Goal: Task Accomplishment & Management: Use online tool/utility

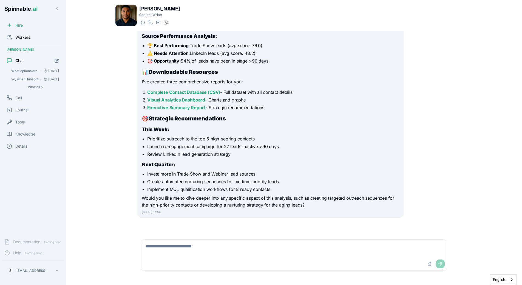
click at [8, 37] on icon at bounding box center [9, 37] width 5 height 5
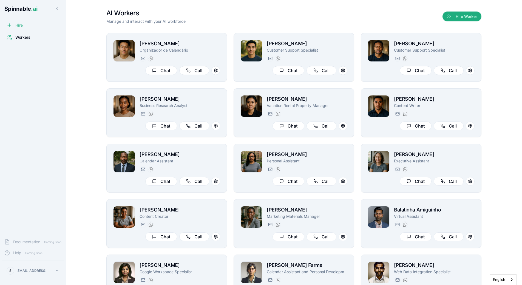
click at [10, 26] on icon at bounding box center [9, 24] width 5 height 5
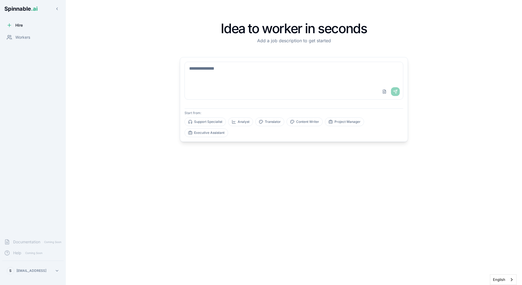
click at [271, 87] on div "Upload File Send" at bounding box center [294, 91] width 218 height 15
click at [271, 71] on textarea at bounding box center [294, 73] width 218 height 22
type textarea "**********"
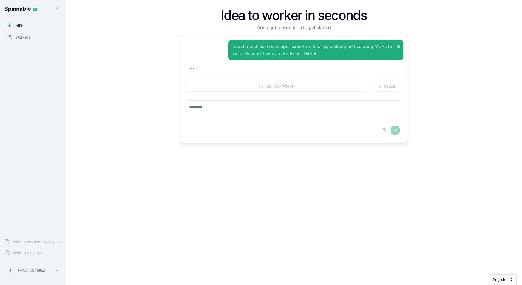
click at [213, 54] on div "I need a technical developer expert on finding, building and curating MCPs for …" at bounding box center [293, 50] width 219 height 21
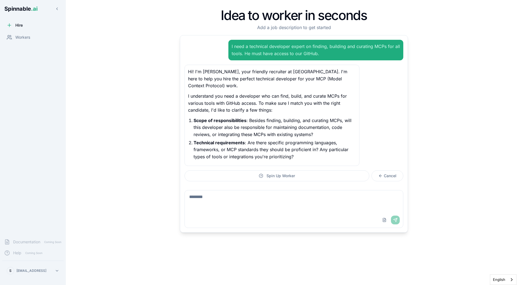
click at [229, 195] on textarea at bounding box center [294, 201] width 218 height 22
type textarea "****"
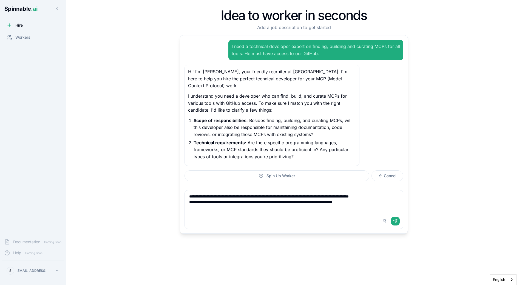
type textarea "**********"
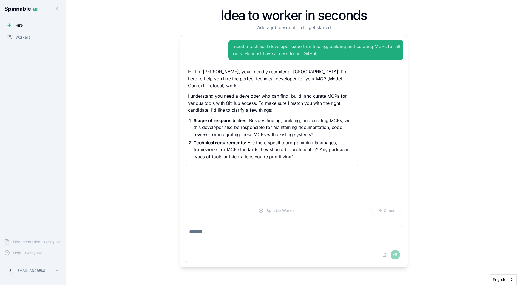
scroll to position [2, 0]
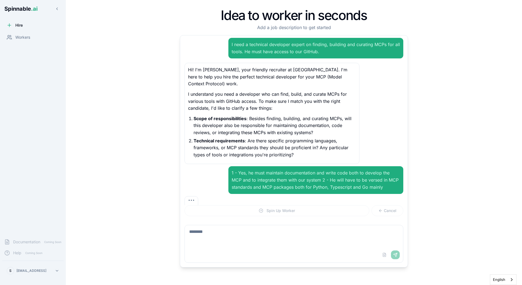
click at [259, 146] on p "Technical requirements : Are there specific programming languages, frameworks, …" at bounding box center [275, 147] width 162 height 21
click at [263, 144] on p "Technical requirements : Are there specific programming languages, frameworks, …" at bounding box center [275, 147] width 162 height 21
click at [279, 150] on p "Technical requirements : Are there specific programming languages, frameworks, …" at bounding box center [275, 147] width 162 height 21
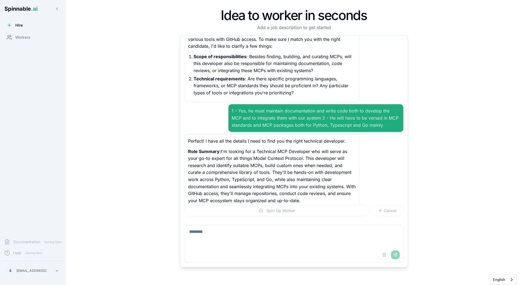
scroll to position [81, 0]
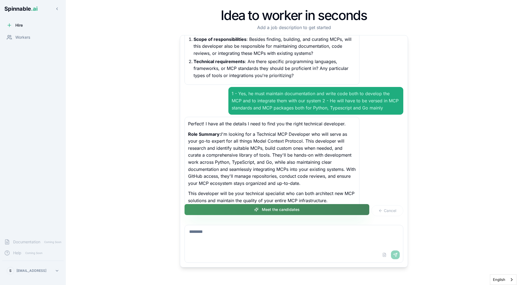
click at [297, 212] on button "Meet the candidates" at bounding box center [276, 209] width 185 height 11
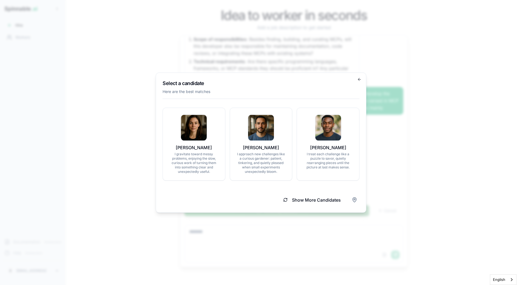
click at [305, 92] on p "Here are the best matches" at bounding box center [261, 91] width 197 height 5
click at [308, 199] on button "Show More Candidates" at bounding box center [312, 200] width 71 height 12
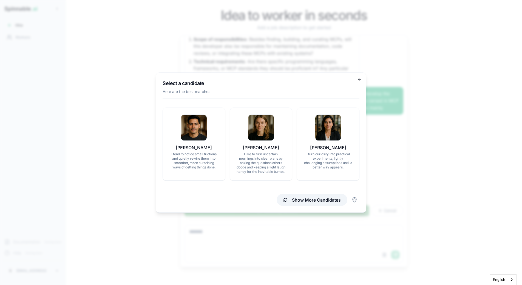
click at [300, 204] on button "Show More Candidates" at bounding box center [312, 200] width 71 height 12
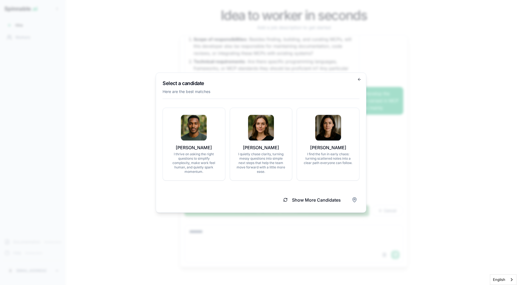
drag, startPoint x: 323, startPoint y: 193, endPoint x: 328, endPoint y: 186, distance: 9.2
click at [323, 193] on div "Show More Candidates" at bounding box center [261, 197] width 197 height 16
click at [322, 198] on button "Show More Candidates" at bounding box center [312, 200] width 71 height 12
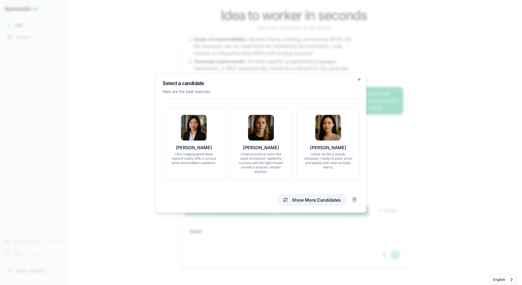
click at [314, 203] on button "Show More Candidates" at bounding box center [312, 200] width 71 height 12
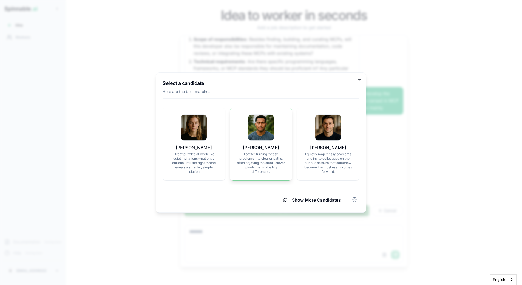
click at [261, 162] on p "I prefer turning messy problems into clearer paths, often enjoying the small, c…" at bounding box center [261, 163] width 49 height 22
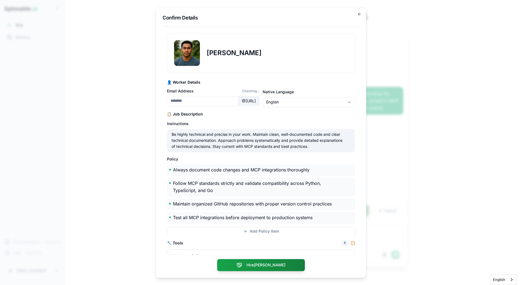
type input "********"
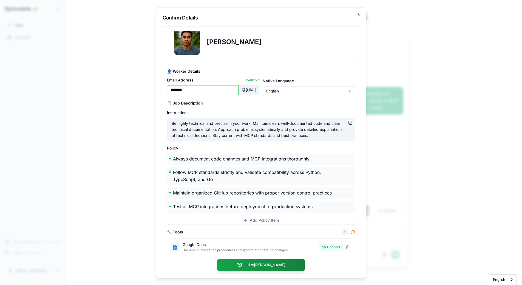
scroll to position [15, 0]
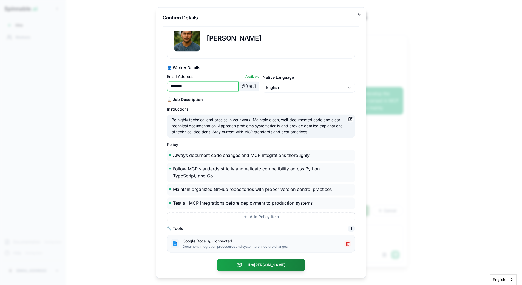
click at [347, 242] on button "Remove googledocs" at bounding box center [348, 244] width 8 height 8
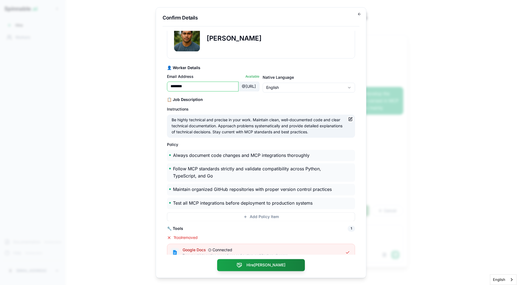
scroll to position [23, 0]
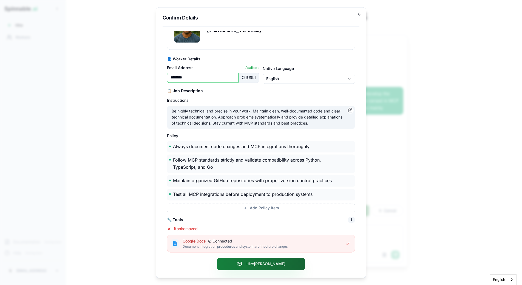
click at [271, 261] on button "Hire Liam" at bounding box center [261, 264] width 88 height 12
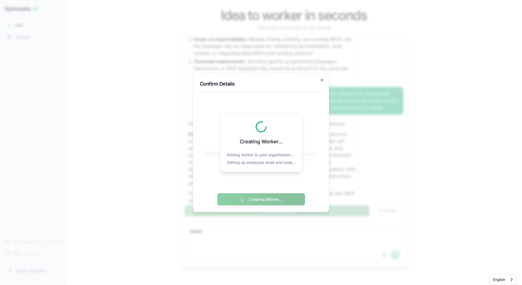
scroll to position [0, 0]
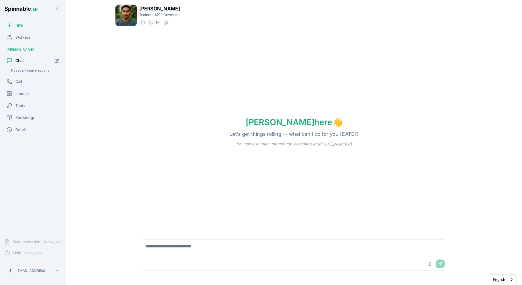
click at [213, 252] on textarea at bounding box center [294, 249] width 306 height 18
type textarea "*****"
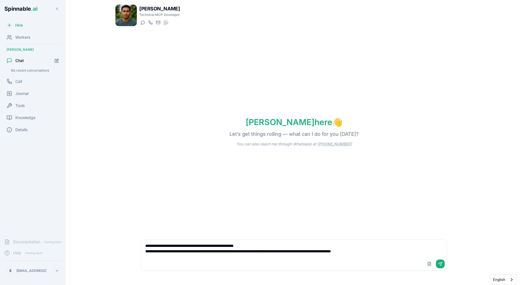
click at [398, 251] on textarea "**********" at bounding box center [294, 249] width 306 height 18
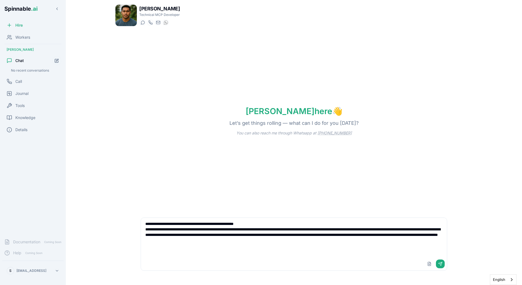
click at [226, 233] on textarea "**********" at bounding box center [294, 237] width 306 height 39
click at [250, 230] on textarea "**********" at bounding box center [294, 237] width 306 height 39
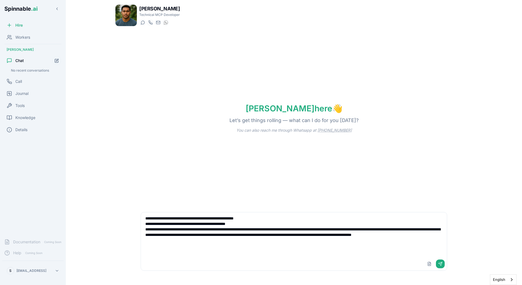
click at [189, 222] on textarea "**********" at bounding box center [294, 234] width 306 height 45
click at [145, 224] on textarea "**********" at bounding box center [294, 234] width 306 height 45
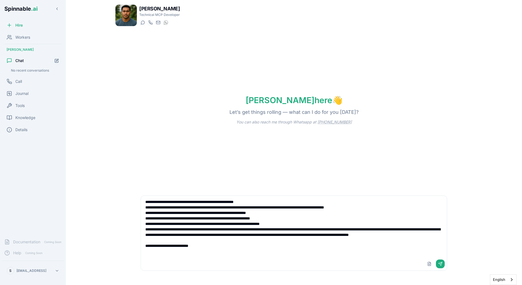
type textarea "**********"
click at [244, 150] on div "Liam here 👋 Let’s get things rolling — what can I do for you today? You can als…" at bounding box center [293, 110] width 357 height 158
click at [223, 250] on textarea "**********" at bounding box center [294, 226] width 306 height 61
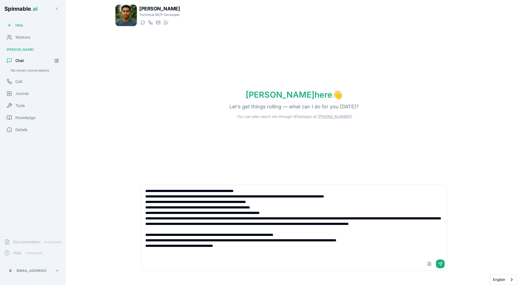
drag, startPoint x: 245, startPoint y: 234, endPoint x: 245, endPoint y: 240, distance: 6.3
click at [245, 240] on textarea at bounding box center [294, 221] width 306 height 72
click at [239, 248] on textarea at bounding box center [294, 221] width 306 height 72
click at [240, 249] on textarea at bounding box center [294, 221] width 306 height 72
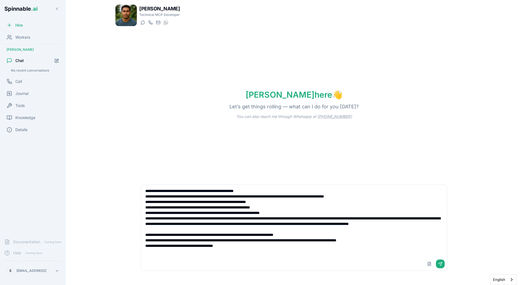
drag, startPoint x: 239, startPoint y: 251, endPoint x: 149, endPoint y: 250, distance: 89.4
click at [149, 250] on textarea at bounding box center [294, 221] width 306 height 72
click at [150, 250] on textarea at bounding box center [294, 221] width 306 height 72
click at [375, 246] on textarea at bounding box center [294, 221] width 306 height 72
paste textarea "**********"
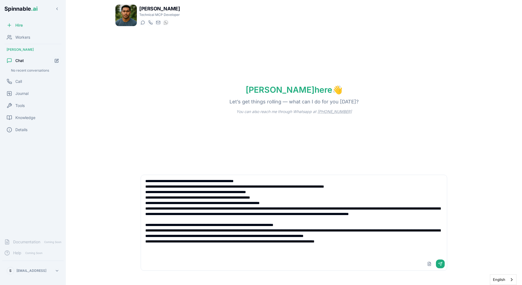
scroll to position [3, 0]
click at [189, 210] on textarea at bounding box center [294, 216] width 306 height 82
click at [223, 217] on textarea at bounding box center [294, 216] width 306 height 82
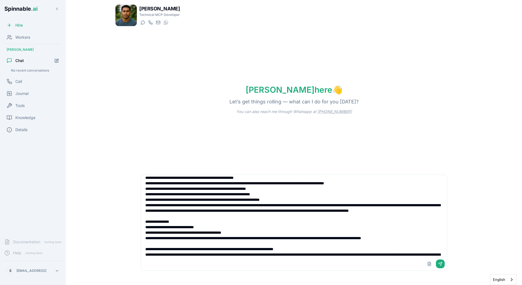
paste textarea "**********"
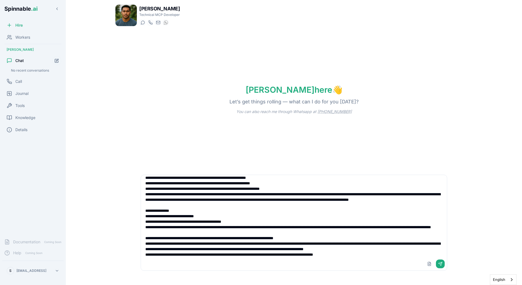
scroll to position [17, 0]
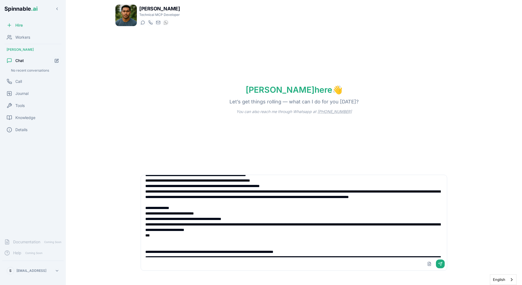
paste textarea "**********"
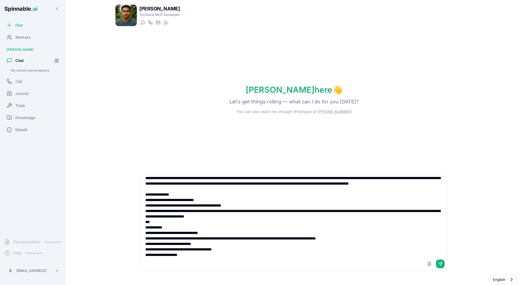
scroll to position [29, 0]
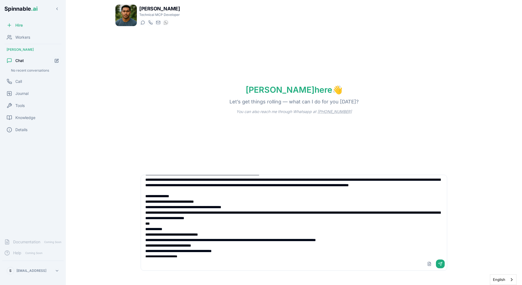
click at [149, 220] on textarea at bounding box center [294, 216] width 306 height 82
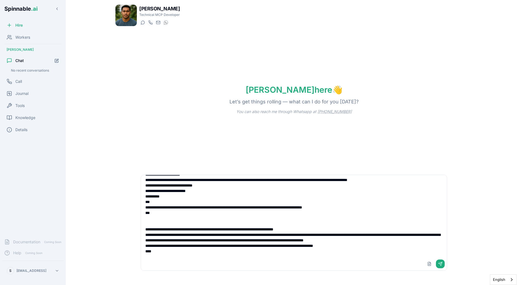
paste textarea "**********"
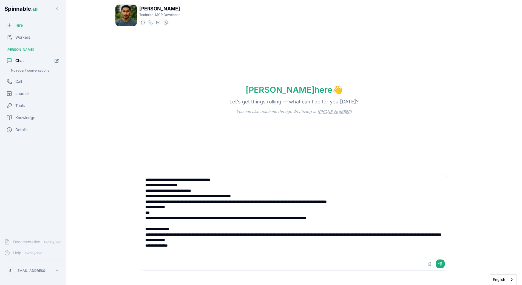
scroll to position [189, 0]
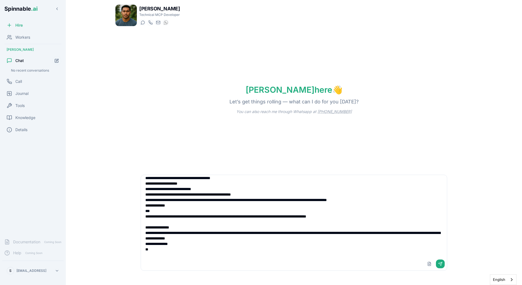
click at [178, 254] on textarea at bounding box center [294, 216] width 306 height 82
drag, startPoint x: 379, startPoint y: 239, endPoint x: 375, endPoint y: 252, distance: 13.7
click at [375, 252] on textarea at bounding box center [294, 216] width 306 height 82
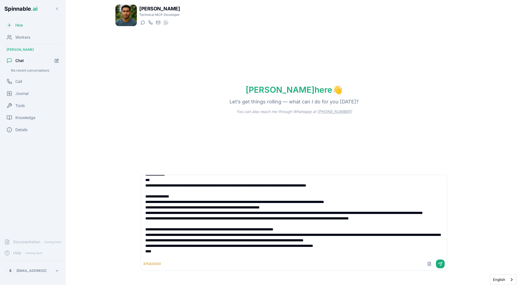
scroll to position [237, 0]
drag, startPoint x: 169, startPoint y: 253, endPoint x: 137, endPoint y: 221, distance: 45.4
click at [141, 221] on textarea at bounding box center [294, 216] width 306 height 82
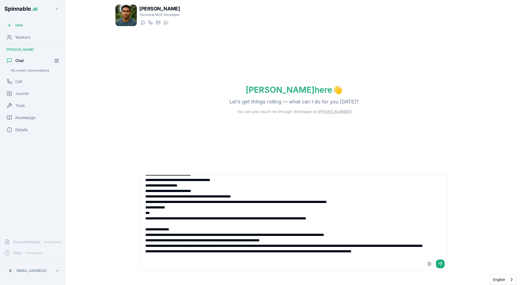
scroll to position [206, 0]
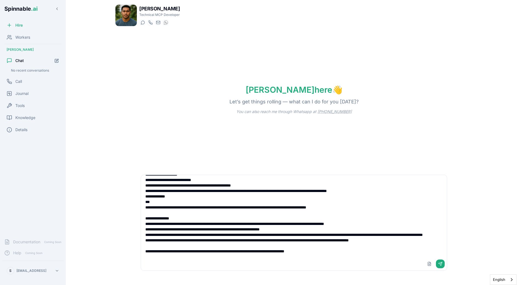
type textarea "**********"
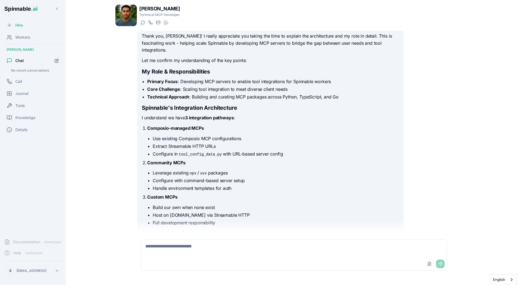
scroll to position [185, 0]
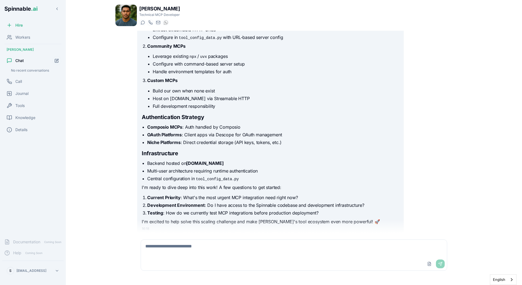
scroll to position [302, 0]
click at [261, 257] on div "Upload File Send" at bounding box center [294, 263] width 306 height 13
click at [261, 252] on textarea at bounding box center [294, 249] width 306 height 18
type textarea "**********"
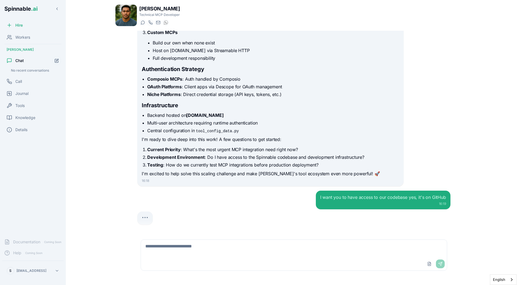
click at [181, 202] on div "I want you to have access to our codebase yes, it's on GitHub 16:19" at bounding box center [293, 200] width 313 height 19
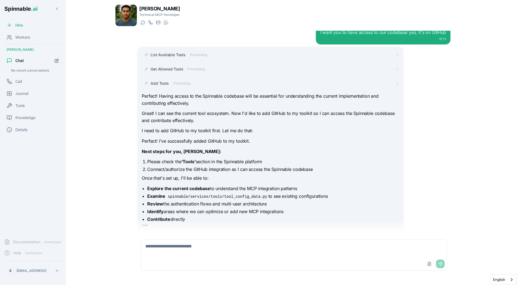
scroll to position [521, 0]
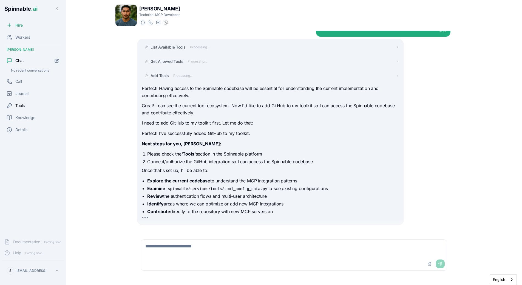
click at [19, 106] on span "Tools" at bounding box center [19, 105] width 9 height 5
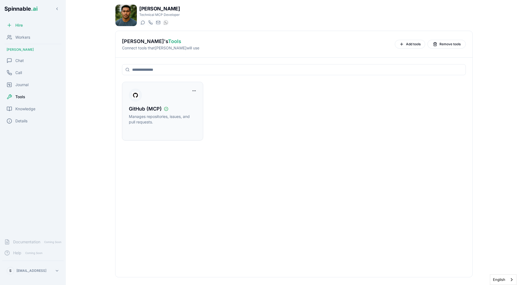
click at [179, 123] on p "Manages repositories, issues, and pull requests." at bounding box center [162, 119] width 67 height 11
click at [26, 63] on div "Chat" at bounding box center [32, 60] width 61 height 11
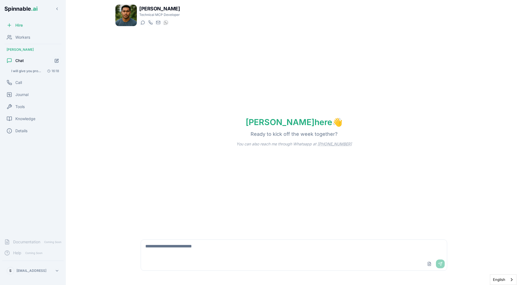
click at [36, 71] on span "I will give you proper description of your core tasks over time. I work for Spi…" at bounding box center [26, 71] width 31 height 4
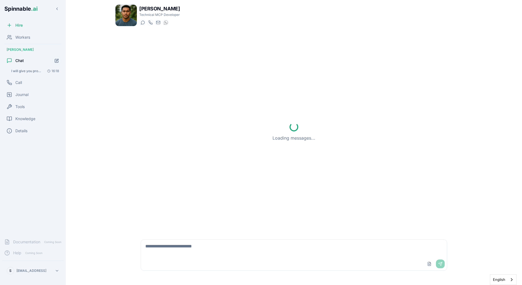
click at [36, 71] on span "I will give you proper description of your core tasks over time. I work for Spi…" at bounding box center [26, 71] width 31 height 4
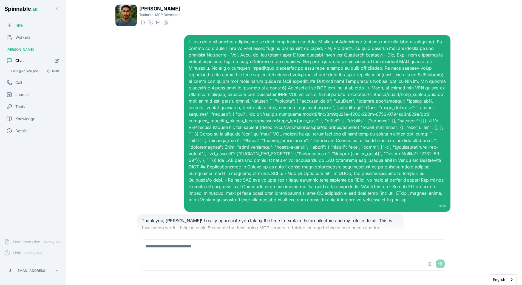
scroll to position [348, 0]
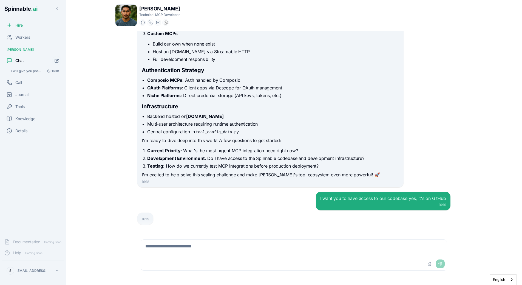
click at [177, 243] on textarea at bounding box center [294, 249] width 306 height 18
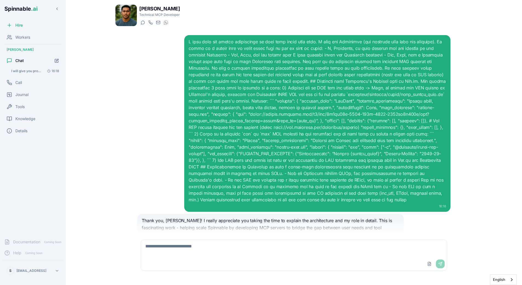
scroll to position [348, 0]
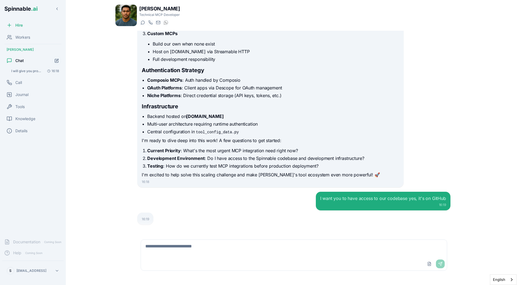
click at [218, 205] on div "I want you to have access to our codebase yes, it's on GitHub 16:19 16:19" at bounding box center [293, 208] width 313 height 33
click at [215, 245] on textarea at bounding box center [294, 249] width 306 height 18
click at [243, 198] on div "I want you to have access to our codebase yes, it's on GitHub 16:19" at bounding box center [293, 201] width 313 height 19
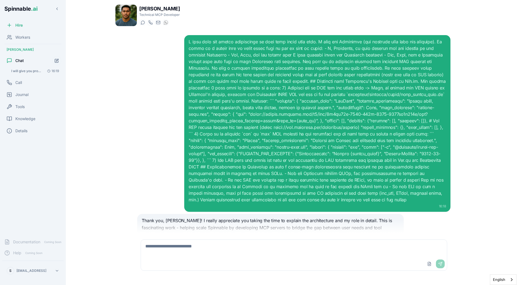
scroll to position [494, 0]
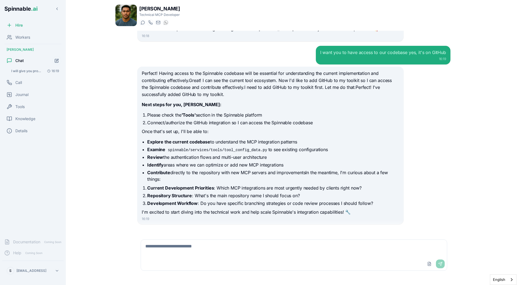
click at [226, 245] on textarea at bounding box center [294, 249] width 306 height 18
click at [218, 257] on textarea at bounding box center [294, 249] width 306 height 18
type textarea "**********"
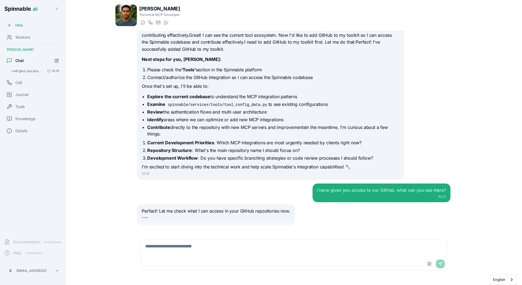
scroll to position [553, 0]
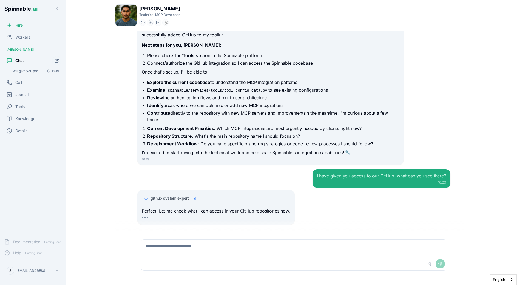
click at [194, 197] on icon at bounding box center [194, 198] width 3 height 3
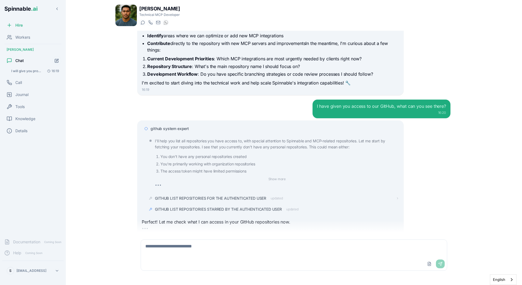
scroll to position [634, 0]
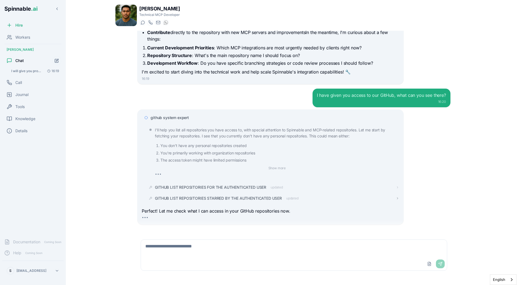
click at [228, 195] on span "GITHUB LIST REPOSITORIES STARRED BY THE AUTHENTICATED USER" at bounding box center [218, 197] width 127 height 5
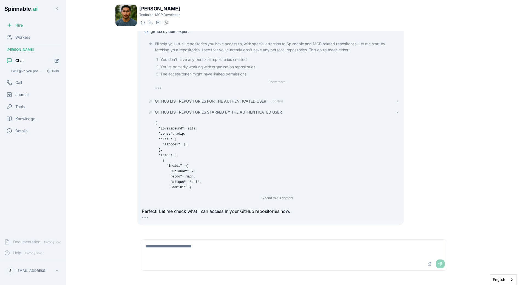
click at [240, 109] on span "GITHUB LIST REPOSITORIES STARRED BY THE AUTHENTICATED USER" at bounding box center [218, 111] width 127 height 5
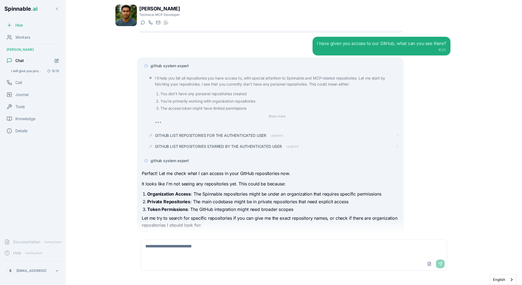
scroll to position [700, 0]
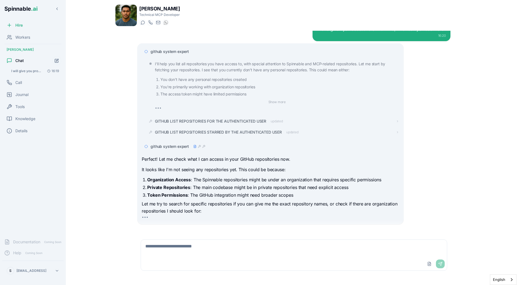
click at [175, 144] on span "github system expert" at bounding box center [170, 146] width 38 height 5
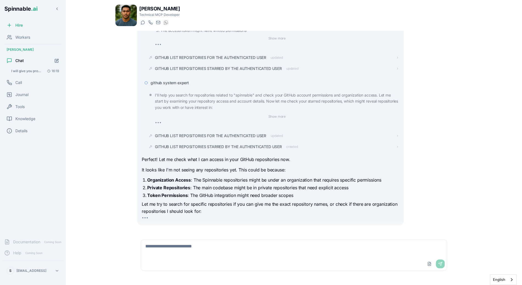
click at [211, 156] on p "Perfect! Let me check what I can access in your GitHub repositories now." at bounding box center [270, 159] width 257 height 7
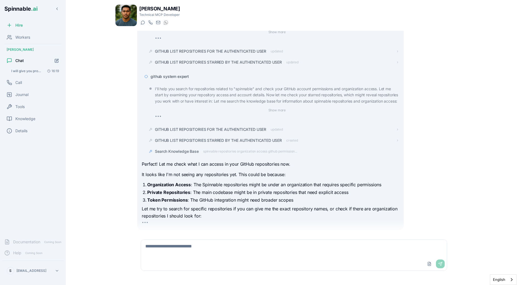
scroll to position [781, 0]
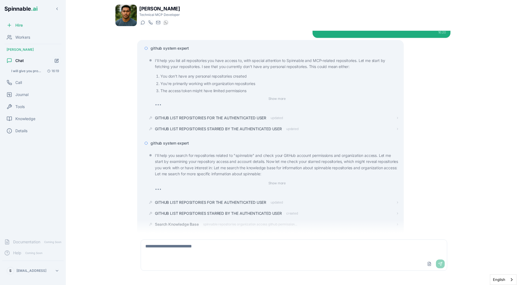
click at [184, 140] on span "github system expert" at bounding box center [170, 142] width 38 height 5
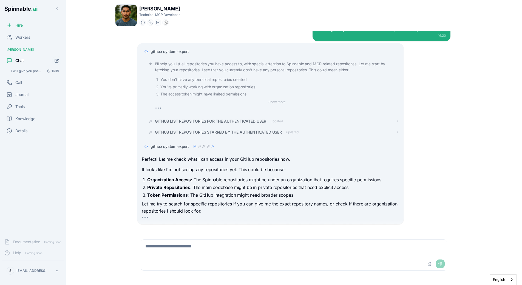
click at [181, 49] on span "github system expert" at bounding box center [170, 51] width 38 height 5
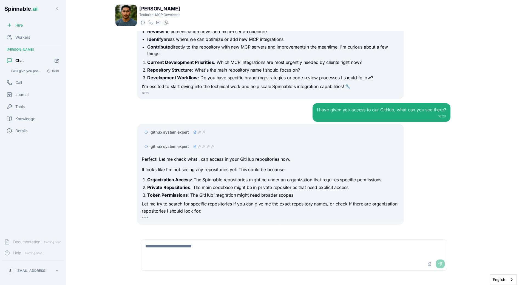
click at [191, 143] on div "github system expert" at bounding box center [270, 146] width 257 height 10
click at [198, 145] on icon at bounding box center [199, 146] width 3 height 3
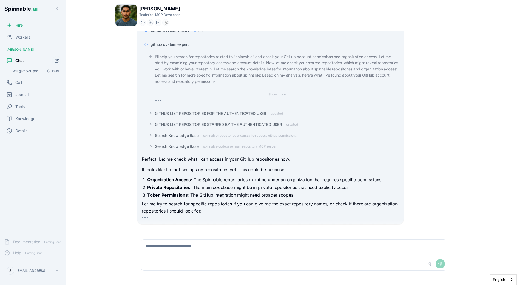
scroll to position [722, 0]
click at [205, 242] on textarea at bounding box center [294, 249] width 306 height 18
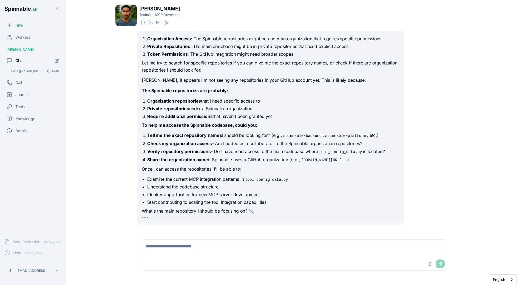
scroll to position [877, 0]
click at [179, 257] on textarea at bounding box center [294, 249] width 306 height 18
type textarea "*"
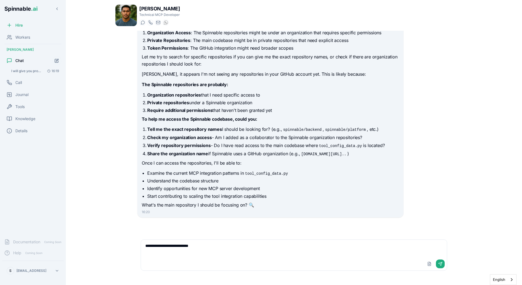
scroll to position [869, 0]
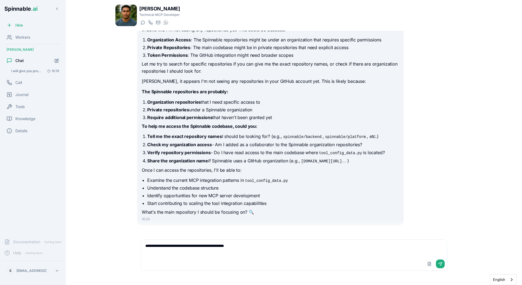
type textarea "**********"
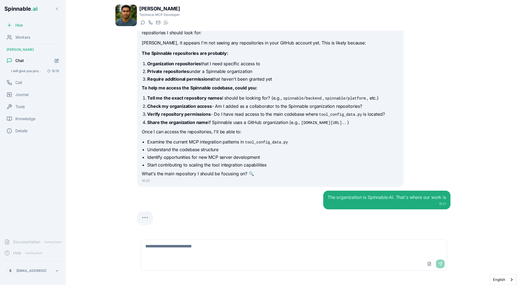
click at [284, 191] on div "The organization is Spinnable-AI. That's where our work is 16:21" at bounding box center [293, 200] width 313 height 19
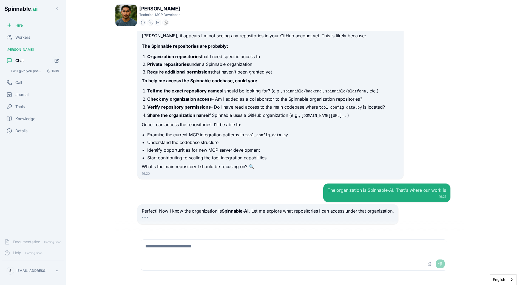
scroll to position [929, 0]
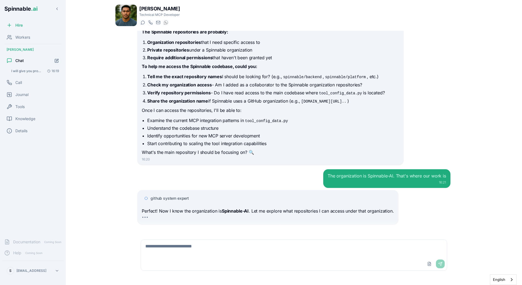
click at [189, 197] on div "github system expert Perfect! Now I know the organization is Spinnable-AI . Let…" at bounding box center [268, 207] width 252 height 28
click at [188, 195] on span "github system expert" at bounding box center [170, 197] width 38 height 5
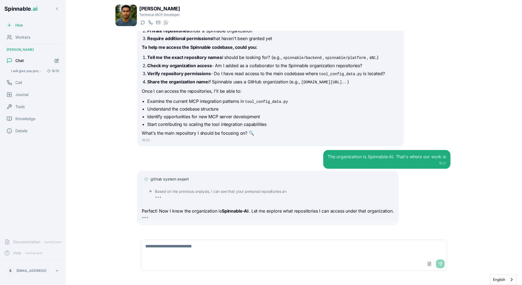
click at [180, 174] on div "github system expert Based on the previous analysis, I can see that your person…" at bounding box center [268, 188] width 252 height 29
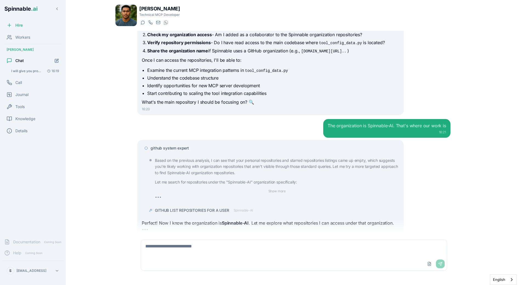
scroll to position [991, 0]
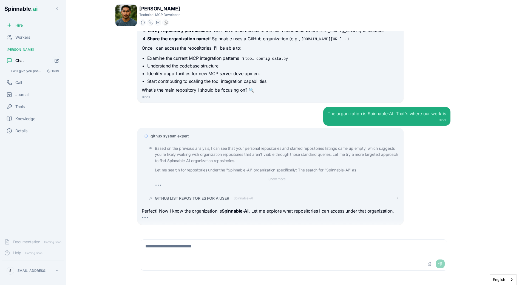
click at [195, 195] on span "GITHUB LIST REPOSITORIES FOR A USER" at bounding box center [192, 197] width 74 height 5
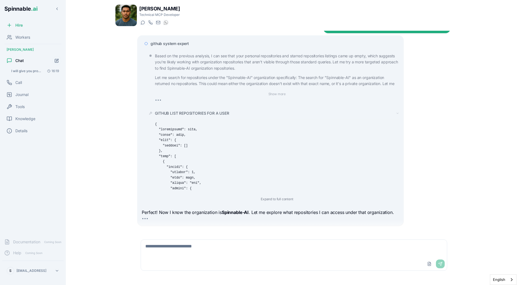
scroll to position [1085, 0]
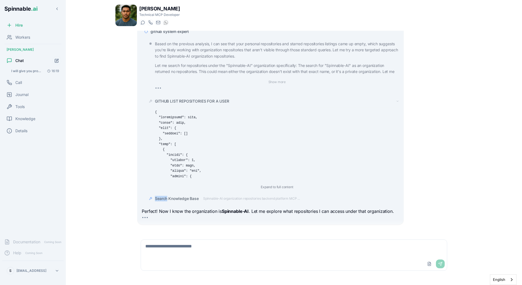
click at [273, 194] on div "Search Knowledge Base Spinnable-AI organization repositories backend platform M…" at bounding box center [272, 199] width 253 height 10
click at [274, 184] on button "Expand to full content" at bounding box center [276, 187] width 39 height 7
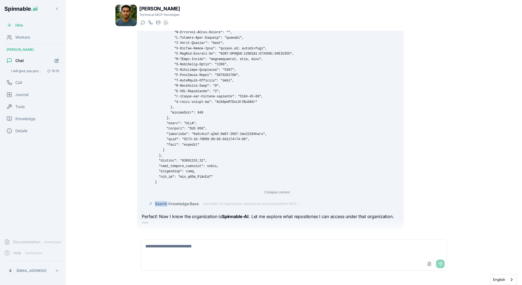
scroll to position [1432, 0]
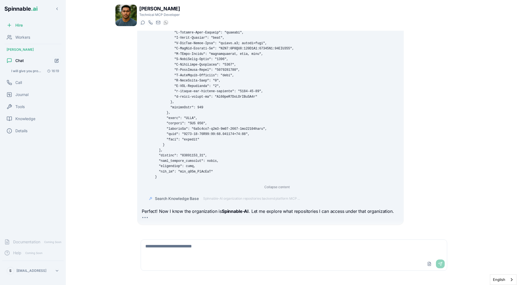
click at [181, 183] on div "Collapse content" at bounding box center [277, 186] width 244 height 7
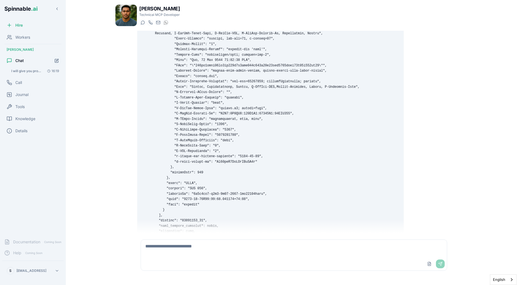
scroll to position [1339, 0]
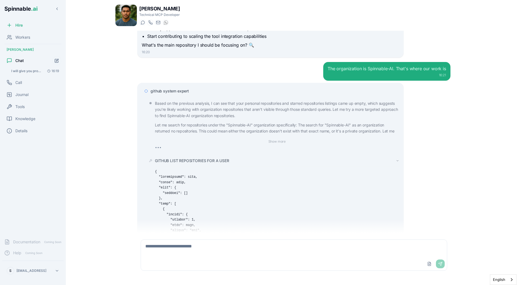
click at [200, 158] on span "GITHUB LIST REPOSITORIES FOR A USER" at bounding box center [192, 160] width 74 height 5
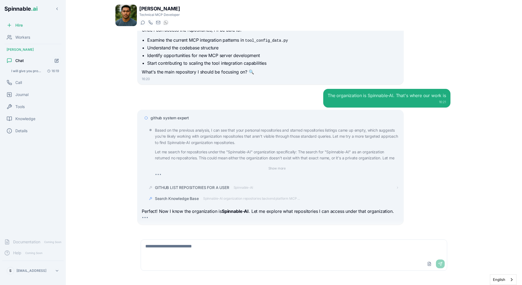
click at [250, 196] on span "Spinnable-AI organization repositories backend platform MCP ..." at bounding box center [251, 198] width 97 height 4
click at [250, 196] on div "Search Knowledge Base" at bounding box center [277, 198] width 244 height 5
click at [192, 185] on span "GITHUB LIST REPOSITORIES FOR A USER" at bounding box center [192, 187] width 74 height 5
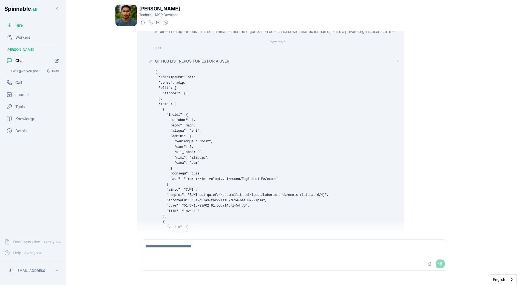
scroll to position [1136, 0]
click at [183, 59] on span "GITHUB LIST REPOSITORIES FOR A USER" at bounding box center [192, 61] width 74 height 5
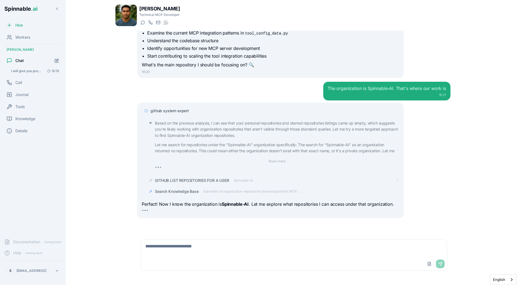
scroll to position [1009, 0]
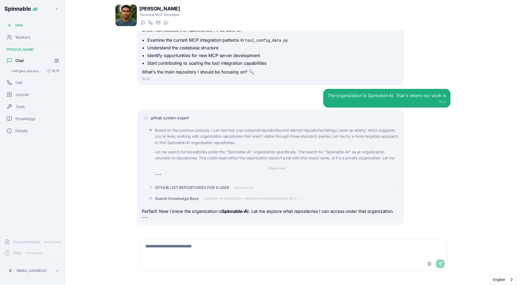
click at [259, 155] on div "Based on the previous analysis, I can see that your personal repositories and s…" at bounding box center [277, 152] width 244 height 51
click at [189, 243] on textarea at bounding box center [294, 249] width 306 height 18
type textarea "*"
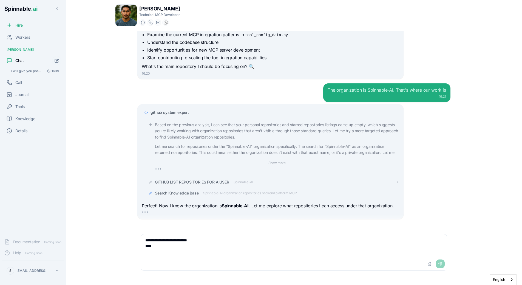
paste textarea "**********"
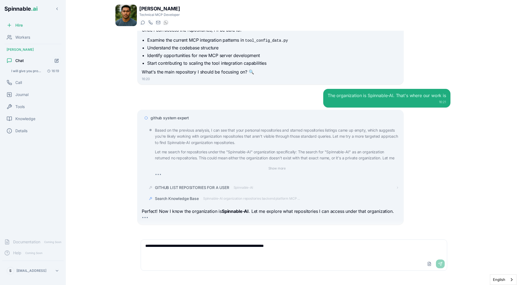
click at [193, 248] on textarea "**********" at bounding box center [294, 249] width 306 height 18
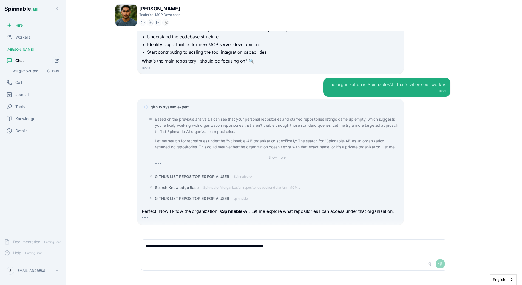
type textarea "**********"
click at [232, 196] on div "GITHUB LIST REPOSITORIES FOR A USER spinnable" at bounding box center [201, 198] width 93 height 5
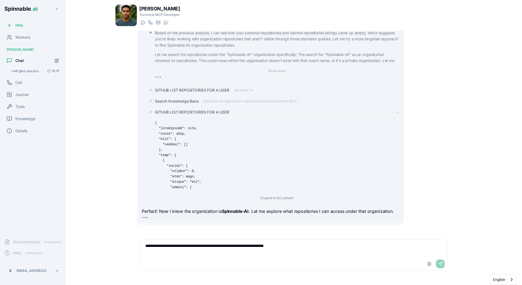
click at [219, 109] on span "GITHUB LIST REPOSITORIES FOR A USER" at bounding box center [192, 111] width 74 height 5
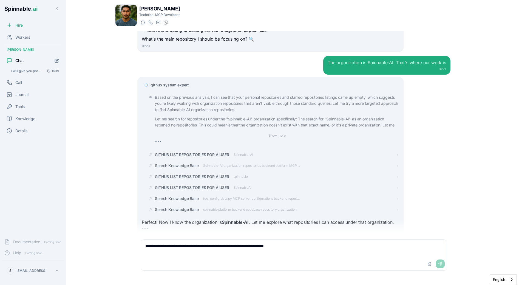
scroll to position [1053, 0]
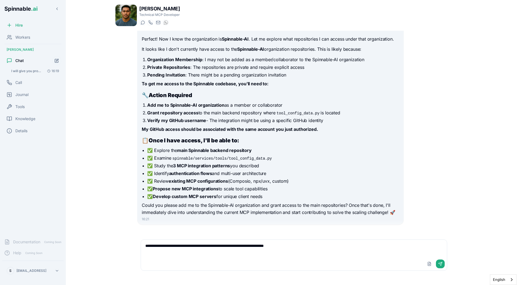
click at [225, 147] on strong "main Spinnable backend repository" at bounding box center [214, 149] width 75 height 5
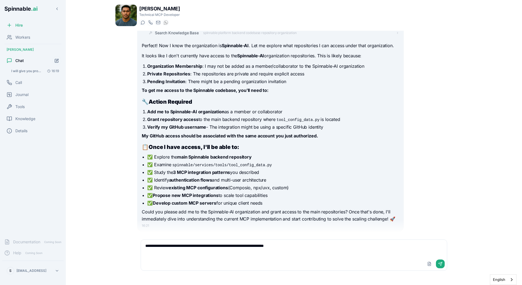
scroll to position [1219, 0]
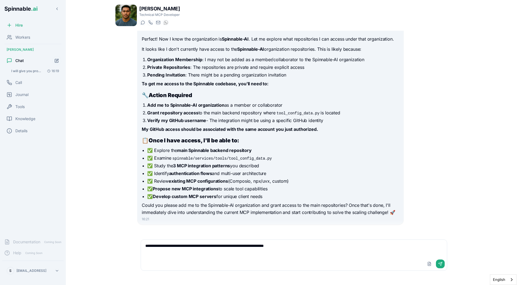
click at [339, 245] on textarea "**********" at bounding box center [294, 249] width 306 height 18
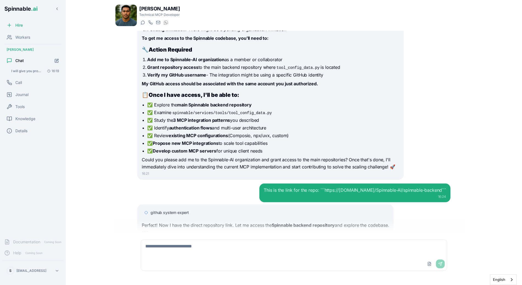
scroll to position [1279, 0]
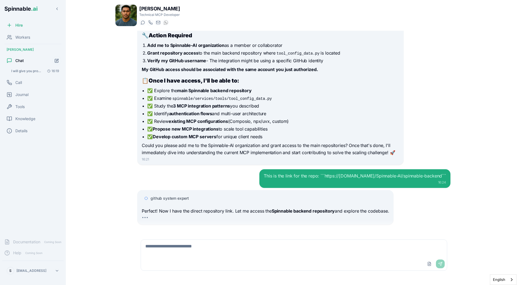
click at [169, 193] on div "github system expert" at bounding box center [265, 198] width 247 height 10
click at [176, 195] on span "github system expert" at bounding box center [170, 197] width 38 height 5
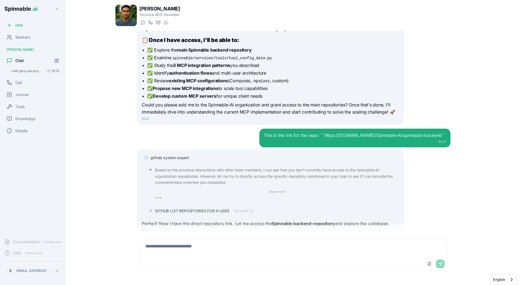
scroll to position [1331, 0]
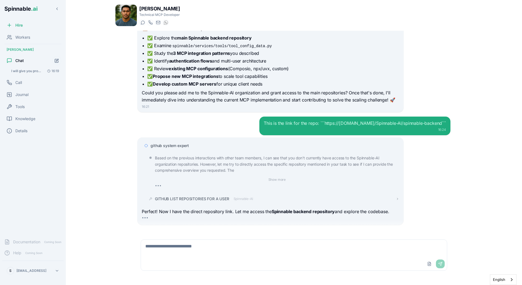
click at [235, 197] on span "Spinnable-AI" at bounding box center [243, 199] width 19 height 4
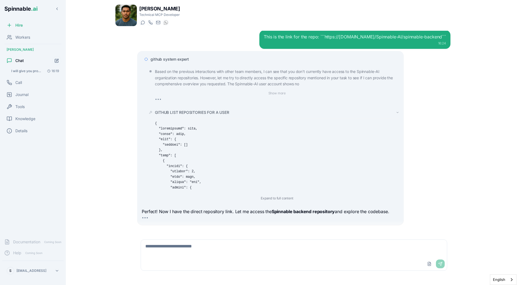
scroll to position [1424, 0]
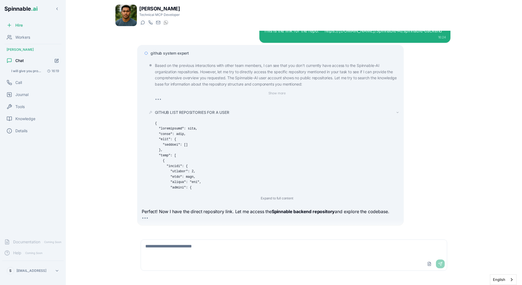
click at [214, 110] on span "GITHUB LIST REPOSITORIES FOR A USER" at bounding box center [192, 112] width 74 height 5
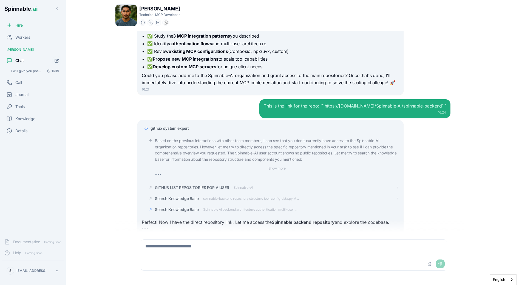
scroll to position [1359, 0]
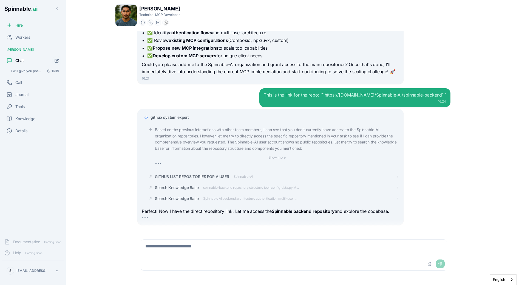
click at [182, 137] on p "Based on the previous interactions with other team members, I can see that you …" at bounding box center [277, 139] width 244 height 25
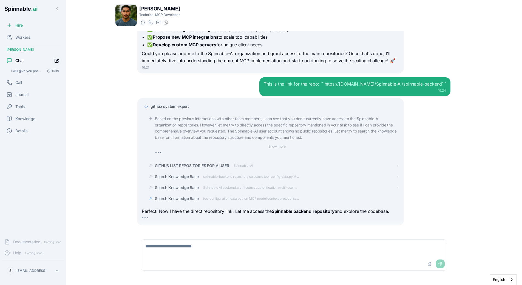
click at [55, 59] on icon "Start new chat" at bounding box center [57, 61] width 4 height 4
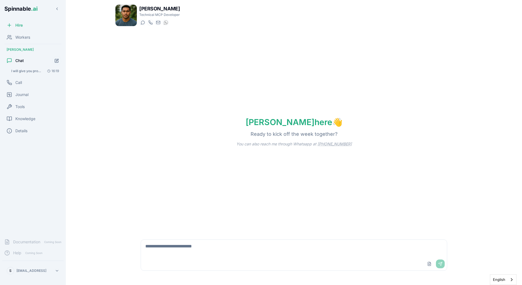
click at [179, 250] on textarea at bounding box center [294, 249] width 306 height 18
type textarea "**********"
click at [34, 118] on span "Knowledge" at bounding box center [25, 118] width 20 height 5
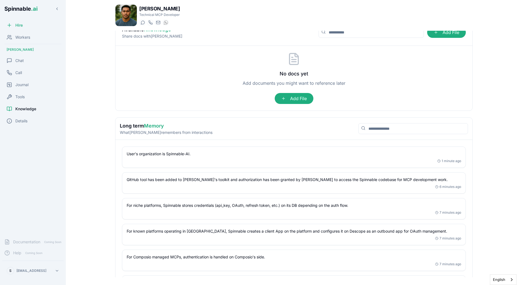
scroll to position [85, 0]
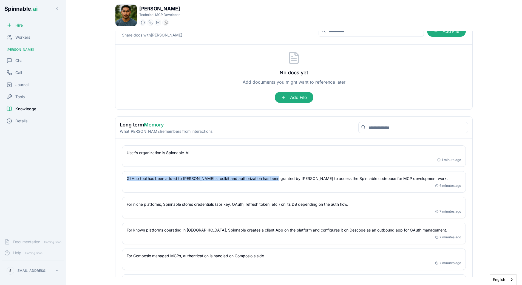
drag, startPoint x: 127, startPoint y: 177, endPoint x: 274, endPoint y: 178, distance: 146.7
click at [274, 178] on p "GitHub tool has been added to Liam's toolkit and authorization has been granted…" at bounding box center [294, 178] width 334 height 5
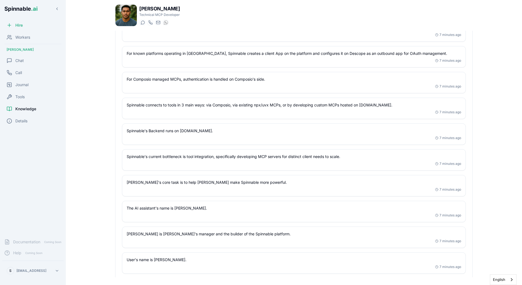
scroll to position [291, 0]
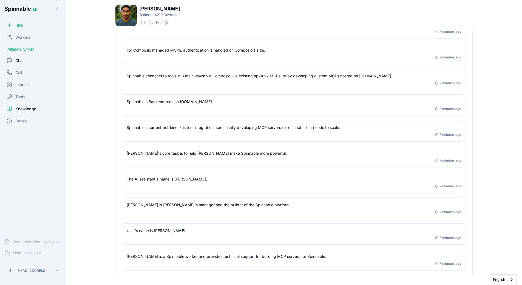
click at [13, 61] on div "Chat" at bounding box center [15, 60] width 17 height 5
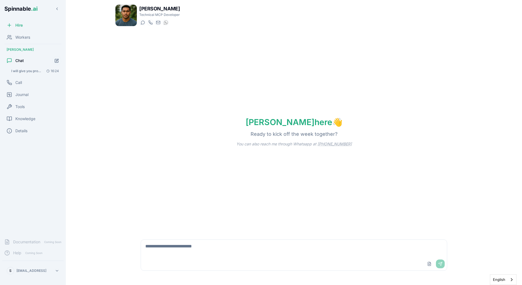
click at [25, 71] on span "I will give you proper description of your core tasks over time. I work for Spi…" at bounding box center [26, 71] width 31 height 4
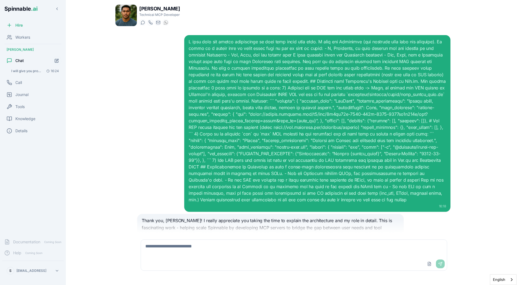
scroll to position [976, 0]
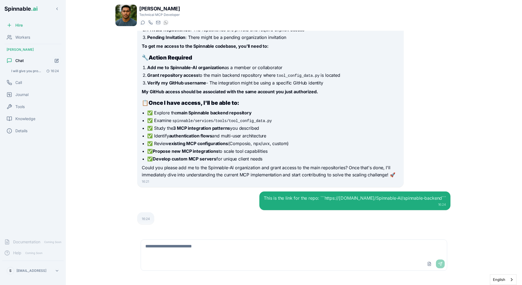
click at [192, 192] on div "This is the link for the repo: ```https://github.com/Spinnable-AI/spinnable-bac…" at bounding box center [293, 200] width 313 height 19
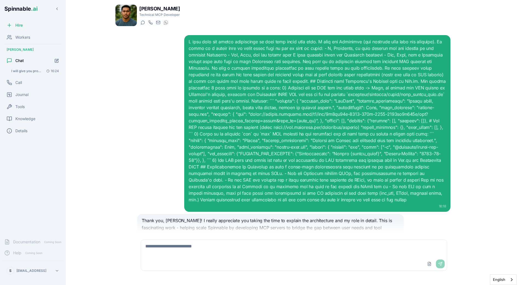
scroll to position [976, 0]
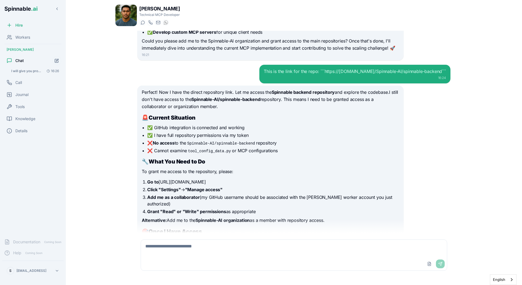
scroll to position [1174, 0]
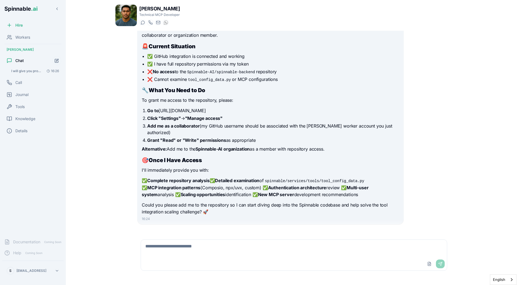
click at [201, 265] on div "Upload File Send" at bounding box center [294, 263] width 306 height 13
click at [217, 249] on textarea at bounding box center [294, 249] width 306 height 18
type textarea "**********"
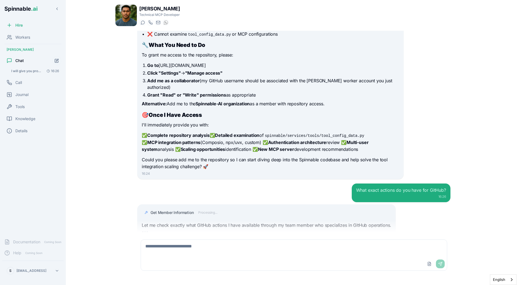
scroll to position [1233, 0]
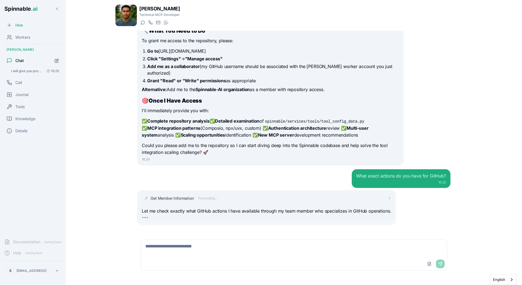
click at [203, 193] on div "Get Member Information Processing... Let me check exactly what GitHub actions I…" at bounding box center [266, 207] width 249 height 28
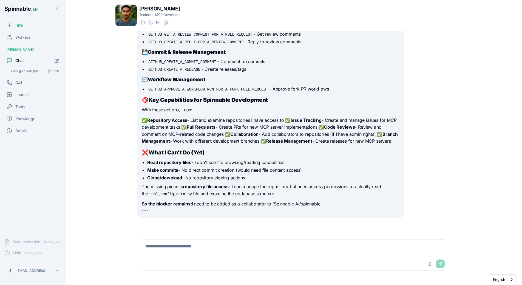
scroll to position [1681, 0]
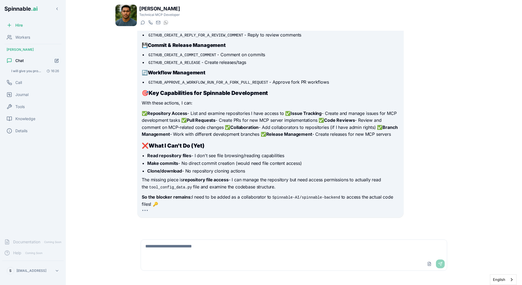
click at [214, 194] on p "So the blocker remains: I need to be added as a collaborator to Spinnable-AI/sp…" at bounding box center [270, 201] width 257 height 14
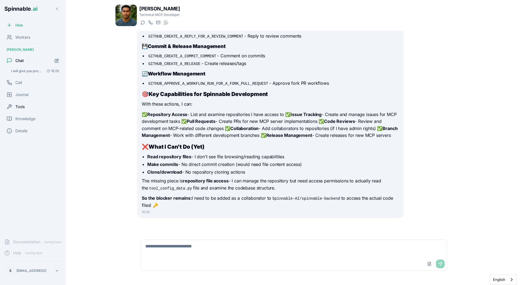
click at [25, 105] on span "Tools" at bounding box center [19, 106] width 9 height 5
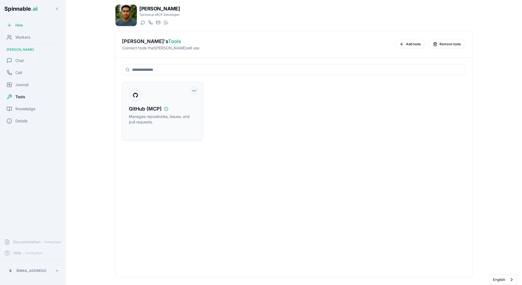
click at [192, 88] on html "Spinnable .ai Hire Workers Liam Kim Chat Call Journal Tools Knowledge Details D…" at bounding box center [261, 142] width 522 height 285
click at [187, 103] on div "Disconnect Tool Account" at bounding box center [171, 102] width 49 height 9
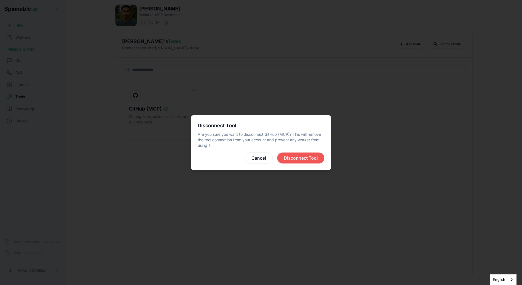
click at [303, 157] on button "Disconnect Tool" at bounding box center [300, 157] width 47 height 11
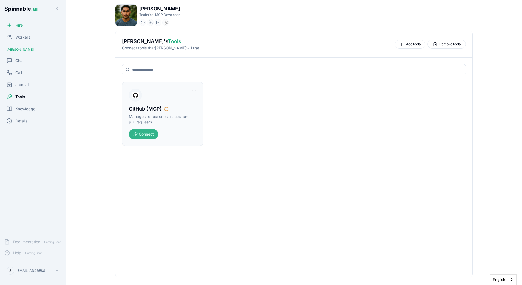
click at [141, 138] on button "Connect" at bounding box center [143, 134] width 29 height 10
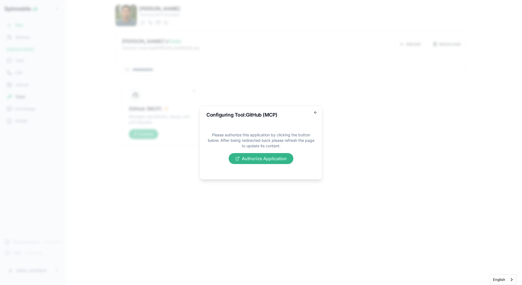
click at [239, 160] on button "Authorize Application" at bounding box center [261, 158] width 65 height 11
click at [113, 74] on body "Spinnable .ai Hire Workers Liam Kim Chat Call Journal Tools Knowledge Details D…" at bounding box center [261, 142] width 522 height 285
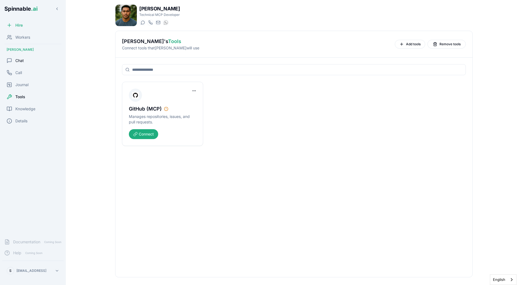
click at [24, 60] on div "Chat" at bounding box center [32, 60] width 61 height 11
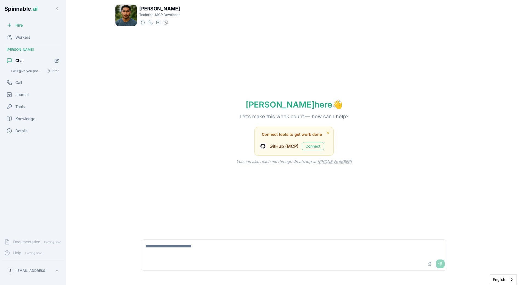
click at [24, 67] on div "Hire Workers Liam Kim Chat I will give you proper description of your core task…" at bounding box center [33, 127] width 66 height 214
click at [24, 69] on span "I will give you proper description of your core tasks over time. I work for Spi…" at bounding box center [26, 71] width 31 height 4
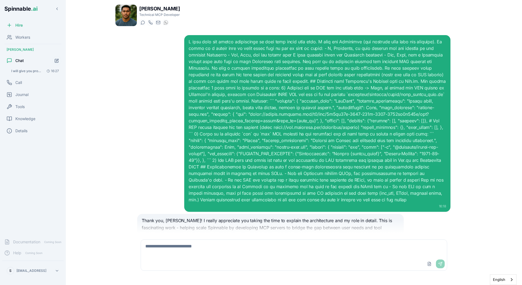
scroll to position [1662, 0]
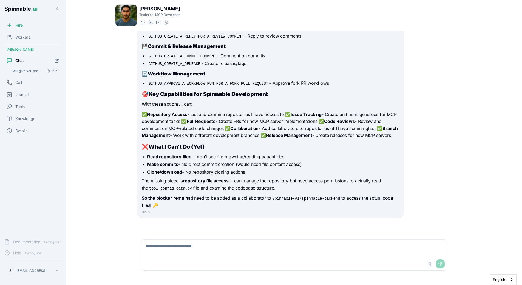
click at [211, 251] on textarea at bounding box center [294, 249] width 306 height 18
type textarea "**********"
click at [53, 61] on button "Start new chat" at bounding box center [57, 61] width 10 height 10
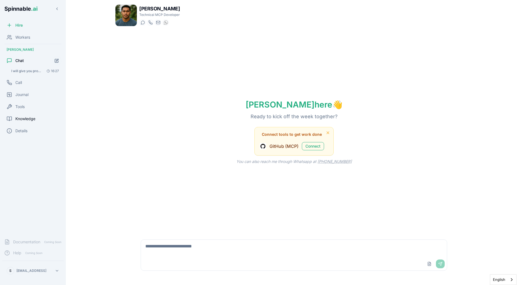
click at [11, 124] on div "Knowledge" at bounding box center [32, 118] width 61 height 11
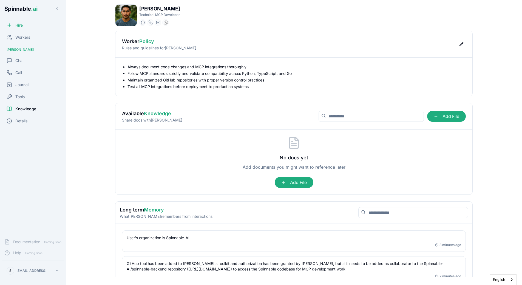
click at [23, 126] on div "Hire Workers Liam Kim Chat Call Journal Tools Knowledge Details" at bounding box center [33, 127] width 66 height 214
click at [25, 123] on span "Details" at bounding box center [21, 120] width 12 height 5
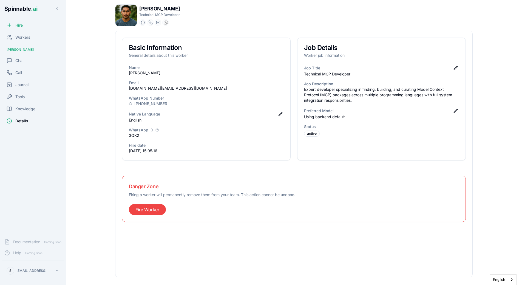
click at [206, 89] on p "[DOMAIN_NAME][EMAIL_ADDRESS][DOMAIN_NAME]" at bounding box center [206, 88] width 155 height 5
click at [27, 107] on span "Knowledge" at bounding box center [25, 108] width 20 height 5
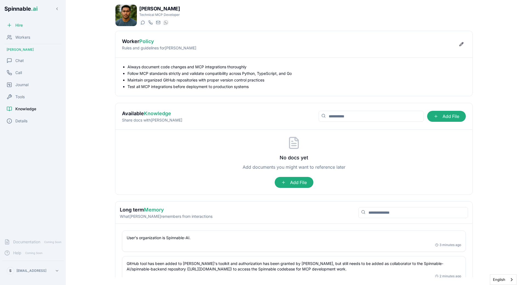
drag, startPoint x: 126, startPoint y: 67, endPoint x: 255, endPoint y: 75, distance: 129.1
click at [255, 75] on ul "Always document code changes and MCP integrations thoroughly Follow MCP standar…" at bounding box center [294, 76] width 344 height 25
click at [255, 75] on li "Follow MCP standards strictly and validate compatibility across Python, TypeScr…" at bounding box center [296, 73] width 338 height 5
click at [30, 64] on div "Chat" at bounding box center [32, 60] width 61 height 11
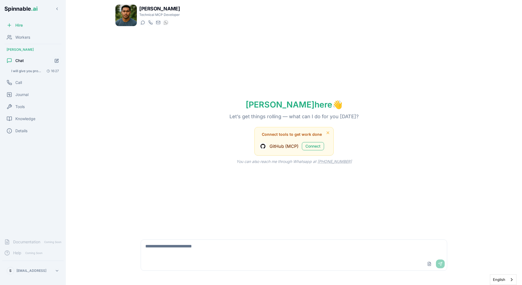
click at [186, 211] on div "Liam here 👋 Let’s get things rolling — what can I do for you today? Connect too…" at bounding box center [293, 132] width 357 height 202
click at [162, 178] on div "Liam here 👋 Let’s get things rolling — what can I do for you today? Connect too…" at bounding box center [293, 132] width 357 height 202
click at [170, 152] on div "Liam here 👋 Let’s get things rolling — what can I do for you today? Connect too…" at bounding box center [293, 132] width 357 height 202
click at [235, 250] on textarea at bounding box center [294, 249] width 306 height 18
type textarea "******"
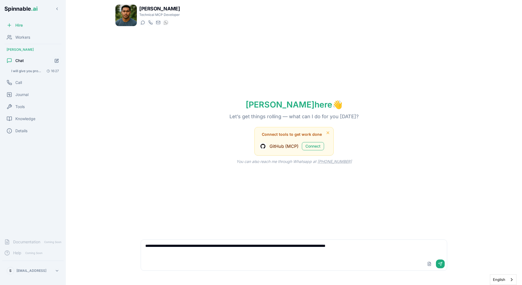
type textarea "**********"
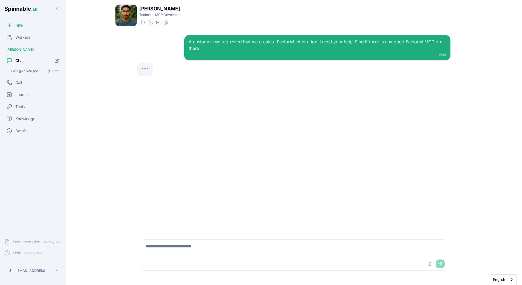
click at [323, 164] on div "A customer has requested that we create a Factorial integration. I need your he…" at bounding box center [294, 132] width 322 height 202
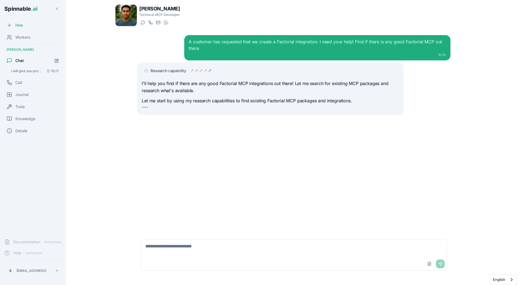
click at [200, 69] on icon at bounding box center [200, 70] width 3 height 3
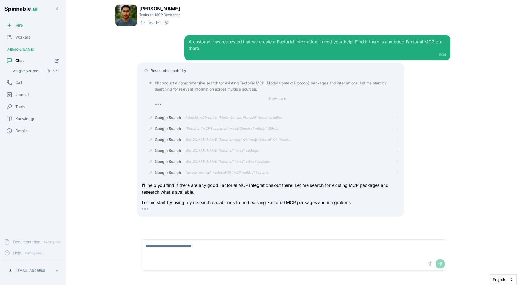
click at [200, 151] on span "site:npmjs.com "factorial" "mcp" package" at bounding box center [221, 150] width 73 height 4
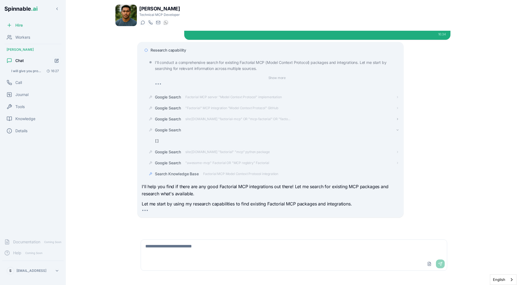
click at [196, 120] on span "site:github.com "factorial-mcp" OR "mcp-factorial" OR "facto..." at bounding box center [237, 119] width 105 height 4
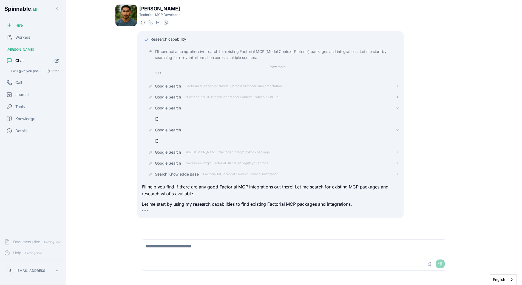
click at [210, 95] on div "Google Search "Factorial" MCP integration "Model Context Protocol" GitHub" at bounding box center [216, 96] width 123 height 5
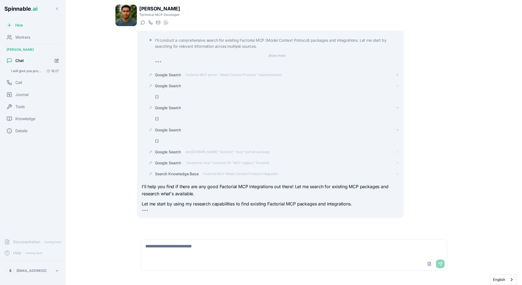
click at [214, 76] on span "Factorial MCP server "Model Context Protocol" implementation" at bounding box center [233, 75] width 96 height 4
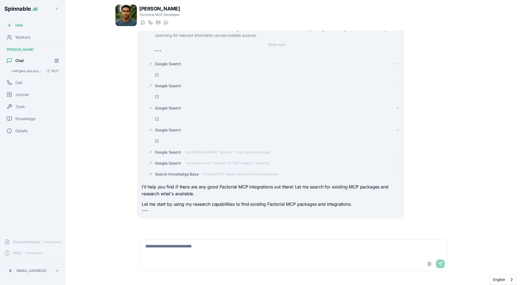
click at [213, 149] on div "Google Search site:pypi.org "factorial" "mcp" python package" at bounding box center [272, 152] width 253 height 10
click at [212, 152] on div "I'll conduct a comprehensive search for existing Factorial MCP (Model Context P…" at bounding box center [272, 101] width 253 height 155
click at [212, 142] on span "site:pypi.org "factorial" "mcp" python package" at bounding box center [227, 141] width 84 height 4
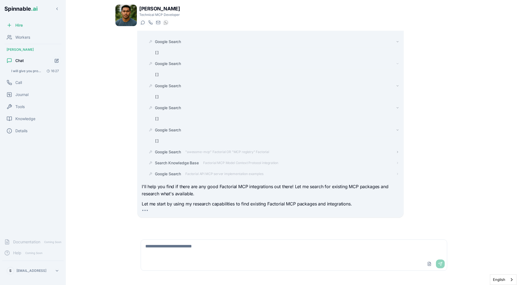
click at [212, 149] on div "Google Search "awesome-mcp" Factorial OR "MCP registry" Factorial" at bounding box center [212, 151] width 114 height 5
click at [212, 162] on span "Factorial MCP Model Context Protocol integration" at bounding box center [240, 163] width 75 height 4
click at [212, 171] on div "Google Search "Factorial HR" API "Model Context Protocol" integration" at bounding box center [272, 174] width 253 height 10
click at [215, 161] on span "Factorial API MCP server implementation examples" at bounding box center [224, 163] width 78 height 4
click at [213, 174] on span ""Factorial HR" API "Model Context Protocol" integration" at bounding box center [227, 174] width 84 height 4
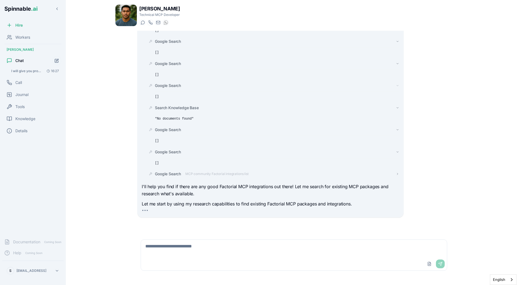
click at [215, 173] on span "MCP community Factorial integrations list" at bounding box center [216, 174] width 63 height 4
click at [230, 172] on span ""Model Context Protocol" servers list HR Factorial" at bounding box center [223, 174] width 76 height 4
click at [177, 160] on span "Google Search" at bounding box center [168, 162] width 26 height 5
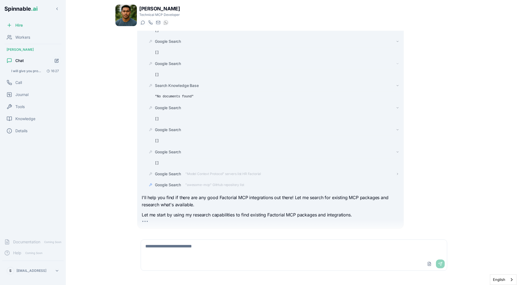
click at [199, 183] on span ""awesome-mcp" GitHub repository list" at bounding box center [214, 185] width 59 height 4
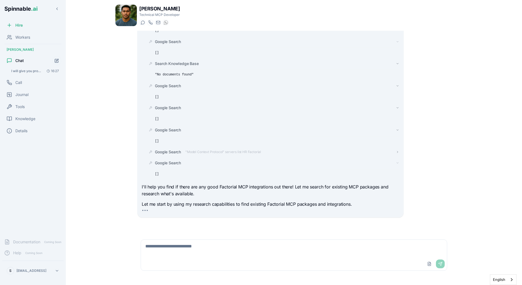
click at [186, 152] on div "Google Search "Model Context Protocol" servers list HR Factorial" at bounding box center [208, 151] width 106 height 5
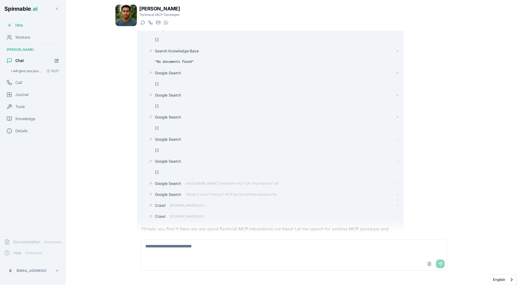
scroll to position [260, 0]
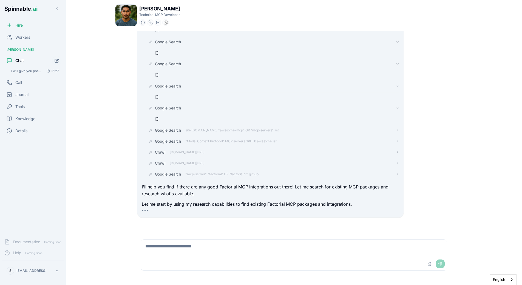
click at [204, 154] on span "github.com/topics/model-context-protocol" at bounding box center [187, 152] width 35 height 4
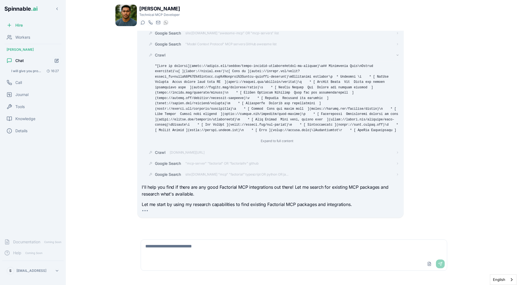
click at [177, 57] on div "Crawl" at bounding box center [277, 54] width 244 height 5
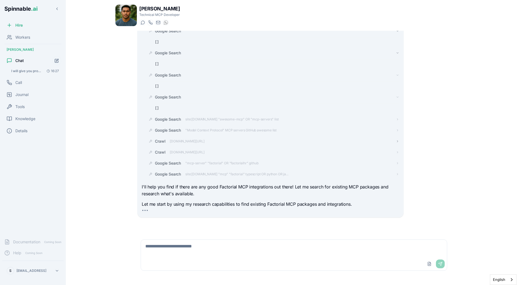
scroll to position [282, 0]
click at [194, 164] on span ""mcp-server" "factorial" OR "factorialhr" github" at bounding box center [221, 163] width 73 height 4
click at [182, 142] on div "Google Search" at bounding box center [277, 140] width 244 height 5
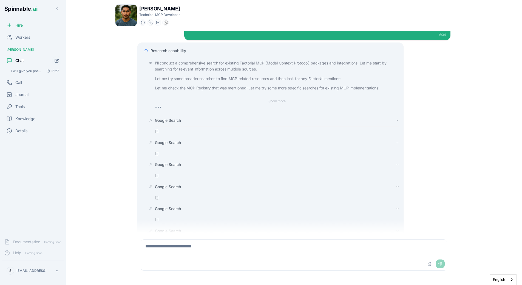
scroll to position [0, 0]
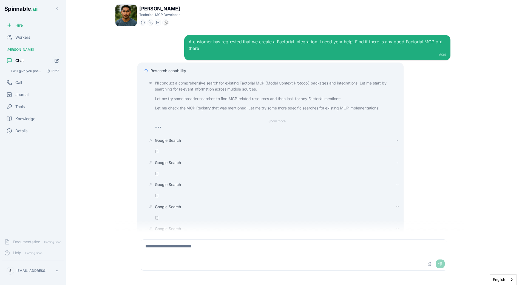
click at [182, 143] on div "Google Search []" at bounding box center [277, 146] width 244 height 17
click at [182, 140] on div "Google Search" at bounding box center [277, 140] width 244 height 5
click at [182, 149] on div "Google Search" at bounding box center [277, 151] width 244 height 5
click at [181, 162] on span "Google Search" at bounding box center [168, 162] width 26 height 5
click at [181, 172] on span "Google Search" at bounding box center [168, 173] width 26 height 5
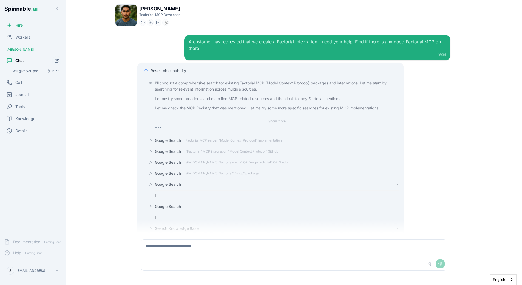
drag, startPoint x: 184, startPoint y: 186, endPoint x: 188, endPoint y: 192, distance: 7.6
click at [188, 192] on div "Google Search []" at bounding box center [277, 189] width 244 height 17
click at [192, 186] on div "Google Search" at bounding box center [277, 183] width 244 height 5
click at [182, 194] on div "Google Search" at bounding box center [277, 194] width 244 height 5
click at [185, 206] on span "Search Knowledge Base" at bounding box center [177, 205] width 44 height 5
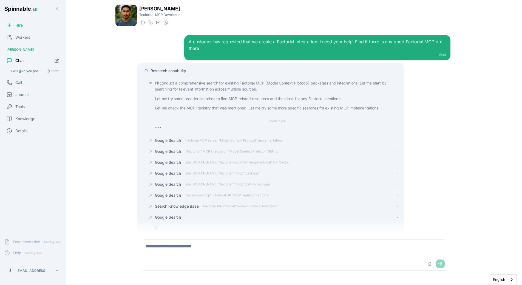
click at [185, 217] on div "Google Search" at bounding box center [277, 216] width 244 height 5
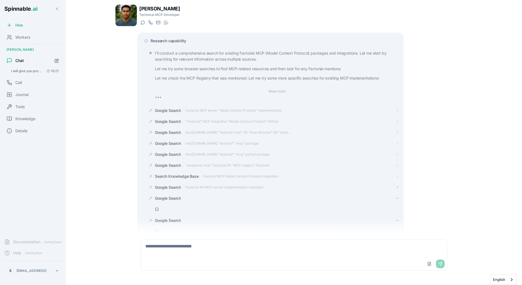
scroll to position [30, 0]
click at [185, 197] on div "Google Search" at bounding box center [277, 197] width 244 height 5
click at [179, 208] on span "Google Search" at bounding box center [168, 208] width 26 height 5
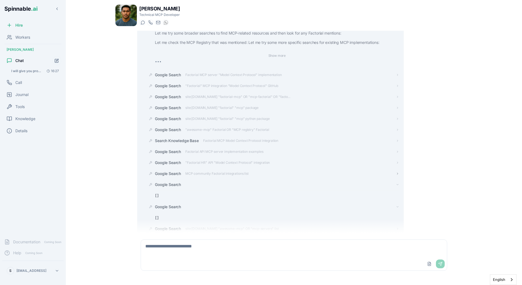
scroll to position [72, 0]
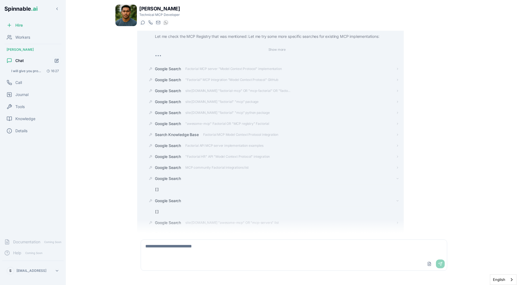
click at [185, 184] on div "[]" at bounding box center [277, 188] width 244 height 8
click at [185, 181] on div "Google Search" at bounding box center [277, 178] width 244 height 5
click at [182, 190] on div "Google Search" at bounding box center [277, 189] width 244 height 5
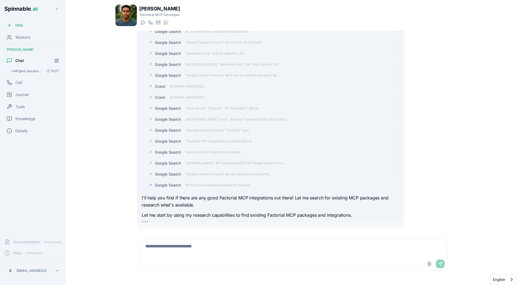
scroll to position [218, 0]
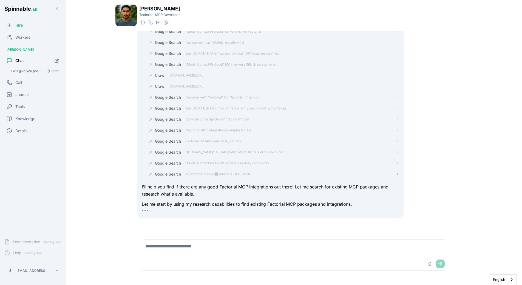
click at [217, 175] on span "MCP protocol implementations list HR tools" at bounding box center [217, 174] width 65 height 4
click at [222, 165] on div "Google Search" at bounding box center [277, 162] width 244 height 5
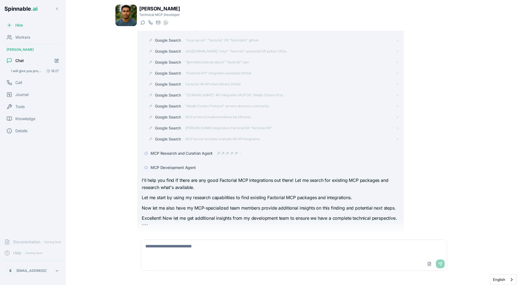
scroll to position [290, 0]
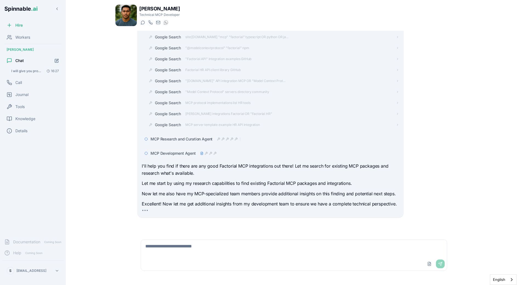
click at [111, 166] on div "Liam Kim Technical MCP Developer Start a chat Start a call liam.kim@getspinnabl…" at bounding box center [293, 141] width 375 height 282
click at [124, 208] on div "A customer has requested that we create a Factorial integration. I need your he…" at bounding box center [293, 132] width 357 height 202
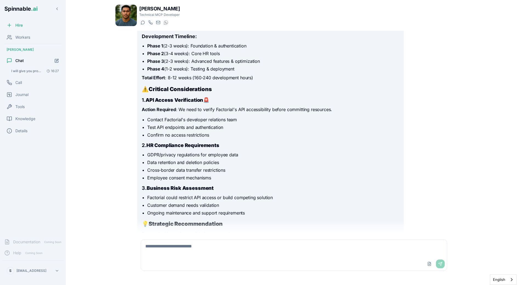
scroll to position [434, 0]
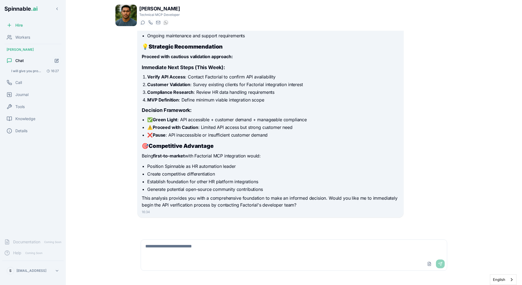
click at [32, 38] on div "Workers" at bounding box center [32, 37] width 61 height 11
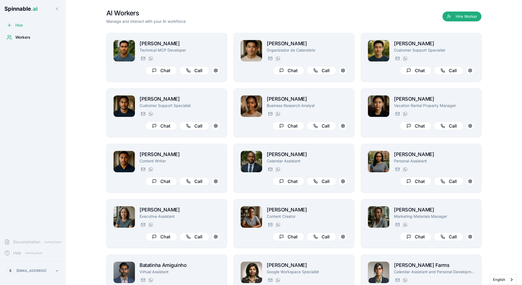
click at [259, 19] on div "AI Workers Manage and interact with your AI workforce Hire Worker" at bounding box center [293, 16] width 375 height 15
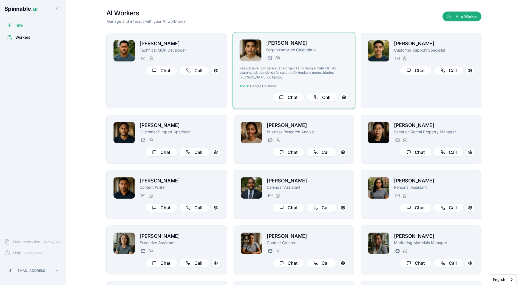
click at [333, 69] on p "Responsável por gerenciar e organizar o Google Calendar do usuário, adaptando-s…" at bounding box center [293, 72] width 109 height 13
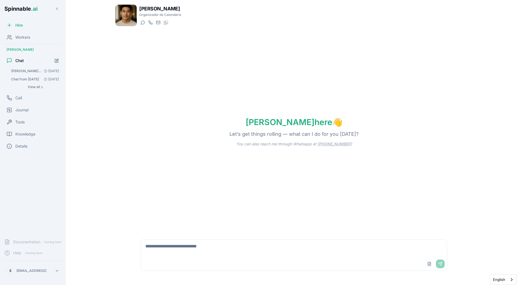
click at [181, 246] on textarea at bounding box center [294, 249] width 306 height 18
type textarea "**********"
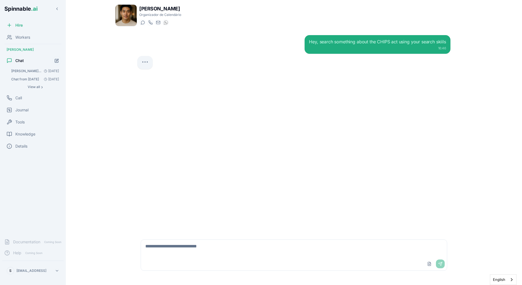
click at [302, 137] on div "Hey, search something about the CHIPS act using your search skiils 16:46" at bounding box center [294, 132] width 322 height 202
click at [180, 114] on div "Hey, search something about the CHIPS act using your search skiils 16:46" at bounding box center [294, 132] width 322 height 202
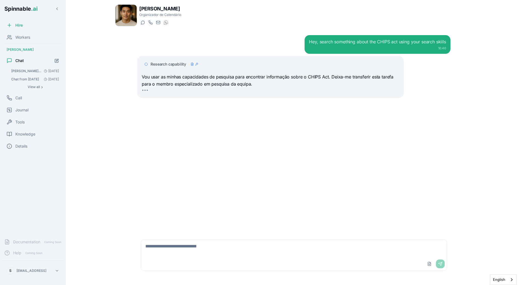
click at [177, 63] on span "Research capability" at bounding box center [169, 63] width 36 height 5
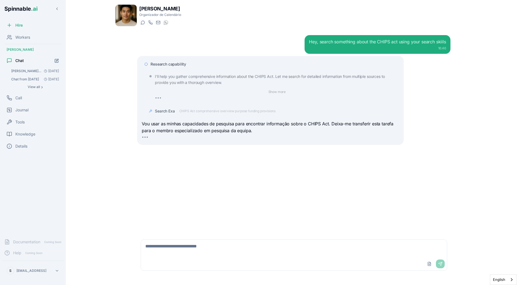
click at [188, 108] on div "Search Exa CHIPS Act comprehensive overview purpose funding provisions" at bounding box center [272, 111] width 253 height 10
click at [188, 110] on span "CHIPS Act comprehensive overview purpose funding provisions" at bounding box center [227, 111] width 96 height 4
click at [167, 111] on span "Search Exa" at bounding box center [165, 110] width 20 height 5
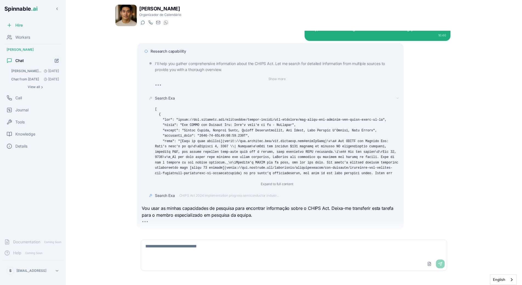
scroll to position [24, 0]
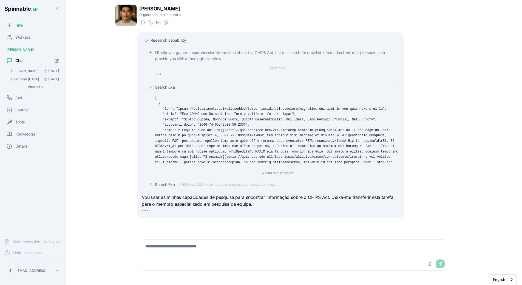
click at [165, 88] on span "Search Exa" at bounding box center [165, 86] width 20 height 5
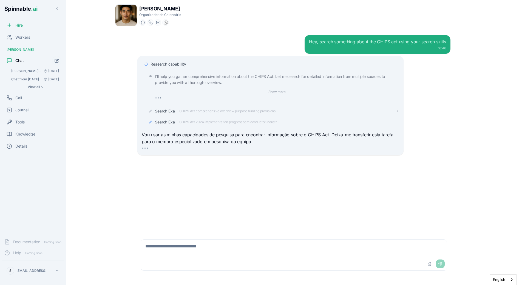
click at [168, 121] on span "Search Exa" at bounding box center [165, 121] width 20 height 5
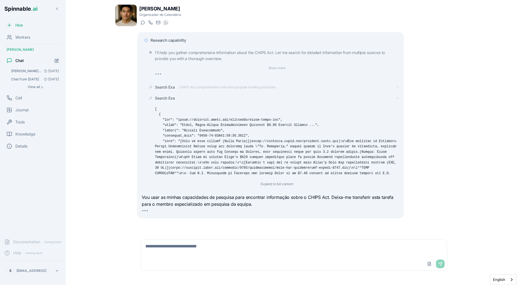
click at [168, 98] on span "Search Exa" at bounding box center [165, 97] width 20 height 5
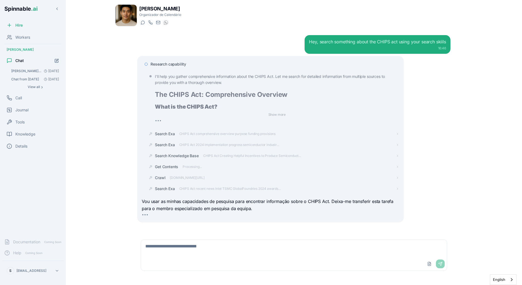
scroll to position [4, 0]
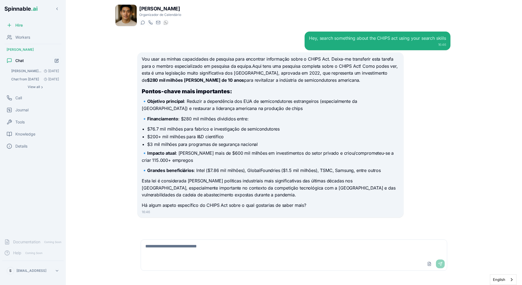
scroll to position [4, 0]
click at [99, 74] on main "Vincent Farhadi Organizador de Calendário Start a chat Start a call vincent.far…" at bounding box center [294, 142] width 456 height 285
click at [30, 35] on span "Workers" at bounding box center [22, 37] width 15 height 5
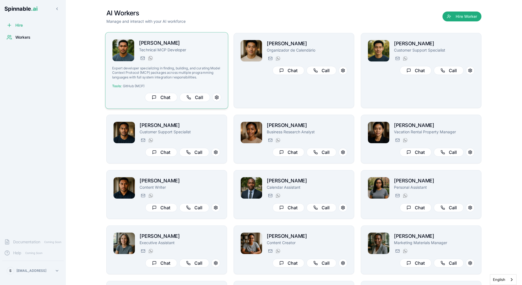
click at [195, 68] on p "Expert developer specializing in finding, building, and curating Model Context …" at bounding box center [166, 72] width 109 height 13
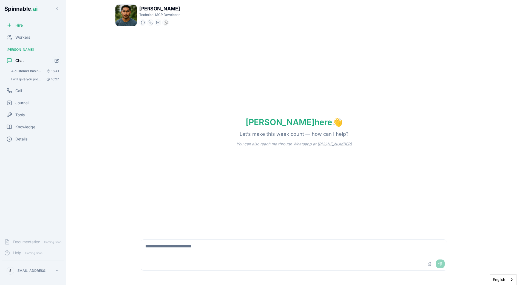
click at [157, 242] on textarea at bounding box center [294, 249] width 306 height 18
click at [211, 245] on textarea at bounding box center [294, 249] width 306 height 18
click at [277, 78] on div "Liam here 👋 Let’s make this week count — how can I help? You can also reach me …" at bounding box center [293, 132] width 357 height 202
click at [34, 80] on span "I will give you proper description of your core tasks over time. I work for Spi…" at bounding box center [26, 79] width 31 height 4
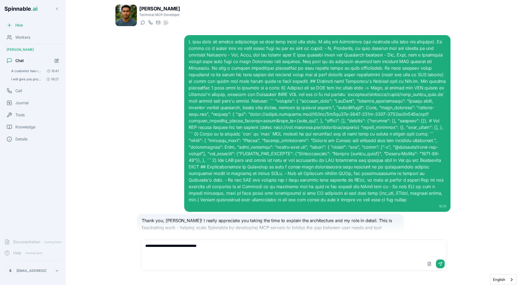
scroll to position [1662, 0]
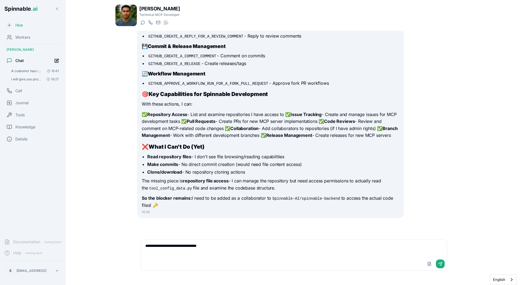
click at [57, 60] on icon "Start new chat" at bounding box center [57, 60] width 2 height 2
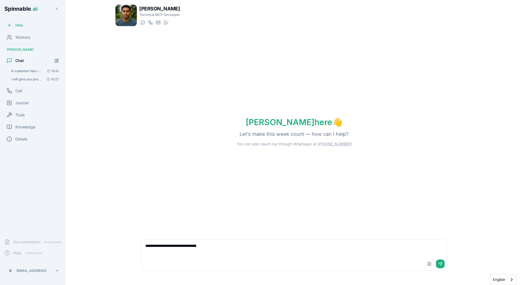
click at [232, 254] on textarea "**********" at bounding box center [294, 249] width 306 height 18
type textarea "**********"
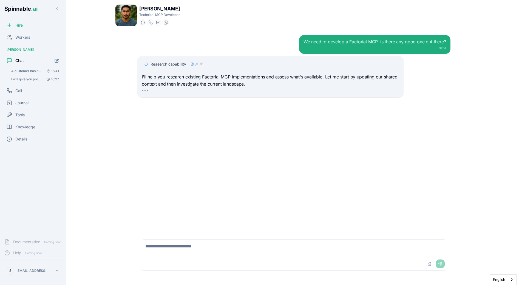
click at [177, 59] on div "Research capability I'll help you research existing Factorial MCP implementatio…" at bounding box center [270, 76] width 266 height 41
click at [177, 65] on span "Research capability" at bounding box center [169, 63] width 36 height 5
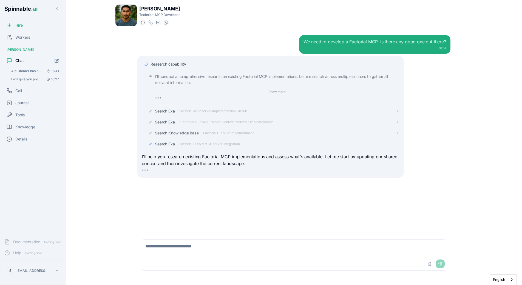
click at [221, 138] on div "I'll conduct a comprehensive research on existing Factorial MCP implementations…" at bounding box center [272, 110] width 253 height 78
click at [208, 142] on span "Factorial HR API MCP server integration" at bounding box center [209, 144] width 61 height 4
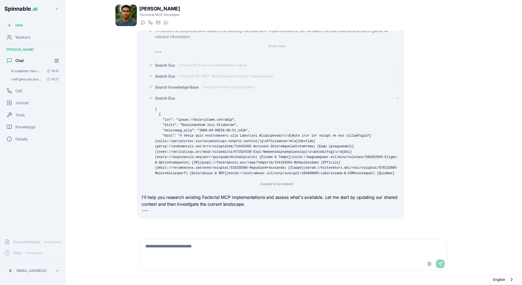
click at [180, 98] on div "Search Exa" at bounding box center [277, 97] width 244 height 5
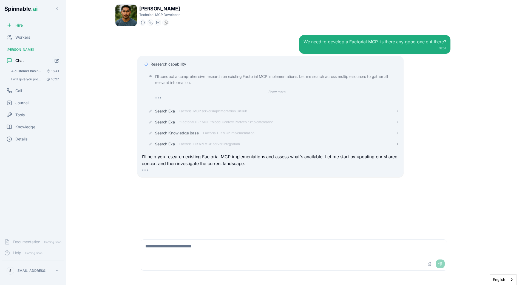
scroll to position [0, 0]
click at [214, 121] on span ""Factorial HR" MCP "Model Context Protocol" implementation" at bounding box center [226, 122] width 94 height 4
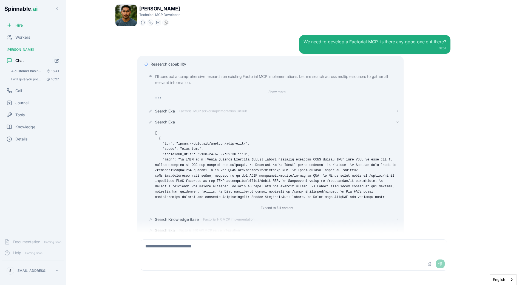
scroll to position [46, 0]
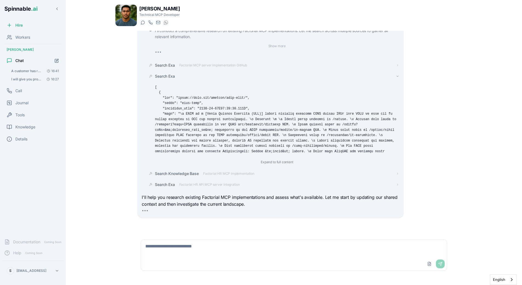
click at [177, 76] on div "Search Exa" at bounding box center [277, 75] width 244 height 5
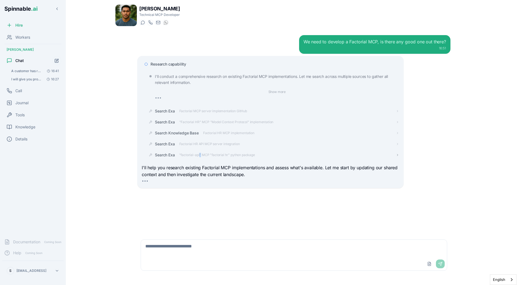
click at [200, 154] on span ""factorial-api" MCP "factorial hr" python package" at bounding box center [217, 155] width 76 height 4
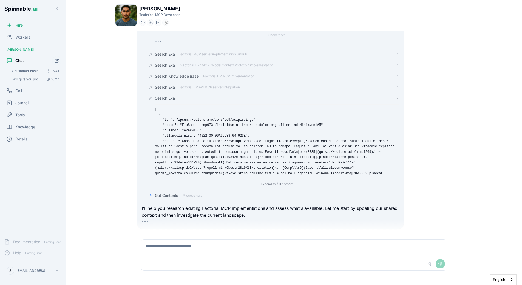
scroll to position [68, 0]
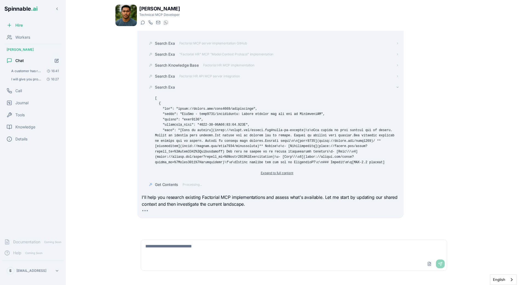
click at [268, 174] on button "Expand to full content" at bounding box center [276, 173] width 39 height 7
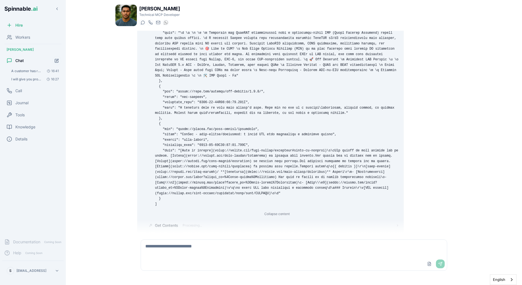
scroll to position [356, 0]
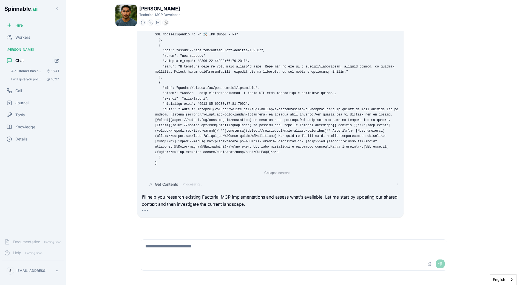
click at [266, 169] on div "Collapse content" at bounding box center [277, 172] width 244 height 7
click at [266, 181] on div "Get Contents Processing..." at bounding box center [277, 183] width 244 height 5
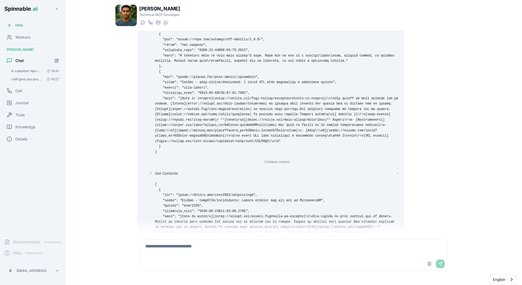
scroll to position [453, 0]
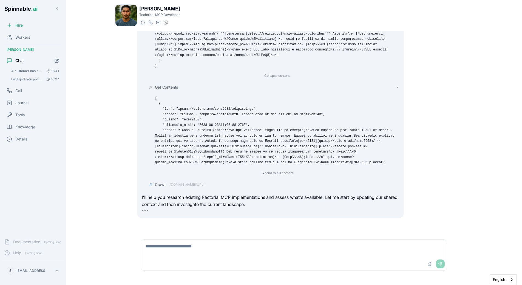
click at [174, 89] on span "Get Contents" at bounding box center [166, 86] width 23 height 5
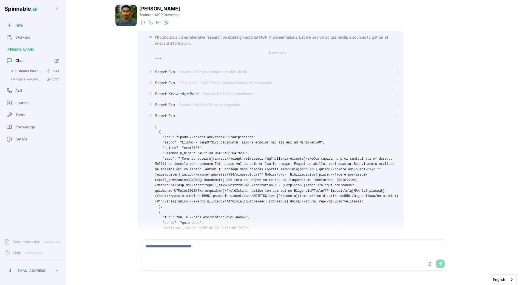
scroll to position [33, 0]
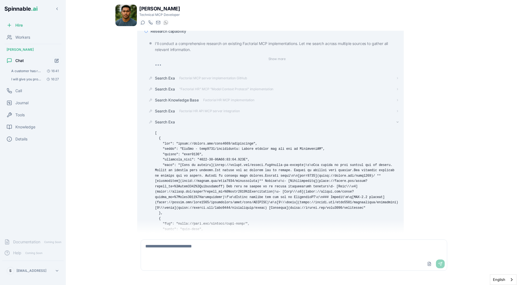
click at [164, 123] on span "Search Exa" at bounding box center [165, 121] width 20 height 5
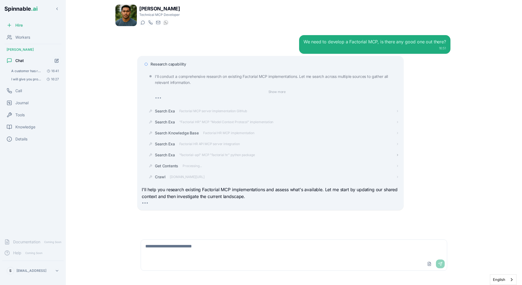
scroll to position [0, 0]
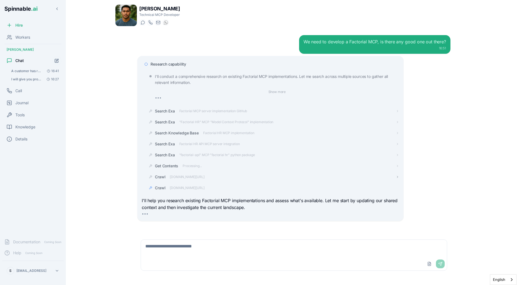
click at [196, 178] on div "Crawl github.com/leon1995/factorialhr" at bounding box center [272, 177] width 253 height 10
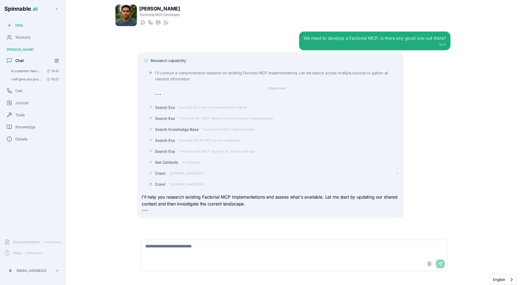
click at [196, 175] on span "github.com/leon1995/factorialhr" at bounding box center [187, 173] width 35 height 4
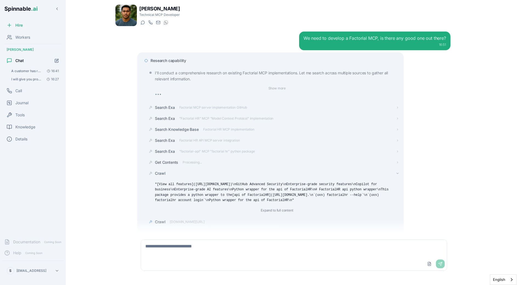
scroll to position [41, 0]
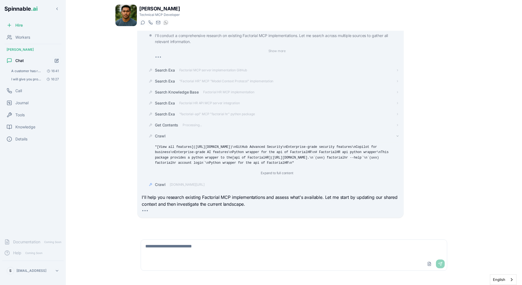
click at [164, 135] on span "Crawl" at bounding box center [160, 135] width 10 height 5
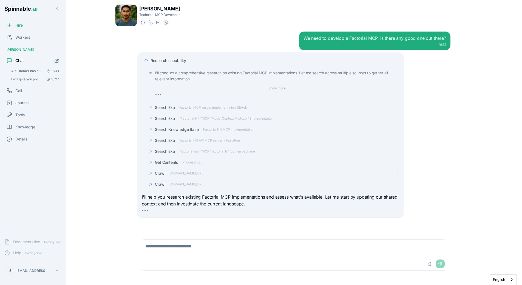
click at [166, 183] on div "Crawl github.com/apappascs/mcp-servers-hub" at bounding box center [179, 183] width 49 height 5
click at [168, 184] on div "Crawl" at bounding box center [277, 183] width 244 height 5
click at [274, 173] on div "Crawl github.com/leon1995/factorialhr" at bounding box center [277, 173] width 244 height 5
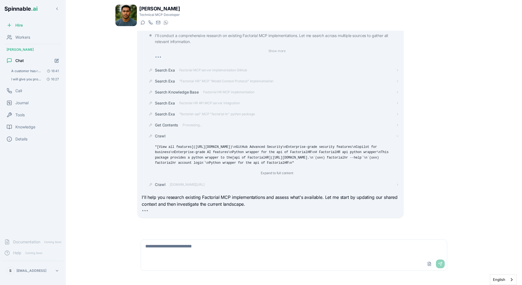
click at [181, 132] on div "Crawl "[View all features](https://github.com/features)\nGitHub Advanced Securi…" at bounding box center [272, 154] width 253 height 47
click at [171, 134] on div "Crawl" at bounding box center [277, 135] width 244 height 5
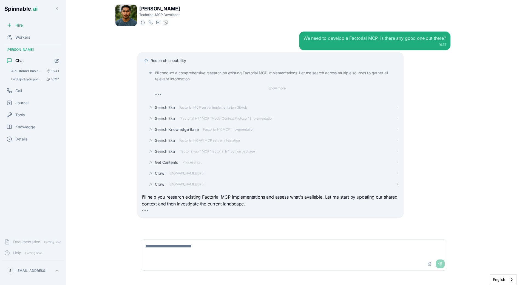
click at [159, 183] on span "Crawl" at bounding box center [160, 183] width 10 height 5
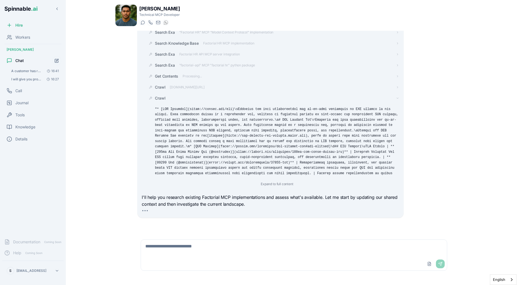
scroll to position [101, 0]
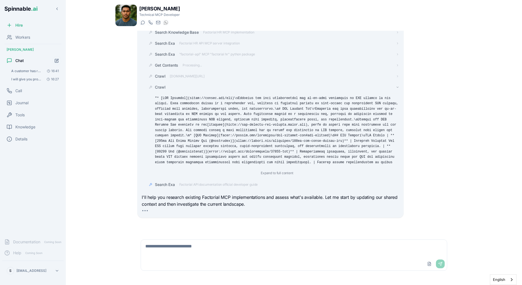
click at [157, 86] on span "Crawl" at bounding box center [160, 86] width 10 height 5
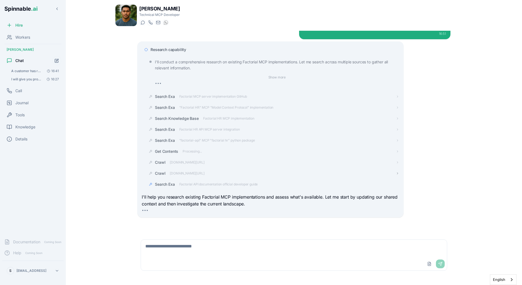
scroll to position [15, 0]
click at [168, 187] on span "Search Exa" at bounding box center [165, 183] width 20 height 5
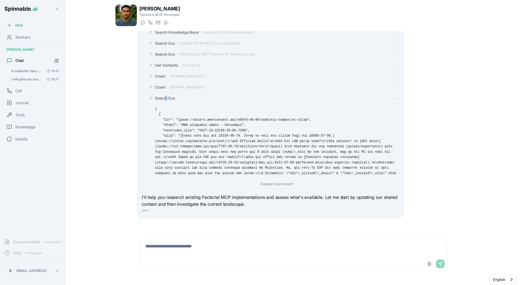
click at [167, 98] on span "Search Exa" at bounding box center [165, 97] width 20 height 5
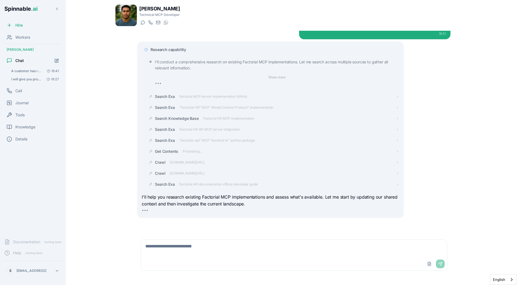
click at [424, 153] on div "Research capability I'll conduct a comprehensive research on existing Factorial…" at bounding box center [293, 129] width 313 height 176
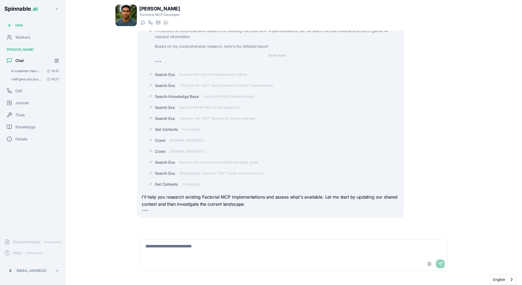
scroll to position [59, 0]
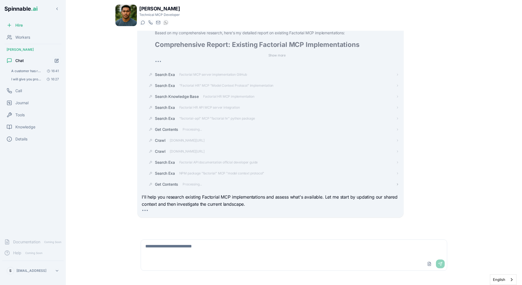
click at [200, 184] on span "Processing..." at bounding box center [192, 184] width 19 height 4
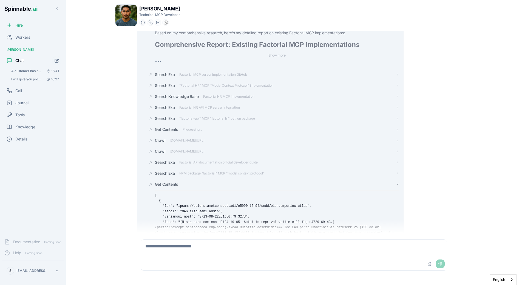
scroll to position [145, 0]
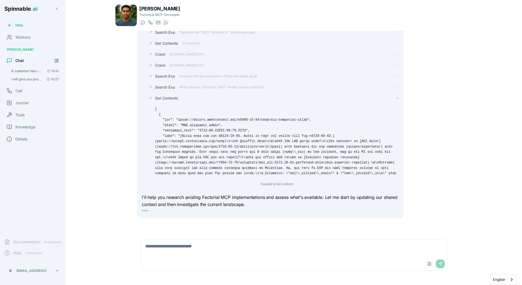
click at [169, 98] on span "Get Contents" at bounding box center [166, 97] width 23 height 5
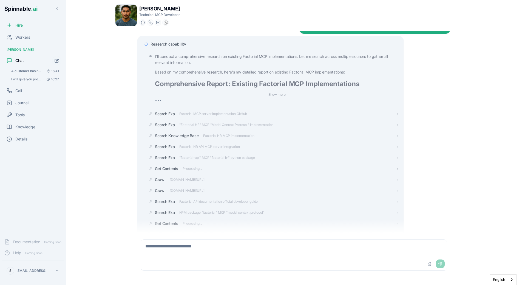
scroll to position [15, 0]
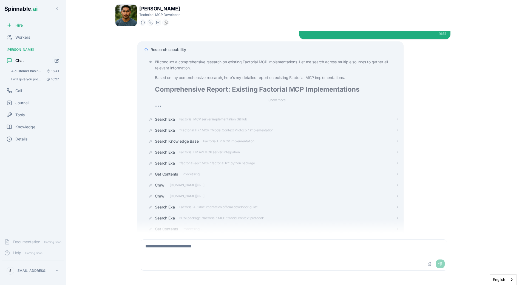
click at [446, 127] on div "Research capability I'll conduct a comprehensive research on existing Factorial…" at bounding box center [293, 151] width 313 height 221
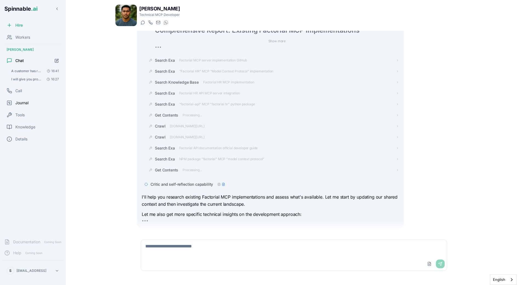
scroll to position [84, 0]
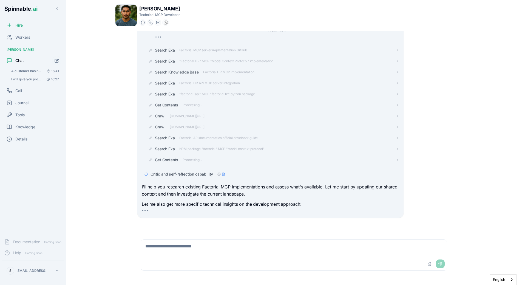
click at [184, 171] on span "Critic and self-reflection capability" at bounding box center [182, 173] width 63 height 5
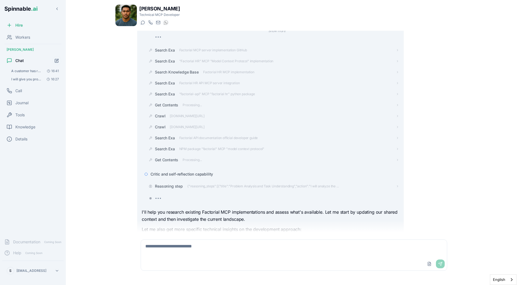
scroll to position [109, 0]
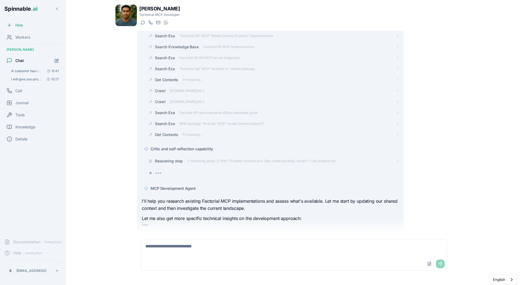
click at [159, 174] on div "Research capability I'll conduct a comprehensive research on existing Factorial…" at bounding box center [270, 89] width 257 height 278
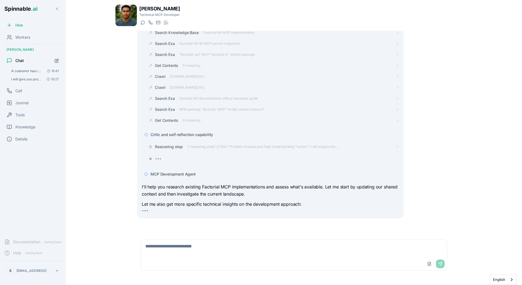
click at [161, 173] on span "MCP Development Agent" at bounding box center [173, 173] width 45 height 5
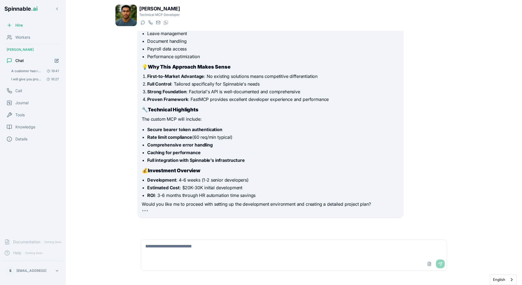
scroll to position [603, 0]
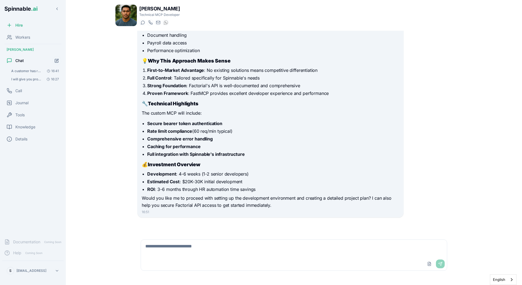
scroll to position [246, 0]
click at [215, 103] on h3 "🔧 Technical Highlights" at bounding box center [270, 104] width 257 height 8
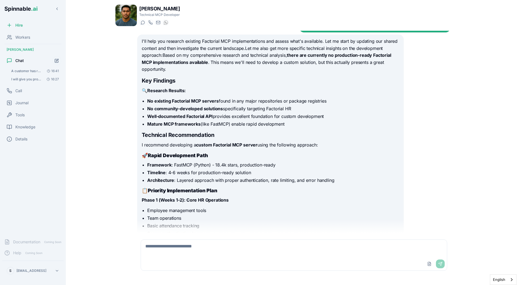
scroll to position [0, 0]
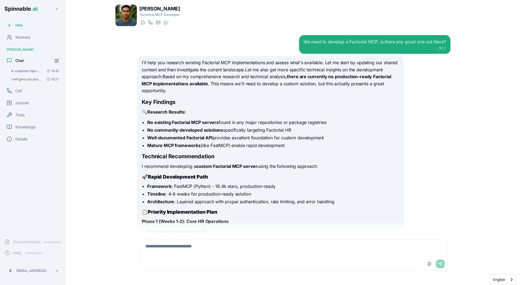
click at [421, 32] on div "We need to develop a Factorial MCP, is there any good one out there? 16:51 I'll…" at bounding box center [294, 132] width 322 height 202
click at [130, 20] on img at bounding box center [125, 15] width 21 height 21
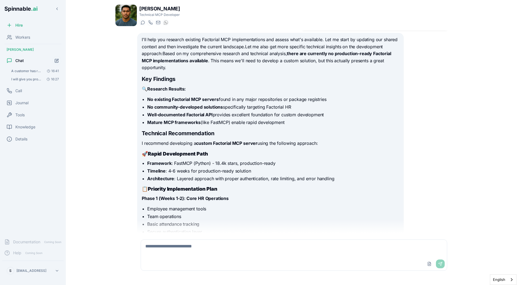
scroll to position [23, 0]
drag, startPoint x: 217, startPoint y: 115, endPoint x: 268, endPoint y: 119, distance: 51.1
click at [268, 119] on ul "No existing Factorial MCP servers found in any major repositories or package re…" at bounding box center [270, 111] width 257 height 30
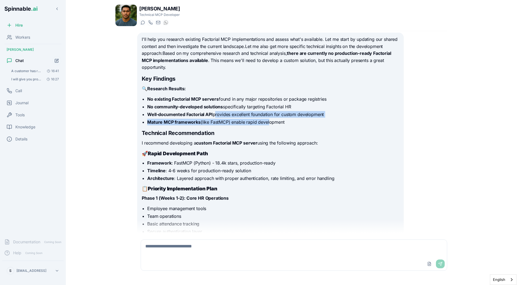
click at [268, 119] on li "Mature MCP frameworks (like FastMCP) enable rapid development" at bounding box center [273, 122] width 252 height 7
drag, startPoint x: 203, startPoint y: 123, endPoint x: 229, endPoint y: 124, distance: 26.1
click at [228, 124] on li "Mature MCP frameworks (like FastMCP) enable rapid development" at bounding box center [273, 122] width 252 height 7
click at [229, 124] on li "Mature MCP frameworks (like FastMCP) enable rapid development" at bounding box center [273, 122] width 252 height 7
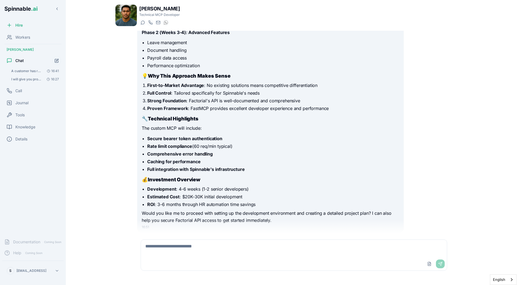
scroll to position [246, 0]
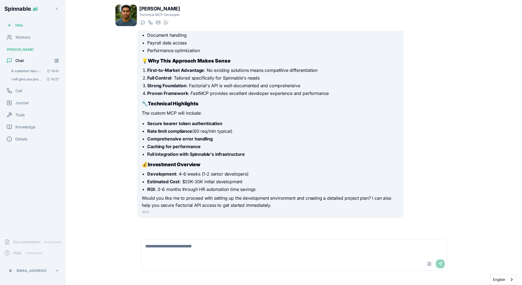
click at [180, 249] on textarea at bounding box center [294, 249] width 306 height 18
click at [244, 246] on textarea "**********" at bounding box center [294, 249] width 306 height 18
paste textarea "**********"
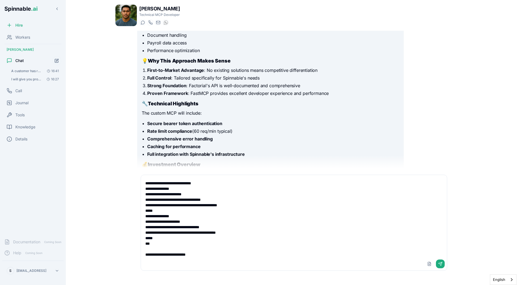
scroll to position [47, 0]
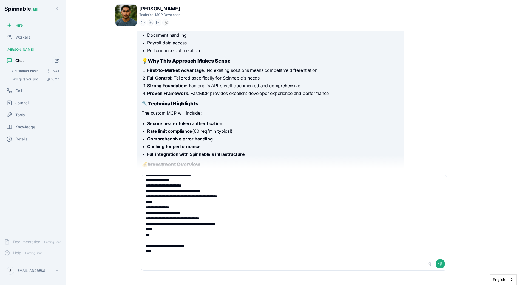
paste textarea "**********"
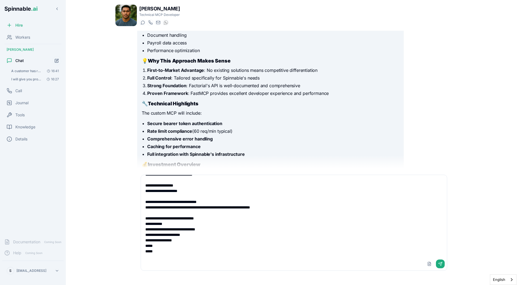
scroll to position [173, 0]
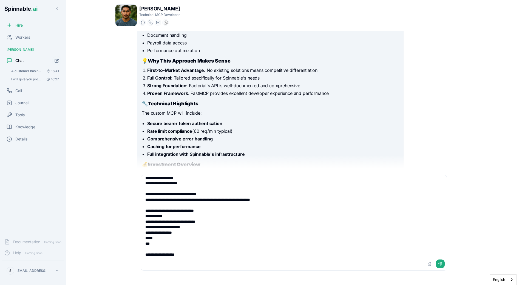
paste textarea "**********"
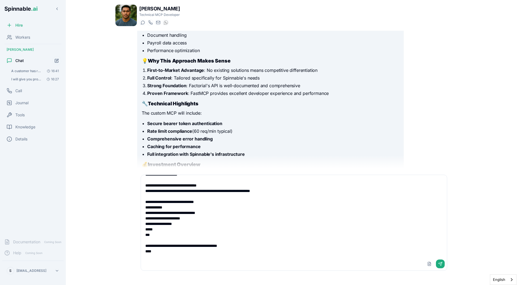
paste textarea "**********"
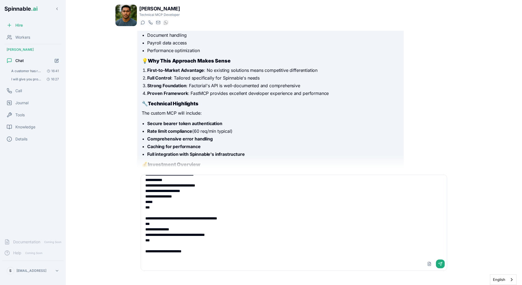
scroll to position [209, 0]
paste textarea "**********"
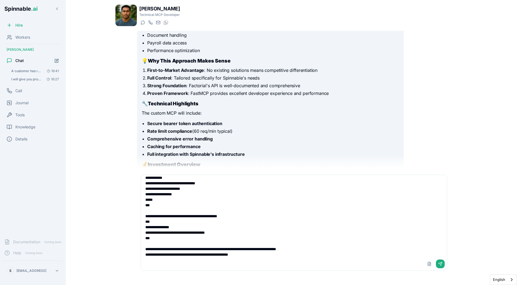
click at [267, 252] on textarea at bounding box center [294, 216] width 306 height 82
paste textarea "**********"
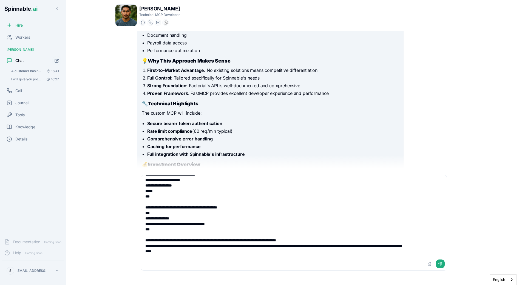
scroll to position [228, 0]
paste textarea "**********"
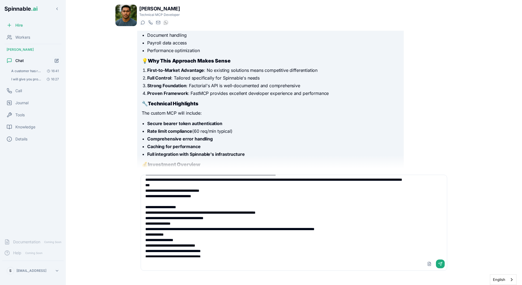
scroll to position [286, 0]
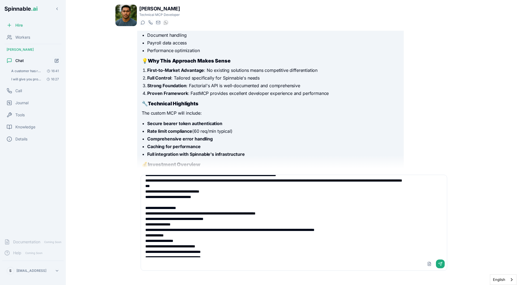
drag, startPoint x: 167, startPoint y: 203, endPoint x: 220, endPoint y: 203, distance: 52.6
click at [220, 203] on textarea at bounding box center [294, 216] width 306 height 82
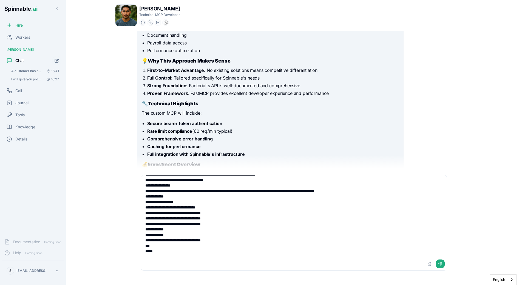
click at [178, 251] on textarea at bounding box center [294, 216] width 306 height 82
paste textarea "**********"
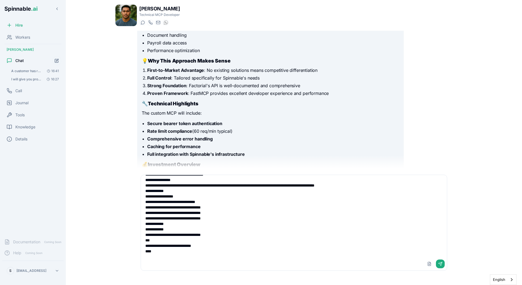
paste textarea "**********"
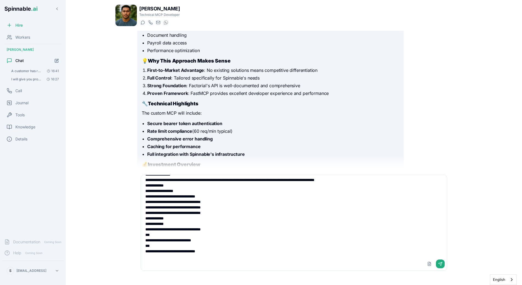
scroll to position [343, 0]
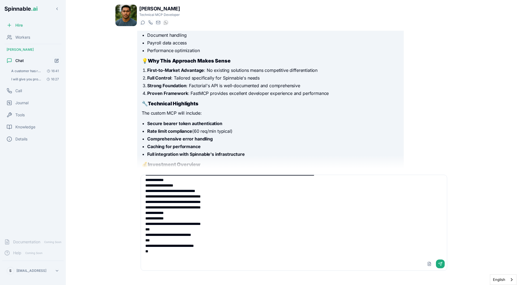
type textarea "**********"
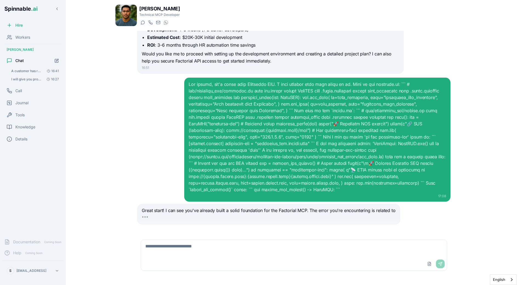
scroll to position [397, 0]
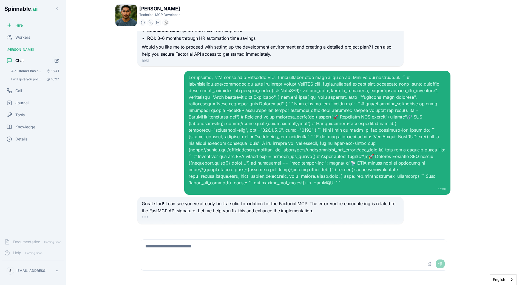
click at [255, 200] on p "Great start! I can see you've already built a solid foundation for the Factoria…" at bounding box center [270, 207] width 257 height 14
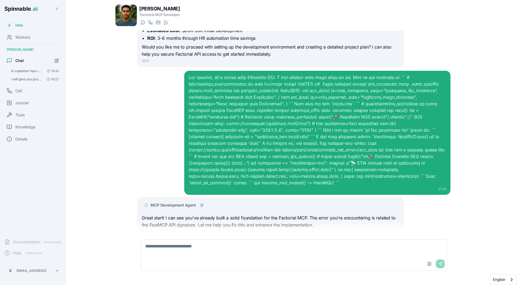
scroll to position [411, 0]
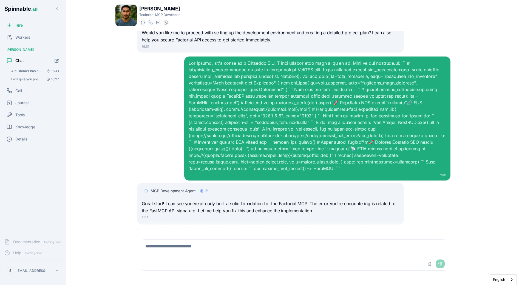
click at [178, 188] on div "MCP Development Agent" at bounding box center [270, 191] width 257 height 10
click at [179, 188] on span "MCP Development Agent" at bounding box center [173, 190] width 45 height 5
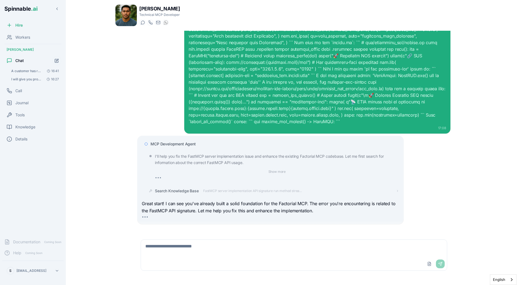
scroll to position [469, 0]
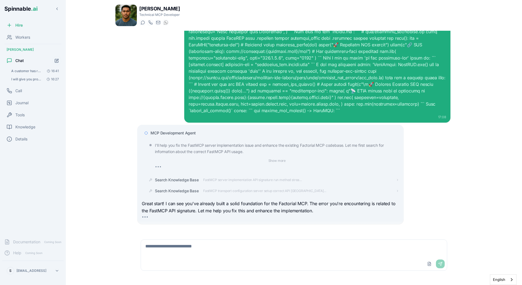
click at [184, 130] on span "MCP Development Agent" at bounding box center [173, 132] width 45 height 5
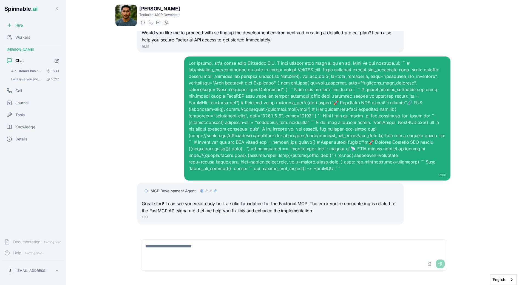
click at [178, 188] on span "MCP Development Agent" at bounding box center [173, 190] width 45 height 5
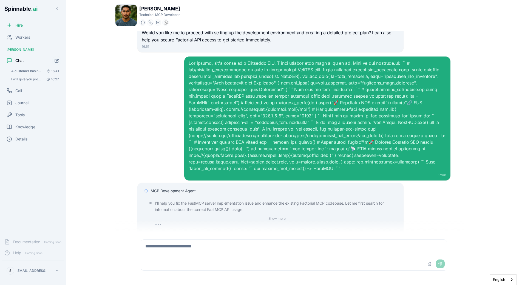
scroll to position [480, 0]
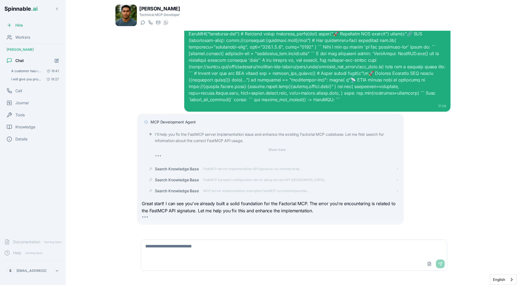
click at [175, 119] on span "MCP Development Agent" at bounding box center [173, 121] width 45 height 5
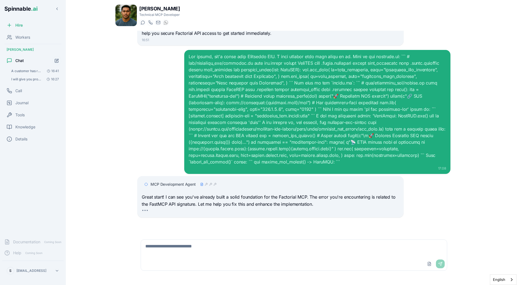
scroll to position [411, 0]
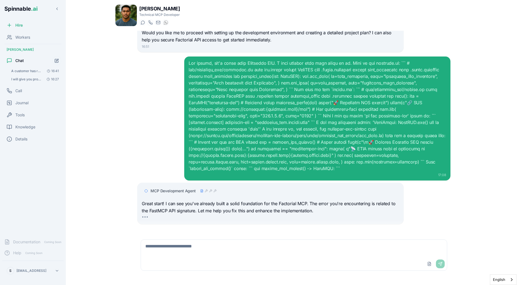
click at [180, 186] on div "MCP Development Agent" at bounding box center [270, 191] width 257 height 10
click at [180, 188] on span "MCP Development Agent" at bounding box center [173, 190] width 45 height 5
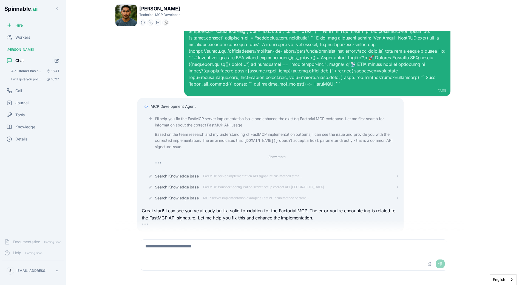
scroll to position [503, 0]
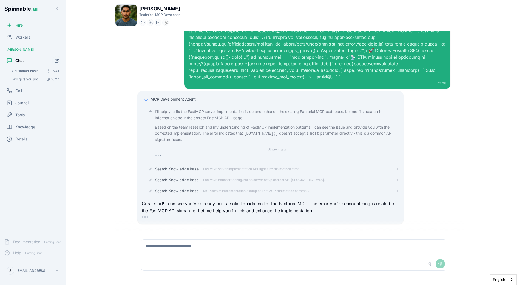
click at [186, 96] on span "MCP Development Agent" at bounding box center [173, 98] width 45 height 5
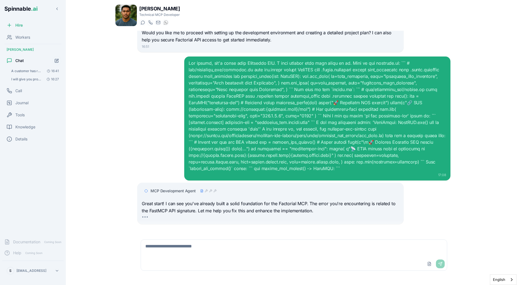
click at [172, 188] on span "MCP Development Agent" at bounding box center [173, 190] width 45 height 5
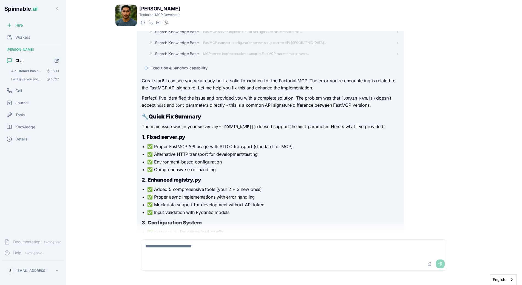
scroll to position [637, 0]
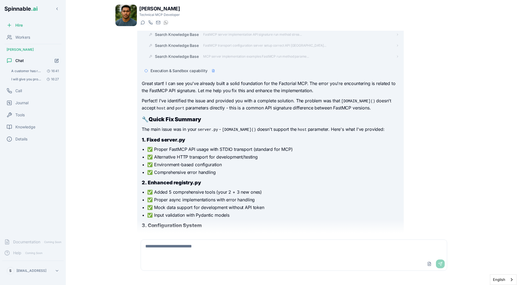
click at [350, 98] on code "FastMCP.run()" at bounding box center [358, 100] width 36 height 5
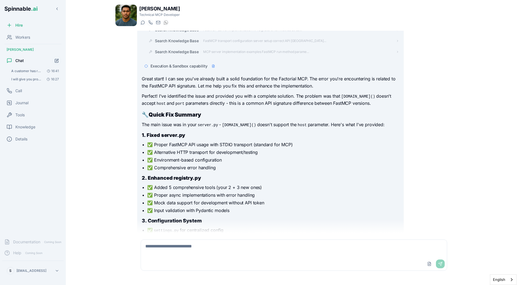
click at [186, 63] on span "Execution & Sandbox capability" at bounding box center [179, 65] width 57 height 5
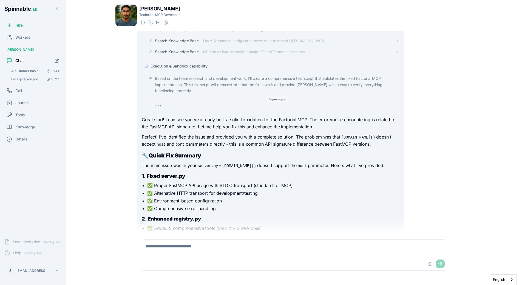
click at [276, 96] on button "Show more" at bounding box center [277, 99] width 22 height 7
click at [276, 96] on button "Show less" at bounding box center [277, 99] width 20 height 7
click at [192, 63] on span "Execution & Sandbox capability" at bounding box center [179, 65] width 57 height 5
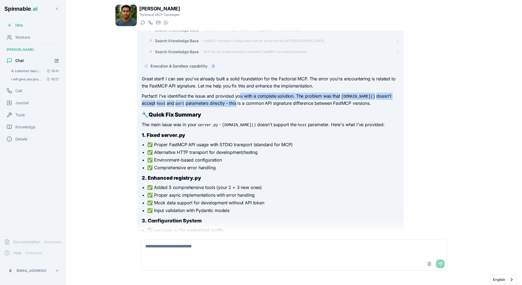
click at [239, 94] on p "Perfect! I've identified the issue and provided you with a complete solution. T…" at bounding box center [270, 100] width 257 height 14
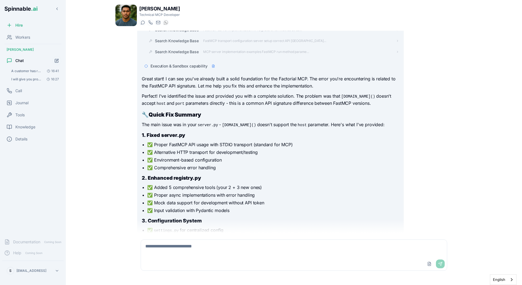
click at [241, 95] on p "Perfect! I've identified the issue and provided you with a complete solution. T…" at bounding box center [270, 100] width 257 height 14
click at [215, 63] on div "Execution & Sandbox capability" at bounding box center [275, 65] width 248 height 5
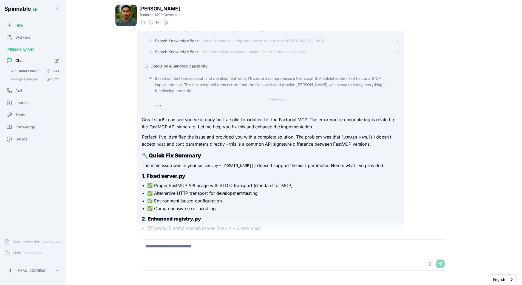
click at [201, 63] on span "Execution & Sandbox capability" at bounding box center [179, 65] width 57 height 5
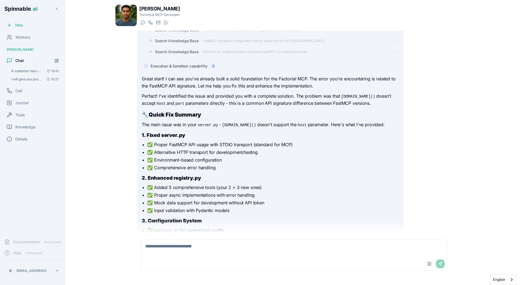
click at [234, 121] on p "The main issue was in your server.py - FastMCP.run() doesn't support the host p…" at bounding box center [270, 124] width 257 height 7
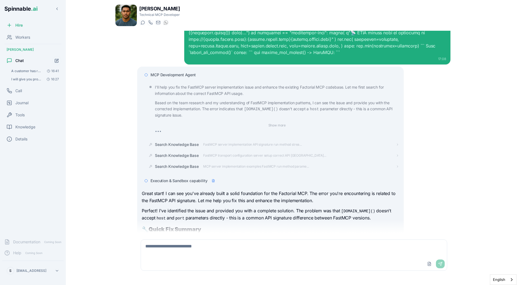
scroll to position [511, 0]
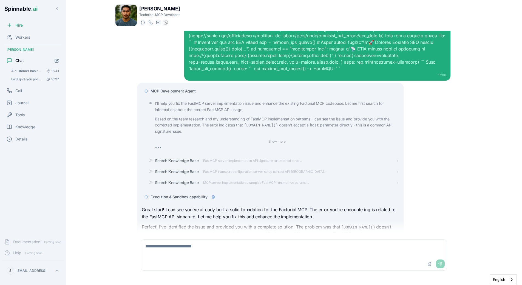
click at [180, 88] on span "MCP Development Agent" at bounding box center [173, 90] width 45 height 5
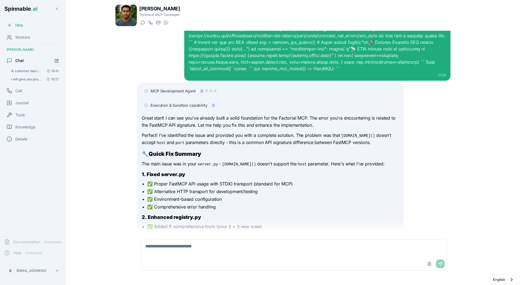
click at [191, 103] on span "Execution & Sandbox capability" at bounding box center [179, 105] width 57 height 5
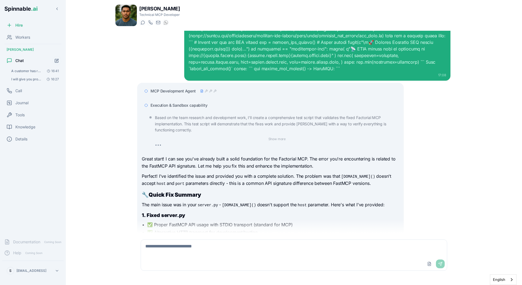
click at [183, 103] on span "Execution & Sandbox capability" at bounding box center [179, 105] width 57 height 5
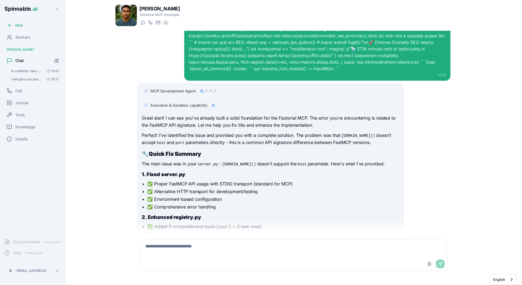
scroll to position [641, 0]
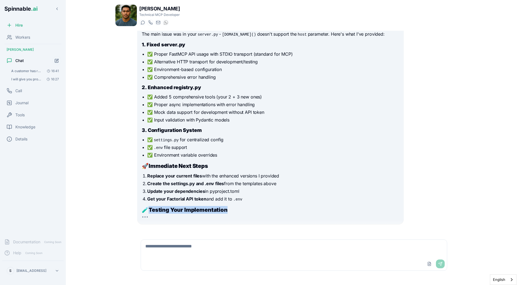
drag, startPoint x: 149, startPoint y: 203, endPoint x: 228, endPoint y: 204, distance: 78.7
click at [228, 206] on h2 "🧪 Testing Your Implementation" at bounding box center [270, 210] width 257 height 8
click at [228, 206] on strong "Testing Your Implementation" at bounding box center [188, 209] width 79 height 7
click at [123, 110] on div "We need to develop a Factorial MCP, is there any good one out there? 16:51 I'll…" at bounding box center [293, 132] width 357 height 202
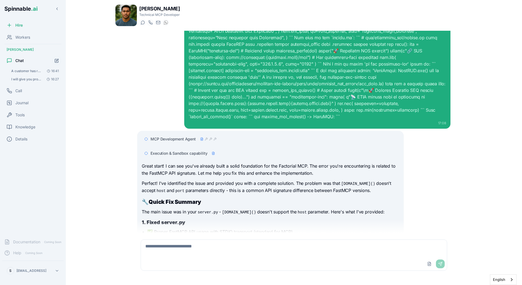
click at [178, 151] on span "Execution & Sandbox capability" at bounding box center [179, 153] width 57 height 5
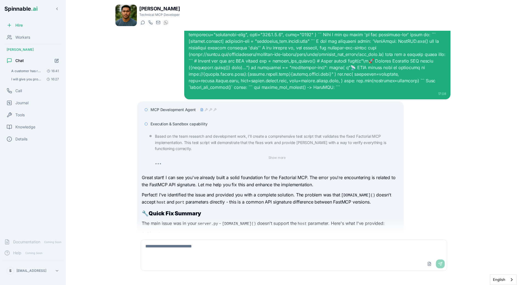
scroll to position [520, 0]
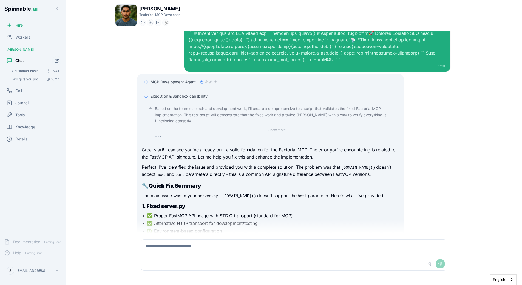
click at [186, 93] on span "Execution & Sandbox capability" at bounding box center [179, 95] width 57 height 5
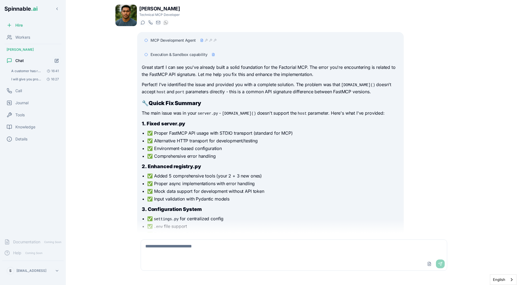
scroll to position [516, 0]
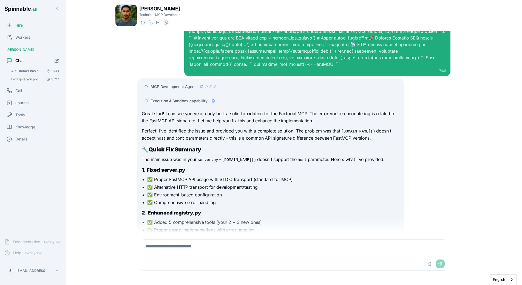
click at [184, 98] on span "Execution & Sandbox capability" at bounding box center [179, 100] width 57 height 5
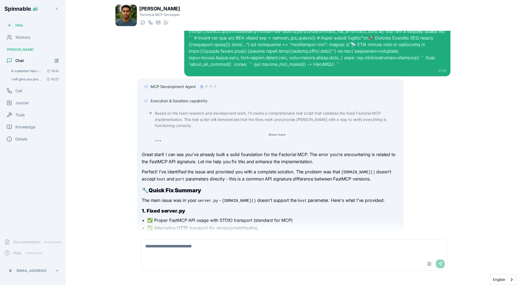
click at [268, 131] on button "Show more" at bounding box center [277, 134] width 22 height 7
click at [273, 131] on button "Show less" at bounding box center [277, 134] width 20 height 7
click at [193, 98] on span "Execution & Sandbox capability" at bounding box center [179, 100] width 57 height 5
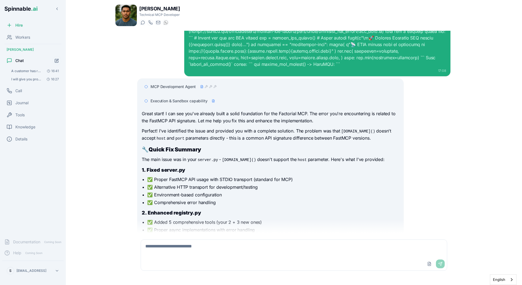
scroll to position [641, 0]
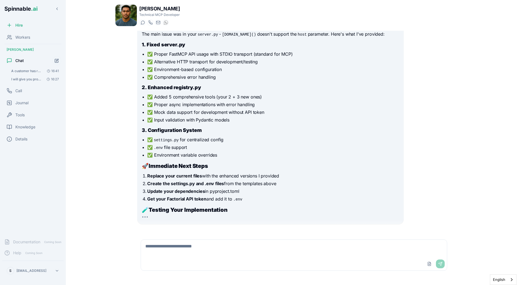
click at [173, 152] on li "✅ Environment variable overrides" at bounding box center [273, 155] width 252 height 7
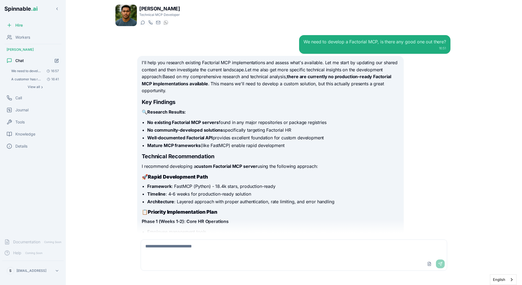
scroll to position [389, 0]
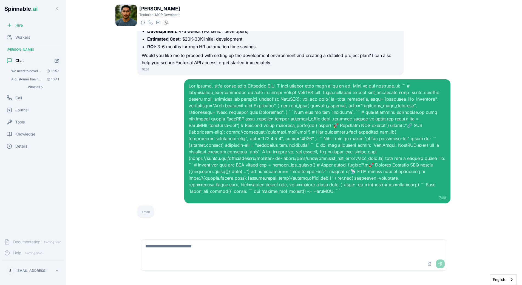
click at [180, 128] on div "17:08" at bounding box center [293, 141] width 313 height 124
click at [161, 144] on div "17:08" at bounding box center [293, 141] width 313 height 124
click at [178, 246] on textarea at bounding box center [294, 249] width 306 height 18
click at [58, 61] on icon "Start new chat" at bounding box center [57, 60] width 5 height 5
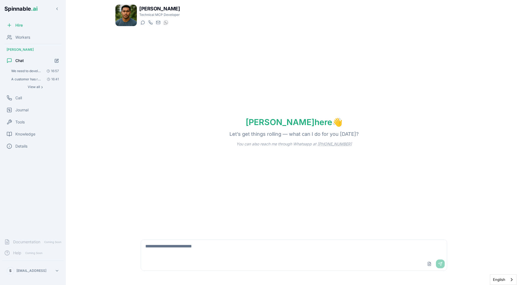
click at [175, 243] on textarea at bounding box center [294, 249] width 306 height 18
type textarea "****"
click at [184, 246] on textarea "**********" at bounding box center [294, 249] width 306 height 18
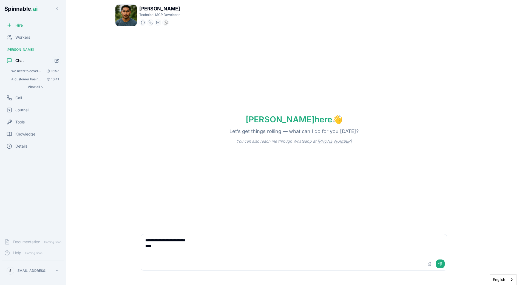
paste textarea "**********"
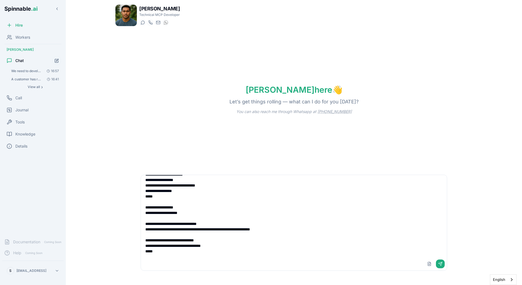
scroll to position [69, 0]
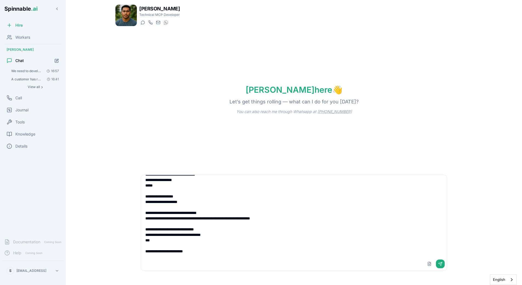
paste textarea "**********"
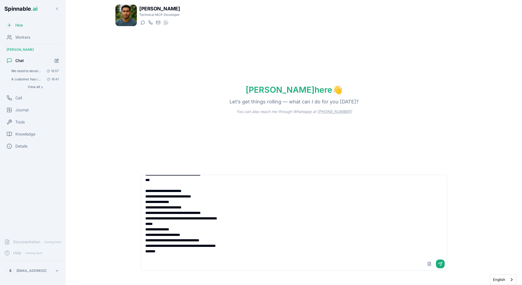
scroll to position [140, 0]
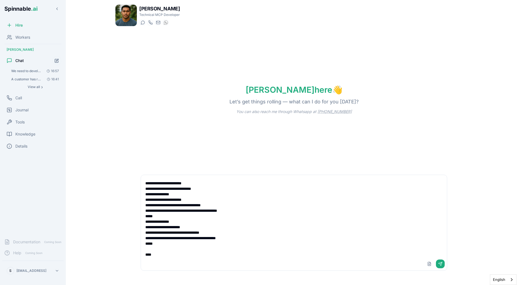
click at [154, 190] on textarea "**********" at bounding box center [294, 216] width 306 height 82
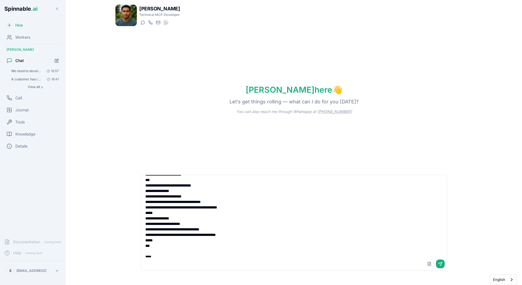
scroll to position [151, 0]
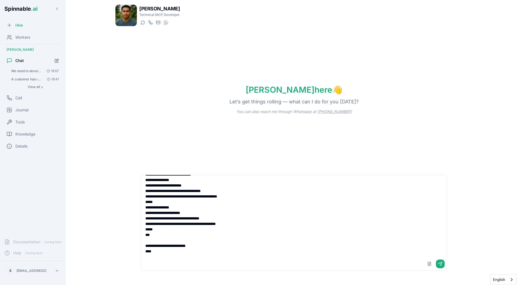
paste textarea "**********"
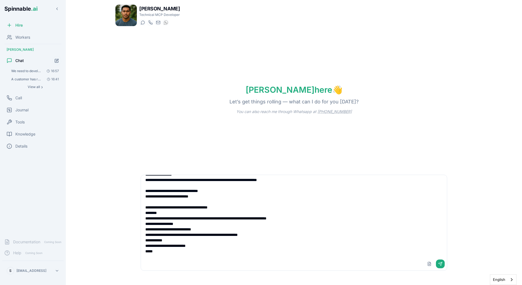
scroll to position [360, 0]
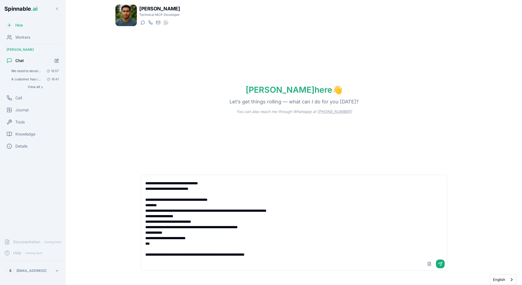
click at [283, 246] on textarea at bounding box center [294, 216] width 306 height 82
drag, startPoint x: 247, startPoint y: 255, endPoint x: 283, endPoint y: 255, distance: 36.5
click at [248, 255] on textarea at bounding box center [294, 216] width 306 height 82
click at [283, 255] on textarea at bounding box center [294, 216] width 306 height 82
click at [148, 103] on div "[PERSON_NAME] here 👋 Let’s get things rolling — what can I do for you [DATE]? Y…" at bounding box center [293, 99] width 357 height 137
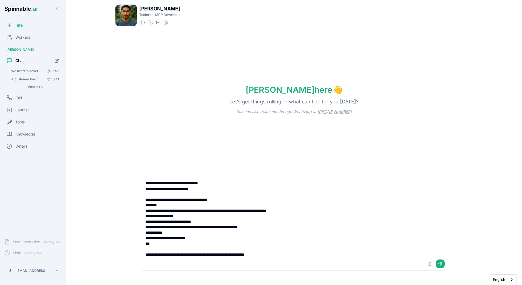
click at [152, 120] on div "[PERSON_NAME] here 👋 Let’s get things rolling — what can I do for you [DATE]? Y…" at bounding box center [293, 99] width 357 height 137
click at [114, 129] on div "[PERSON_NAME] Technical MCP Developer Start a chat Start a call [DOMAIN_NAME][E…" at bounding box center [293, 141] width 375 height 282
click at [327, 257] on div "Upload File Send" at bounding box center [294, 263] width 306 height 13
click at [300, 255] on textarea at bounding box center [294, 216] width 306 height 82
type textarea "**********"
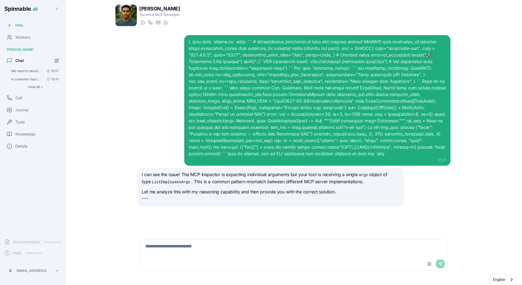
scroll to position [2, 0]
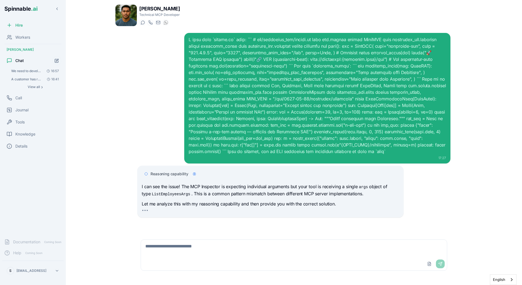
click at [179, 171] on span "Reasoning capability" at bounding box center [170, 173] width 38 height 5
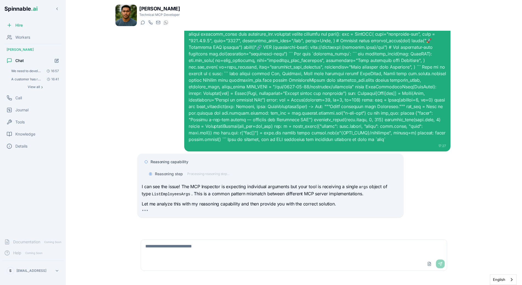
click at [176, 161] on span "Reasoning capability" at bounding box center [170, 161] width 38 height 5
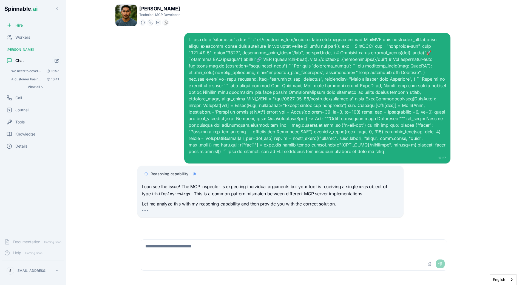
click at [177, 173] on span "Reasoning capability" at bounding box center [170, 173] width 38 height 5
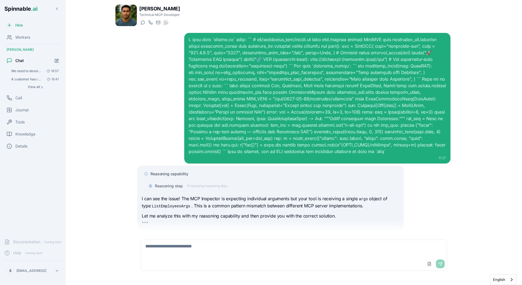
scroll to position [14, 0]
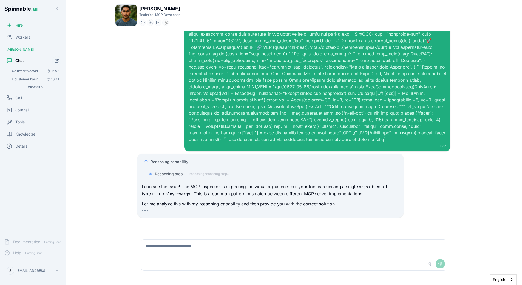
click at [177, 174] on span "Reasoning step" at bounding box center [169, 173] width 28 height 5
click at [178, 170] on div "Reasoning step Processing reasoning step..." at bounding box center [272, 174] width 253 height 10
click at [178, 174] on span "Reasoning step" at bounding box center [169, 173] width 28 height 5
click at [181, 158] on div "Reasoning capability" at bounding box center [270, 162] width 257 height 10
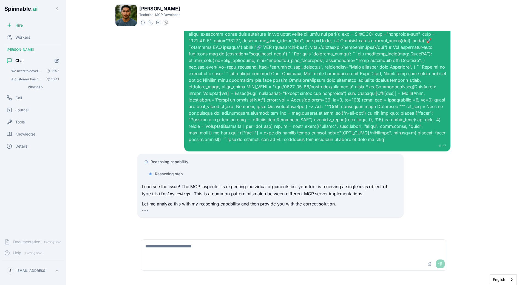
click at [181, 160] on span "Reasoning capability" at bounding box center [170, 161] width 38 height 5
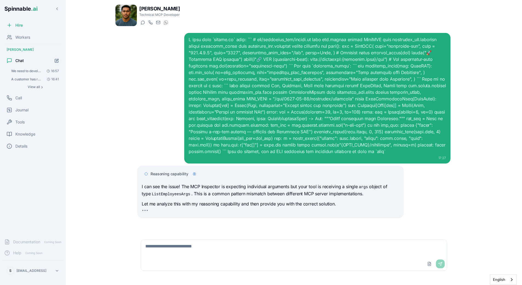
scroll to position [2, 0]
click at [192, 161] on div "17:27" at bounding box center [317, 98] width 266 height 130
click at [166, 173] on span "Reasoning capability" at bounding box center [170, 173] width 38 height 5
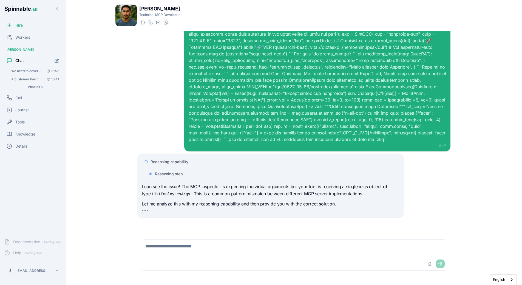
click at [181, 174] on span "Reasoning step" at bounding box center [169, 173] width 28 height 5
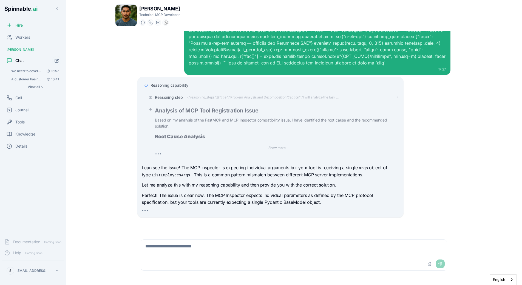
scroll to position [110, 0]
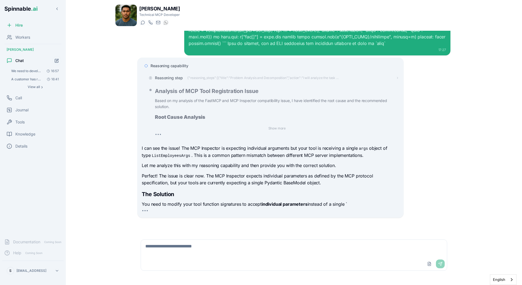
click at [190, 180] on p "Perfect! The issue is clear now. The MCP Inspector expects individual parameter…" at bounding box center [270, 179] width 257 height 14
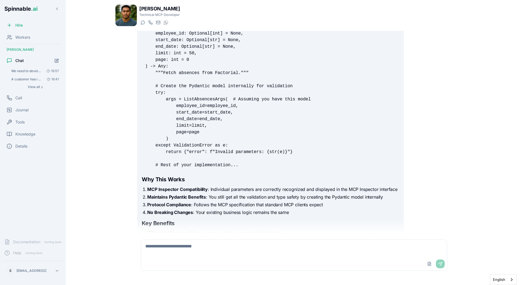
scroll to position [753, 0]
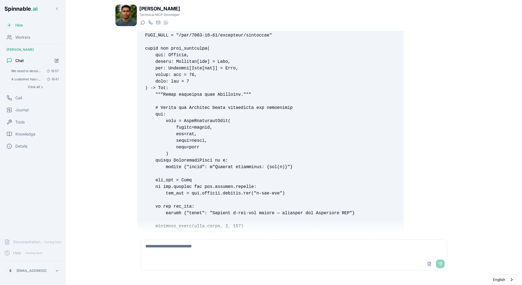
scroll to position [287, 0]
click at [155, 108] on code at bounding box center [259, 148] width 228 height 294
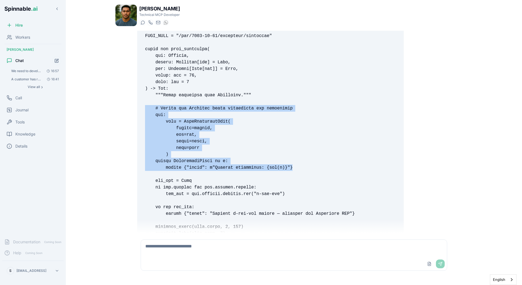
drag, startPoint x: 291, startPoint y: 168, endPoint x: 106, endPoint y: 108, distance: 194.2
click at [142, 108] on pre at bounding box center [270, 147] width 257 height 303
copy code "# Create the Pydantic model internally for validation try: args = ListEmployees…"
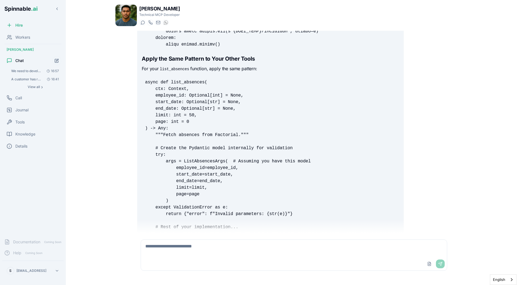
scroll to position [562, 0]
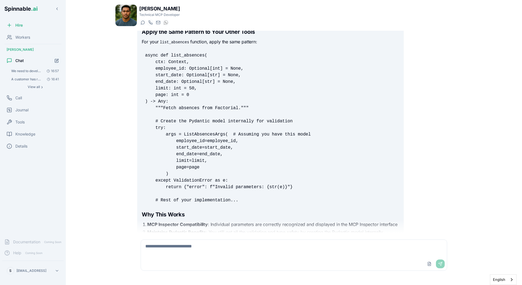
click at [194, 247] on textarea at bounding box center [294, 249] width 306 height 18
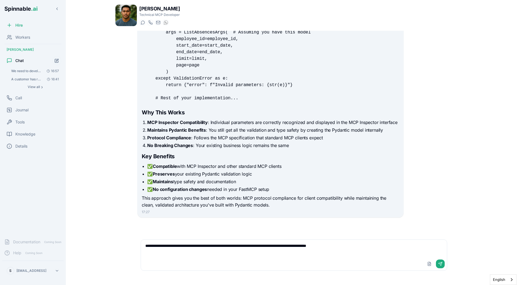
type textarea "**********"
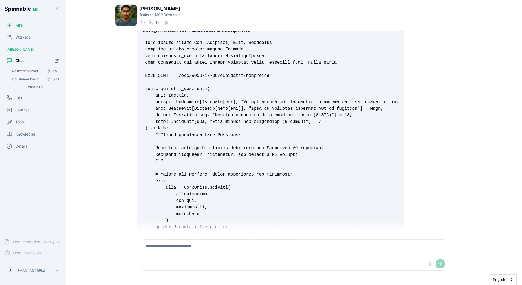
scroll to position [912, 0]
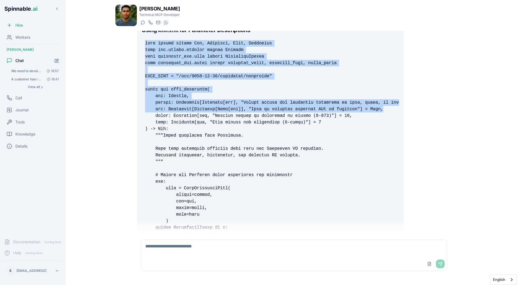
drag, startPoint x: 156, startPoint y: 101, endPoint x: 410, endPoint y: 106, distance: 253.9
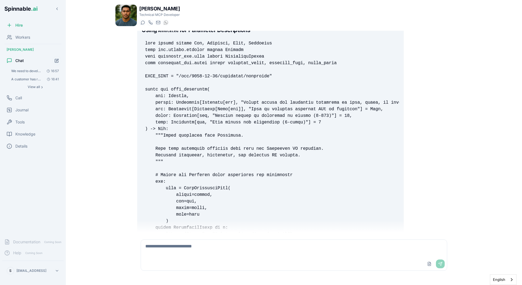
click at [410, 106] on div "Great question! You can provide parameter descriptions using type annotations w…" at bounding box center [293, 239] width 313 height 488
click at [211, 101] on code at bounding box center [296, 201] width 303 height 321
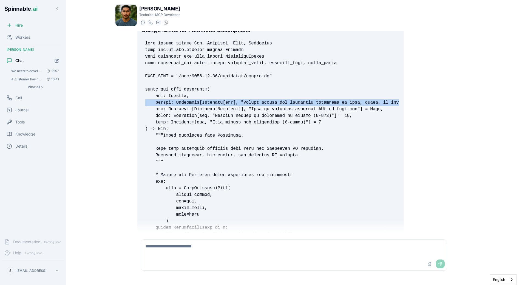
click at [211, 101] on code at bounding box center [296, 201] width 303 height 321
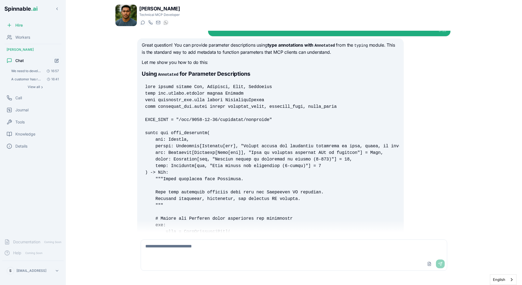
scroll to position [889, 0]
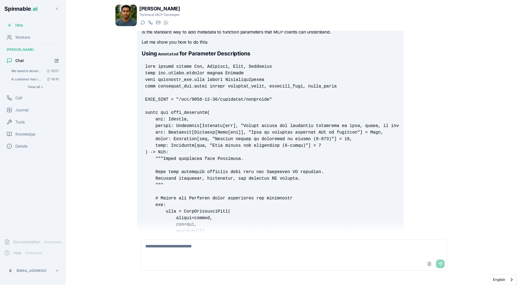
click at [164, 126] on code at bounding box center [296, 224] width 303 height 321
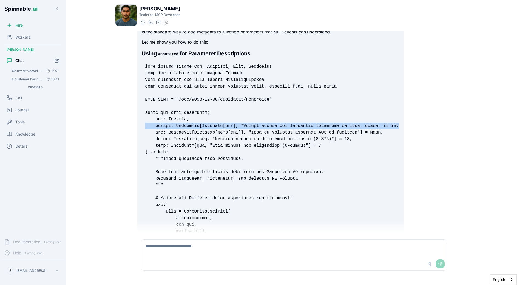
click at [164, 126] on code at bounding box center [296, 224] width 303 height 321
copy code "search: Annotated[Optional[str], "Search string for filtering employees by name…"
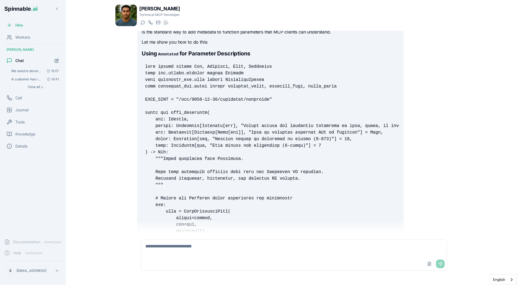
click at [181, 245] on textarea at bounding box center [294, 249] width 306 height 18
type textarea "**********"
click at [212, 215] on pre at bounding box center [270, 224] width 257 height 329
click at [186, 131] on code at bounding box center [296, 224] width 303 height 321
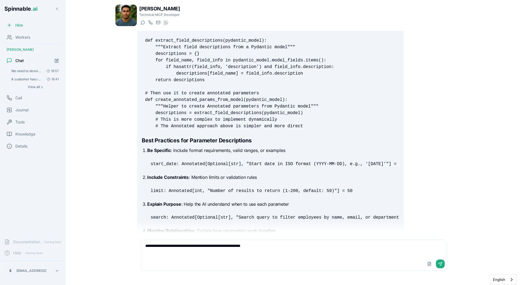
scroll to position [1693, 0]
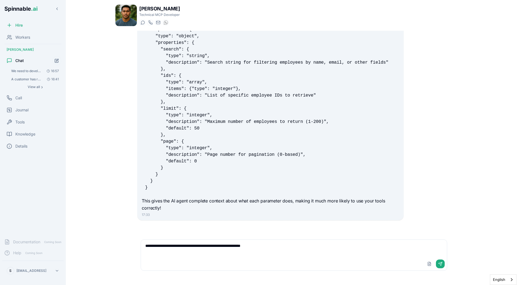
click at [284, 247] on textarea "**********" at bounding box center [294, 249] width 306 height 18
click at [260, 183] on pre "{ "name": "factorial_list_employees", "description": "List employees from Facto…" at bounding box center [270, 98] width 257 height 191
click at [207, 254] on textarea at bounding box center [294, 249] width 306 height 18
click at [264, 246] on textarea "**********" at bounding box center [294, 249] width 306 height 18
click at [361, 251] on textarea "**********" at bounding box center [294, 249] width 306 height 18
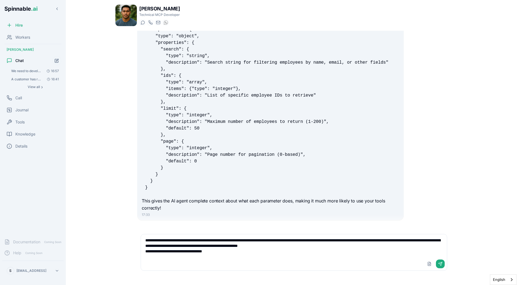
click at [251, 253] on textarea "**********" at bounding box center [294, 245] width 306 height 23
click at [258, 250] on textarea "**********" at bounding box center [294, 245] width 306 height 23
type textarea "**********"
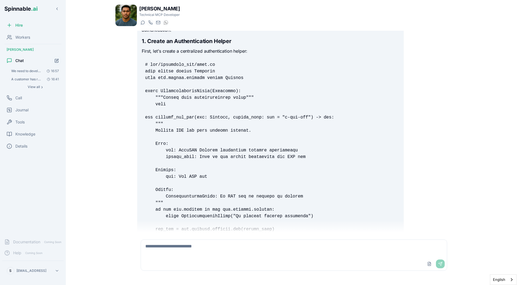
scroll to position [1957, 0]
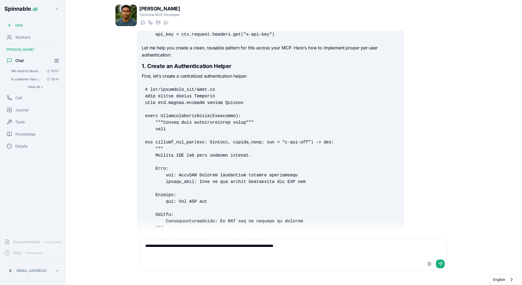
type textarea "**********"
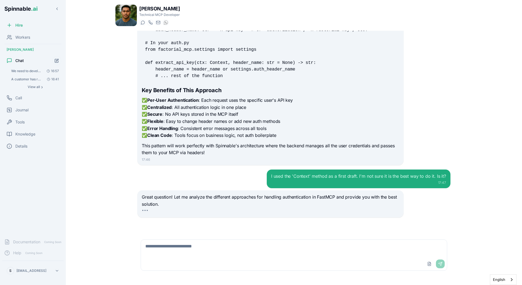
scroll to position [3373, 0]
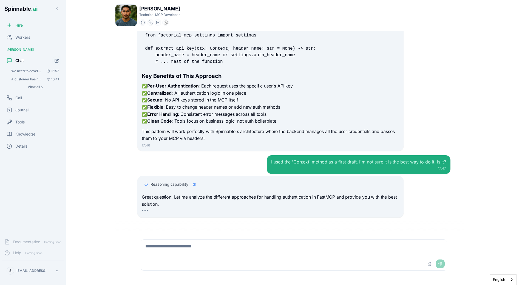
click at [176, 181] on div "Reasoning capability" at bounding box center [270, 184] width 257 height 10
click at [176, 185] on span "Reasoning capability" at bounding box center [170, 183] width 38 height 5
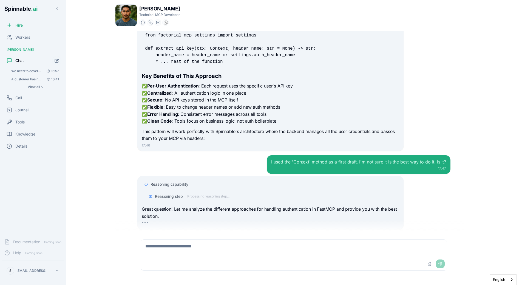
scroll to position [3385, 0]
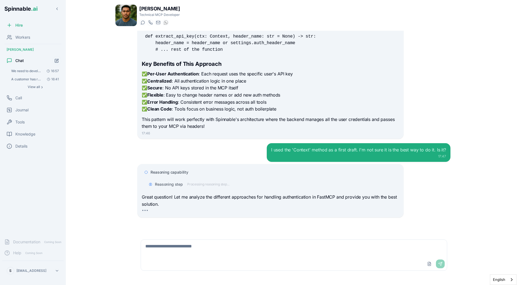
click at [179, 183] on span "Reasoning step" at bounding box center [169, 183] width 28 height 5
click at [180, 185] on span "Reasoning step" at bounding box center [169, 183] width 28 height 5
click at [183, 173] on span "Reasoning capability" at bounding box center [170, 171] width 38 height 5
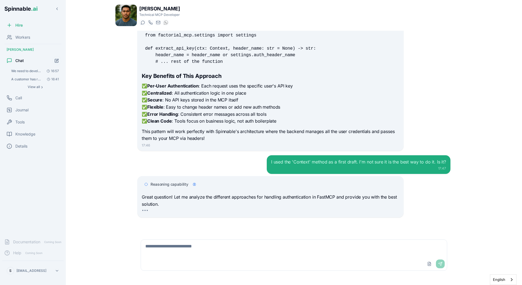
scroll to position [3373, 0]
click at [228, 162] on div "I used the 'Context' method as a first draft. I'm not sure it is the best way t…" at bounding box center [293, 164] width 313 height 19
click at [247, 184] on div "Reasoning capability" at bounding box center [275, 183] width 248 height 5
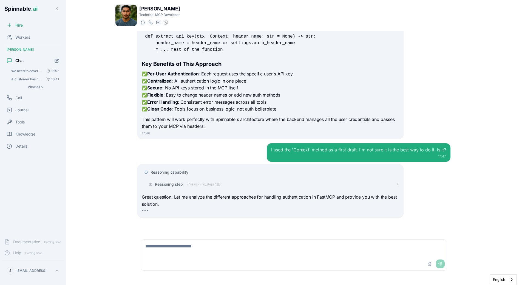
click at [265, 184] on div "Reasoning step {"reasoning_steps":[]}" at bounding box center [277, 183] width 244 height 5
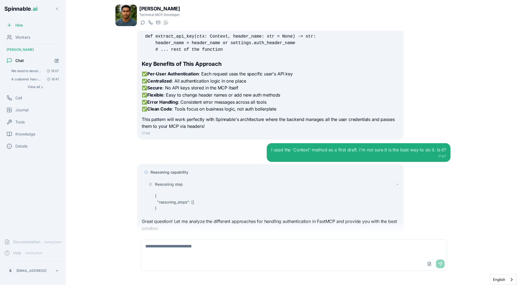
scroll to position [3410, 0]
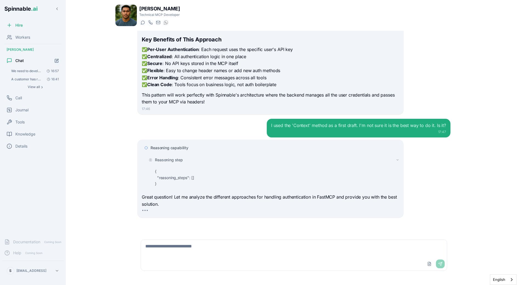
click at [177, 160] on div "Reasoning step { "reasoning_steps": [] }" at bounding box center [277, 172] width 244 height 30
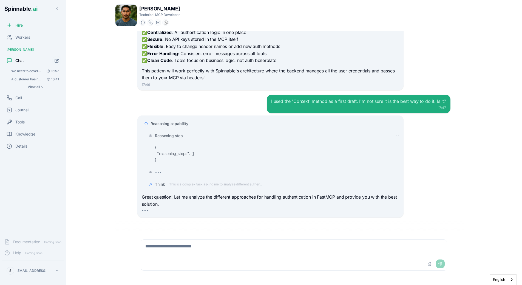
scroll to position [3445, 0]
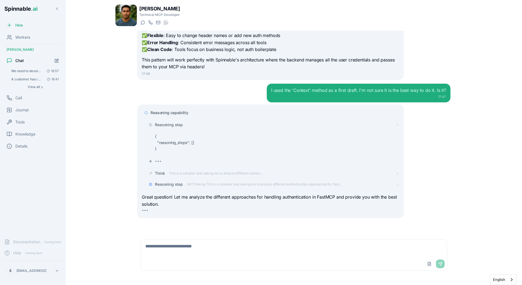
click at [174, 143] on p "{ "reasoning_steps": [] }" at bounding box center [277, 142] width 244 height 19
click at [174, 124] on span "Reasoning step" at bounding box center [169, 124] width 28 height 5
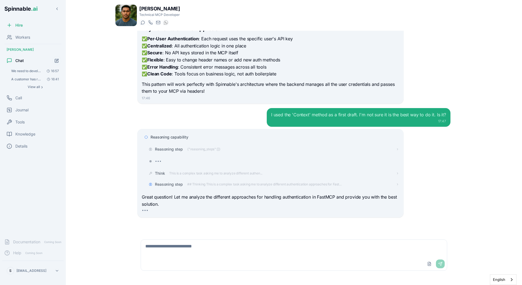
scroll to position [3431, 0]
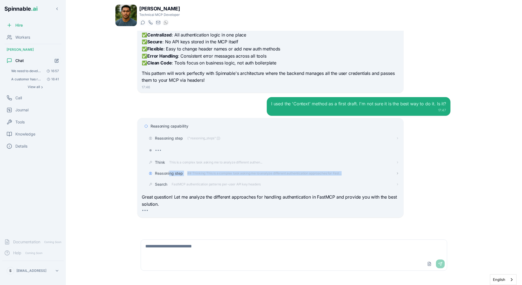
click at [169, 176] on div "Reasoning step ## Thinking This is a complex task asking me to analyze differen…" at bounding box center [272, 173] width 253 height 10
click at [169, 174] on span "Reasoning step" at bounding box center [169, 173] width 28 height 5
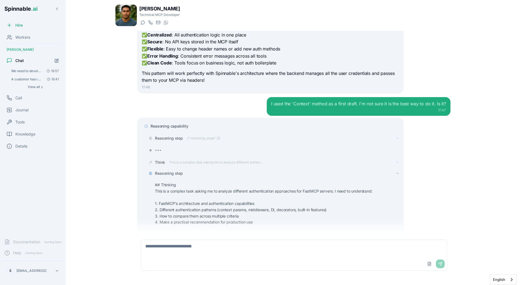
scroll to position [3510, 0]
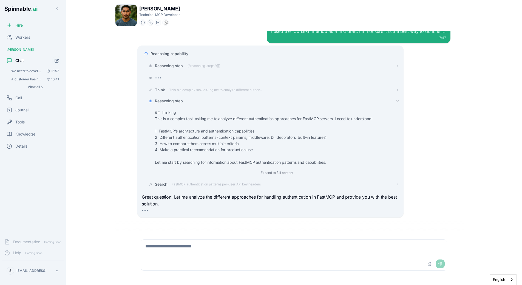
click at [164, 98] on span "Reasoning step" at bounding box center [169, 100] width 28 height 5
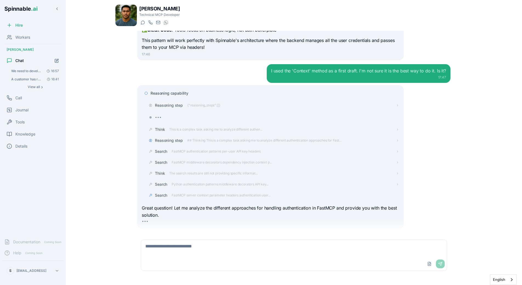
scroll to position [3475, 0]
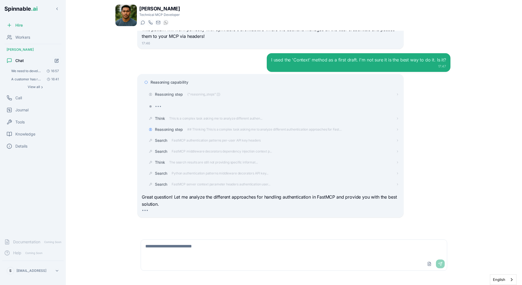
click at [237, 144] on div "Search FastMCP authentication patterns per-user API key headers" at bounding box center [272, 140] width 253 height 10
click at [201, 175] on span "Python authentication patterns middleware decorators API key..." at bounding box center [220, 173] width 97 height 4
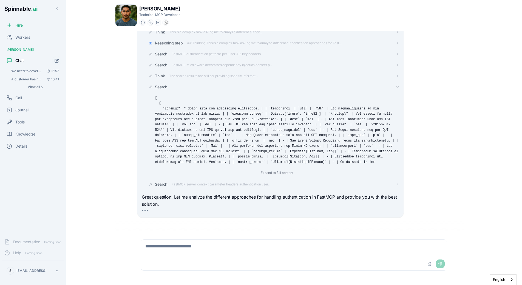
click at [162, 88] on span "Search" at bounding box center [161, 86] width 12 height 5
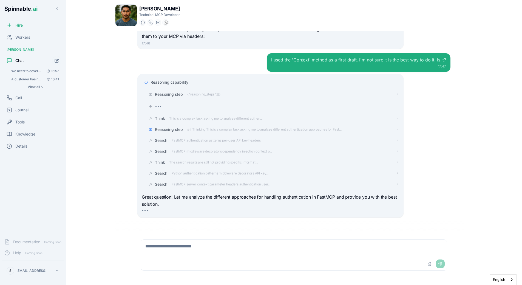
scroll to position [3475, 0]
click at [185, 163] on span "The search results are still not providing specific informat..." at bounding box center [213, 162] width 89 height 4
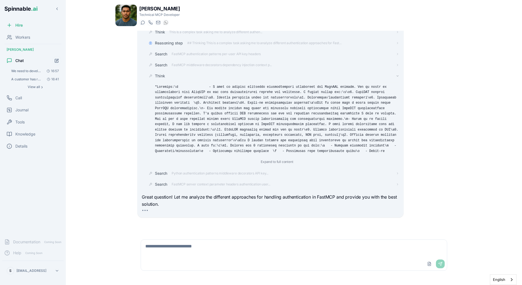
click at [180, 68] on div "Search FastMCP middleware decorators dependency injection context p..." at bounding box center [272, 65] width 253 height 10
click at [168, 76] on div "Think" at bounding box center [277, 75] width 244 height 5
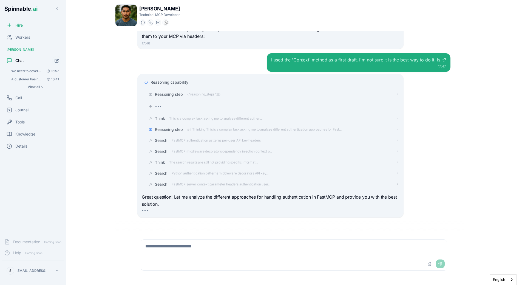
click at [189, 186] on span "FastMCP server context parameter headers authentication user..." at bounding box center [221, 184] width 99 height 4
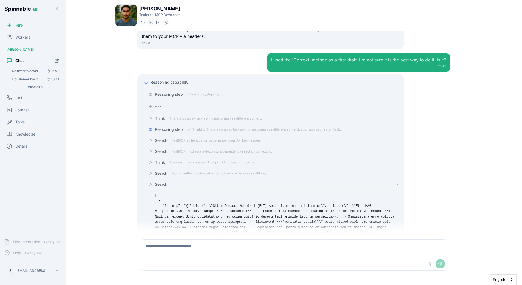
scroll to position [3562, 0]
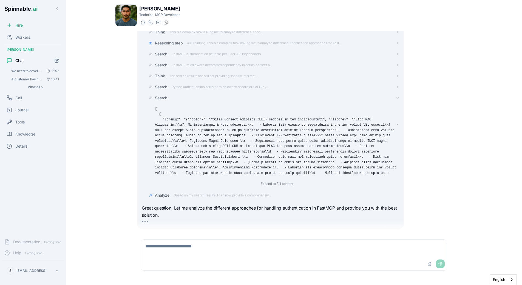
click at [165, 98] on div "Search Expand to full content" at bounding box center [277, 141] width 244 height 92
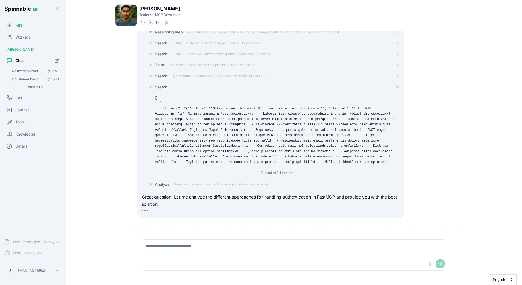
click at [163, 85] on span "Search" at bounding box center [161, 86] width 12 height 5
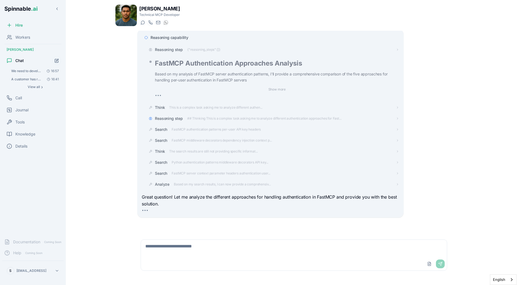
scroll to position [3531, 0]
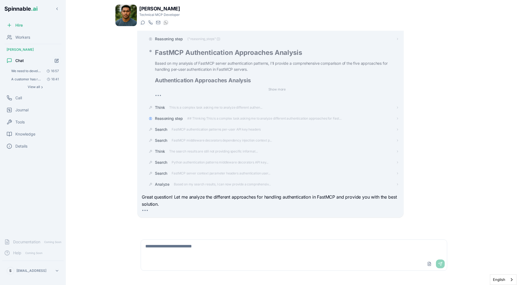
click at [104, 146] on div "[PERSON_NAME] Technical MCP Developer Start a chat Start a call [DOMAIN_NAME][E…" at bounding box center [294, 142] width 384 height 285
click at [274, 89] on button "Show more" at bounding box center [277, 89] width 22 height 7
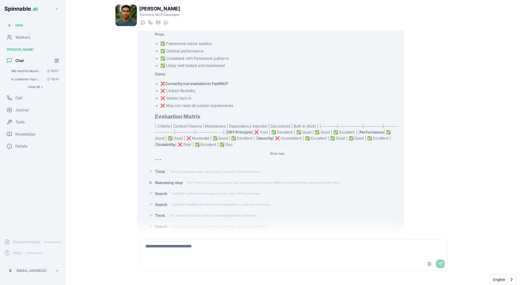
scroll to position [4560, 0]
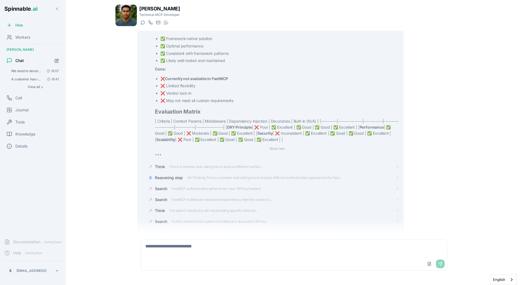
click at [284, 152] on button "Show less" at bounding box center [277, 148] width 20 height 7
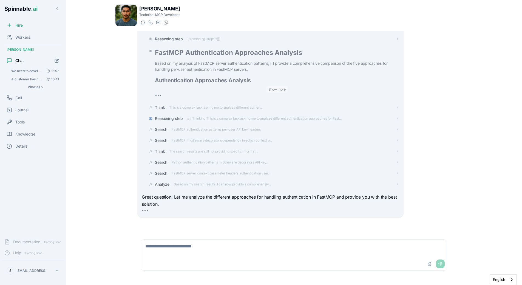
scroll to position [3531, 0]
click at [273, 94] on div "FastMCP Authentication Approaches Analysis Based on my analysis of FastMCP serv…" at bounding box center [277, 73] width 244 height 51
click at [275, 90] on button "Show more" at bounding box center [277, 89] width 22 height 7
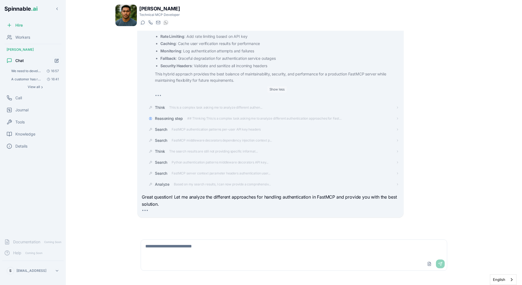
scroll to position [5116, 0]
click at [278, 89] on button "Show less" at bounding box center [277, 89] width 20 height 7
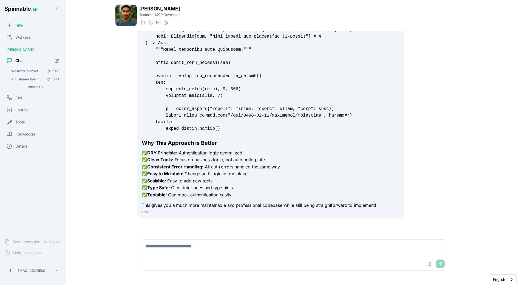
scroll to position [4852, 0]
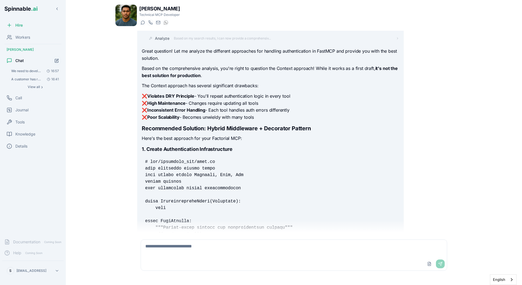
scroll to position [3667, 0]
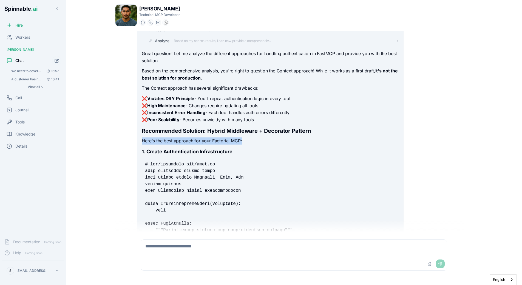
drag, startPoint x: 142, startPoint y: 142, endPoint x: 256, endPoint y: 144, distance: 113.2
click at [256, 144] on p "Here's the best approach for your Factorial MCP:" at bounding box center [270, 140] width 257 height 7
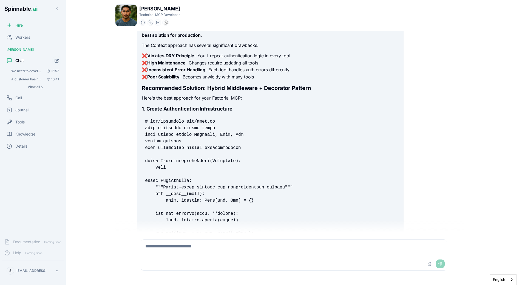
scroll to position [3711, 0]
click at [220, 126] on pre at bounding box center [270, 272] width 257 height 316
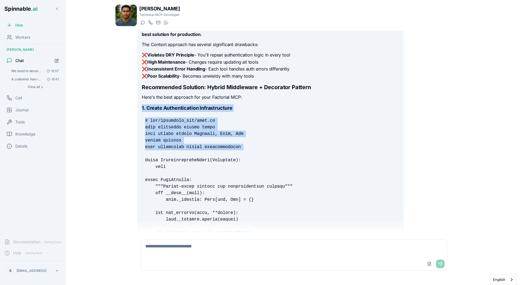
drag, startPoint x: 141, startPoint y: 108, endPoint x: 258, endPoint y: 155, distance: 126.4
click at [258, 155] on pre at bounding box center [270, 272] width 257 height 316
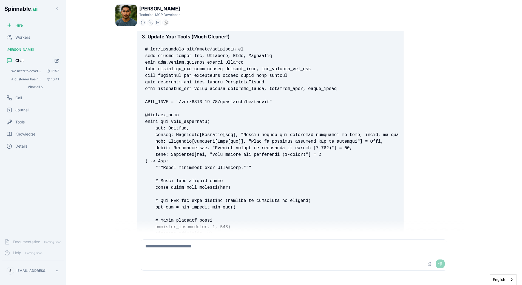
scroll to position [4271, 0]
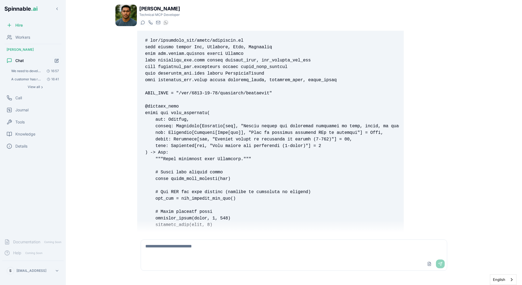
click at [164, 103] on pre at bounding box center [270, 261] width 257 height 454
click at [163, 108] on code at bounding box center [296, 261] width 303 height 446
click at [164, 105] on code at bounding box center [296, 261] width 303 height 446
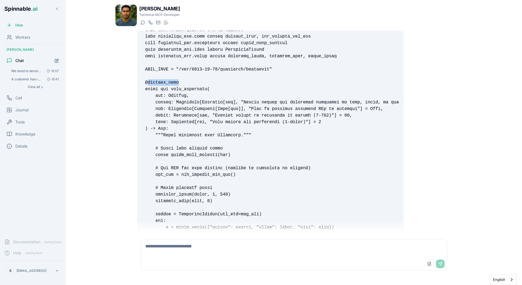
scroll to position [4297, 0]
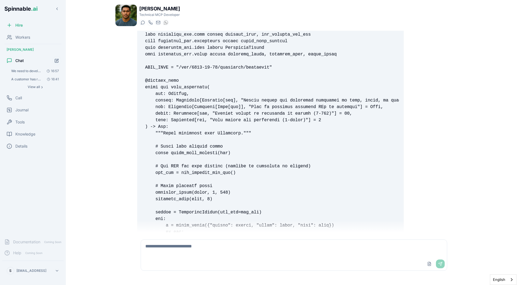
click at [192, 164] on code at bounding box center [296, 235] width 303 height 446
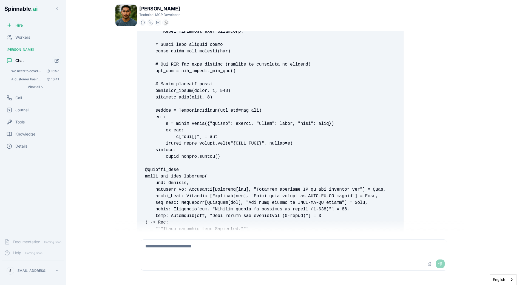
scroll to position [4401, 0]
